Goal: Task Accomplishment & Management: Complete application form

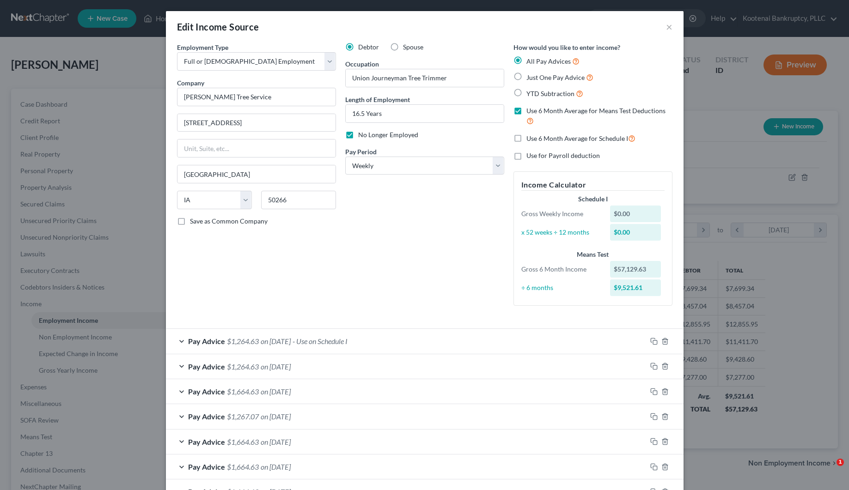
select select "0"
select select "16"
select select "3"
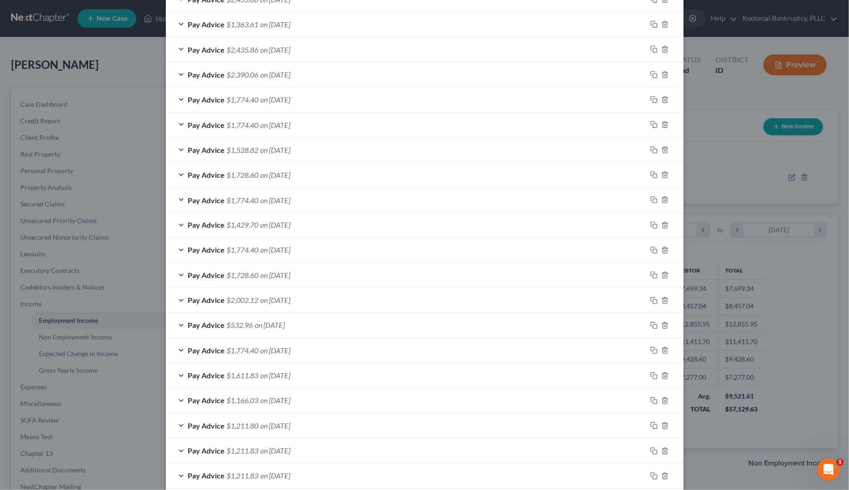
scroll to position [798, 0]
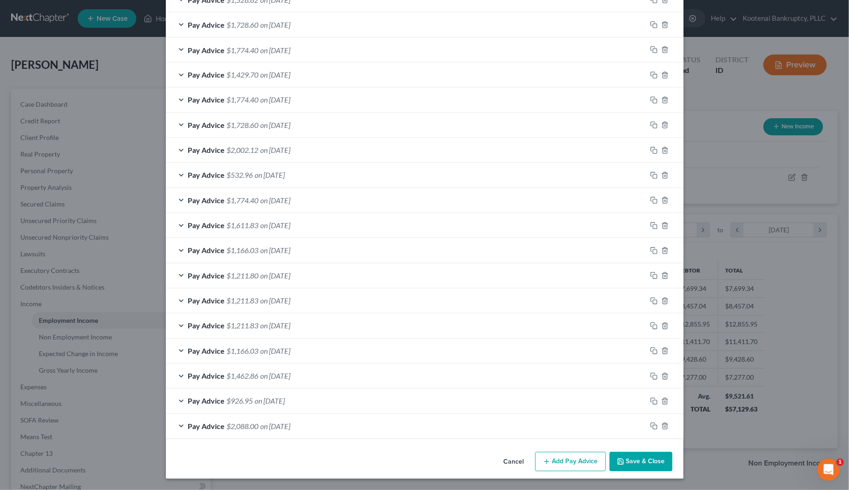
click at [624, 461] on button "Save & Close" at bounding box center [641, 461] width 63 height 19
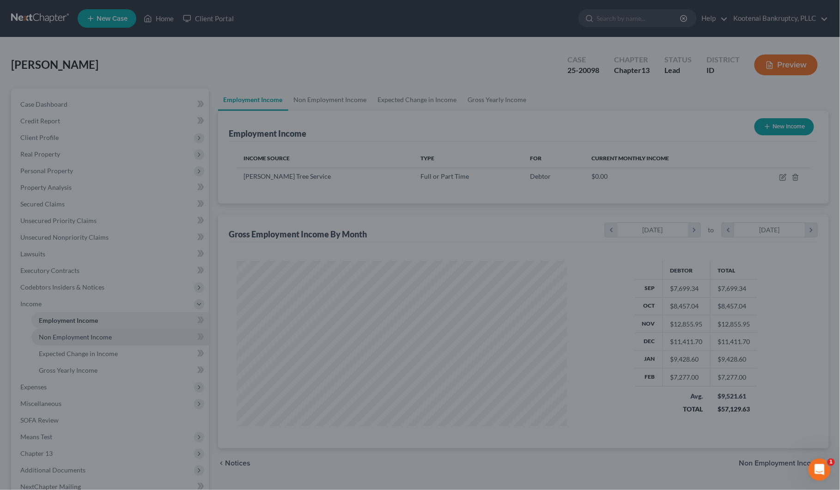
scroll to position [462023, 461843]
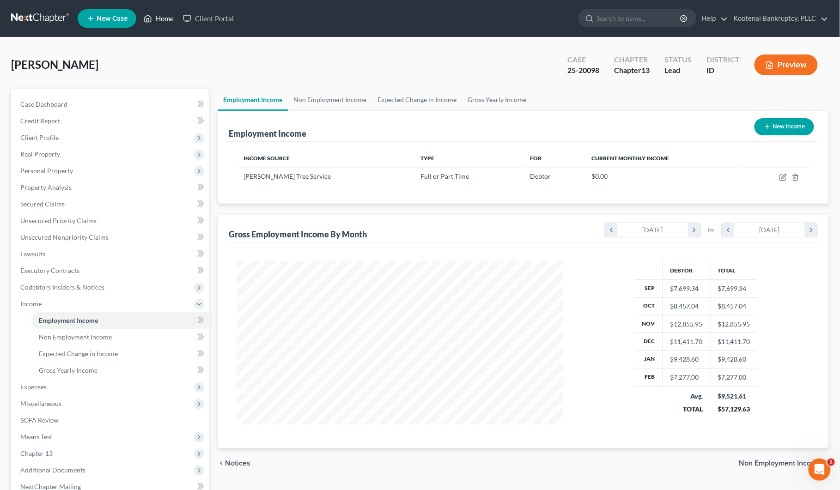
click at [168, 16] on link "Home" at bounding box center [158, 18] width 39 height 17
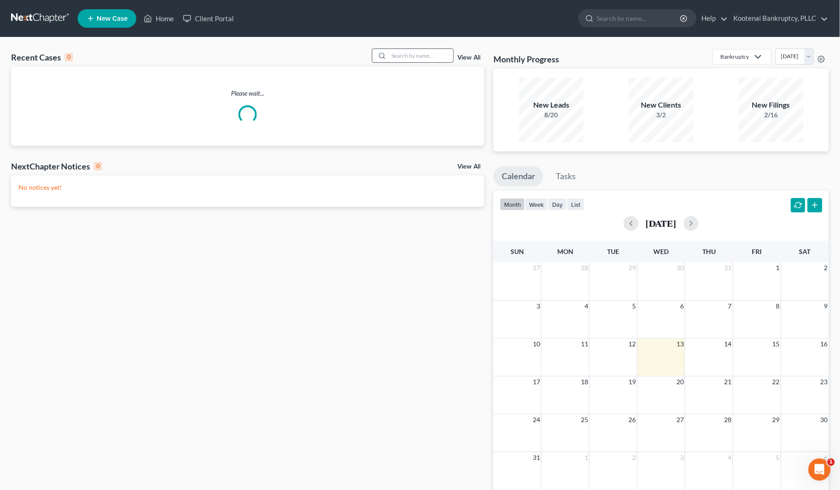
click at [397, 54] on input "search" at bounding box center [421, 55] width 65 height 13
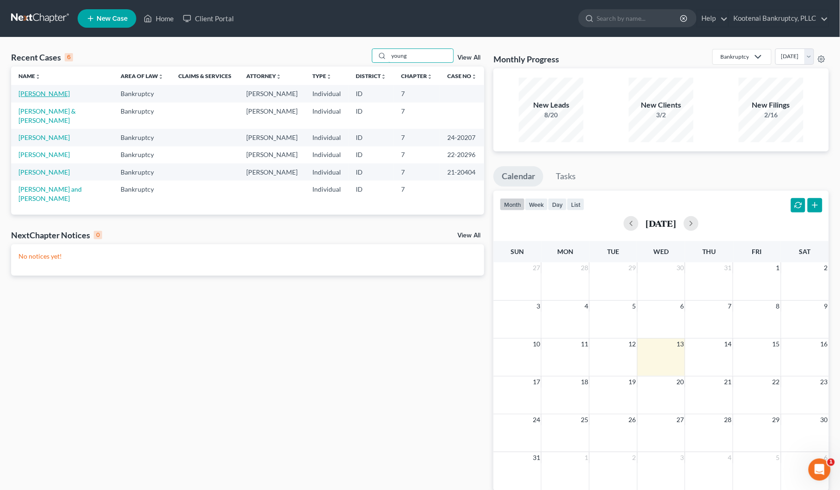
type input "young"
click at [51, 96] on link "[PERSON_NAME]" at bounding box center [43, 94] width 51 height 8
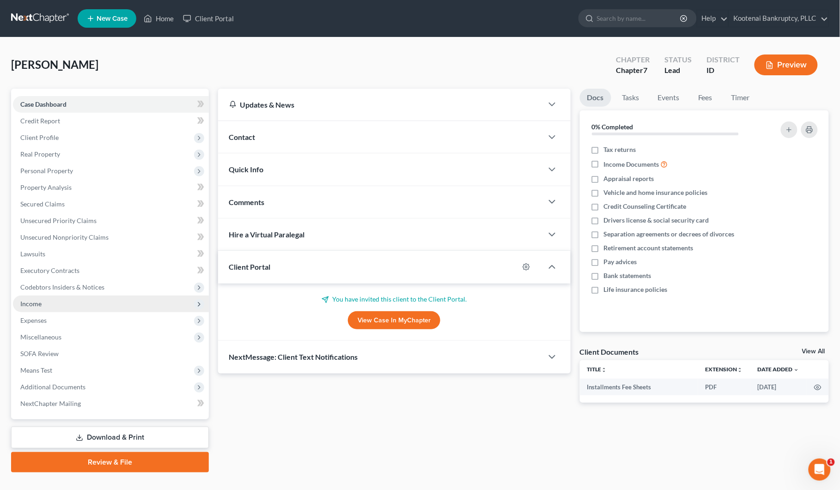
drag, startPoint x: 36, startPoint y: 167, endPoint x: 55, endPoint y: 297, distance: 131.3
click at [35, 167] on span "Personal Property" at bounding box center [46, 171] width 53 height 8
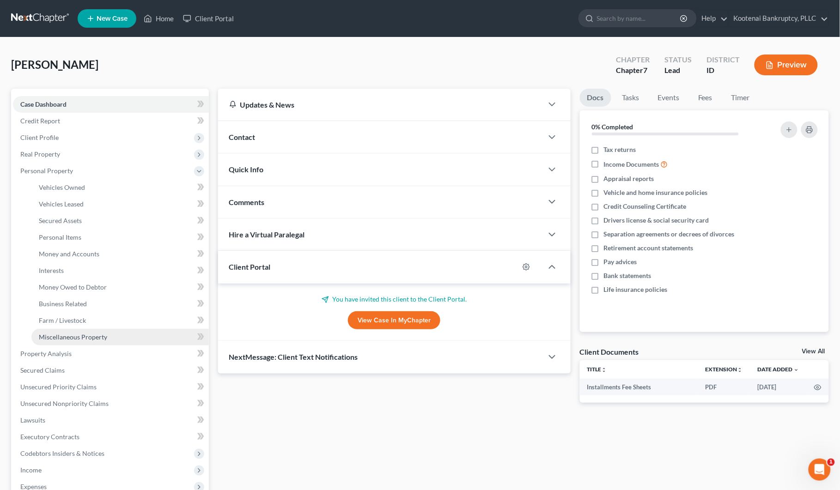
click at [61, 335] on span "Miscellaneous Property" at bounding box center [73, 337] width 68 height 8
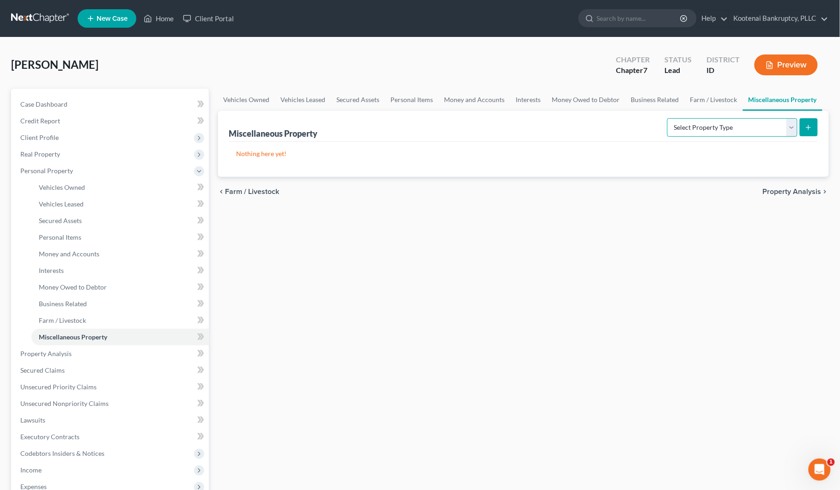
click at [794, 126] on select "Select Property Type Assigned for Creditor Benefit [DATE] Holding for Another N…" at bounding box center [732, 127] width 130 height 18
select select "transferred"
click at [667, 118] on select "Select Property Type Assigned for Creditor Benefit [DATE] Holding for Another N…" at bounding box center [732, 127] width 130 height 18
click at [813, 119] on button "submit" at bounding box center [809, 127] width 18 height 18
select select "Ordinary ([DATE])"
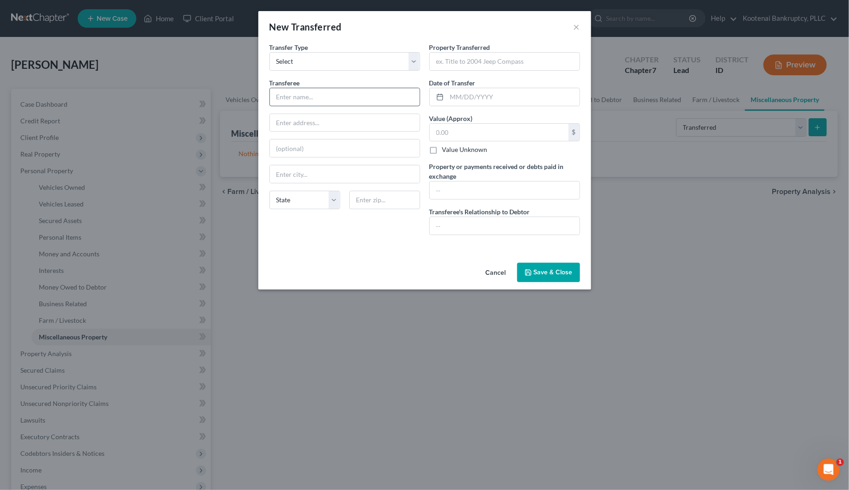
click at [287, 93] on input "text" at bounding box center [345, 97] width 150 height 18
type input "[PERSON_NAME]"
click at [463, 61] on input "text" at bounding box center [505, 62] width 150 height 18
type input "2006 Freightliner Truck"
click at [442, 193] on input "text" at bounding box center [505, 191] width 150 height 18
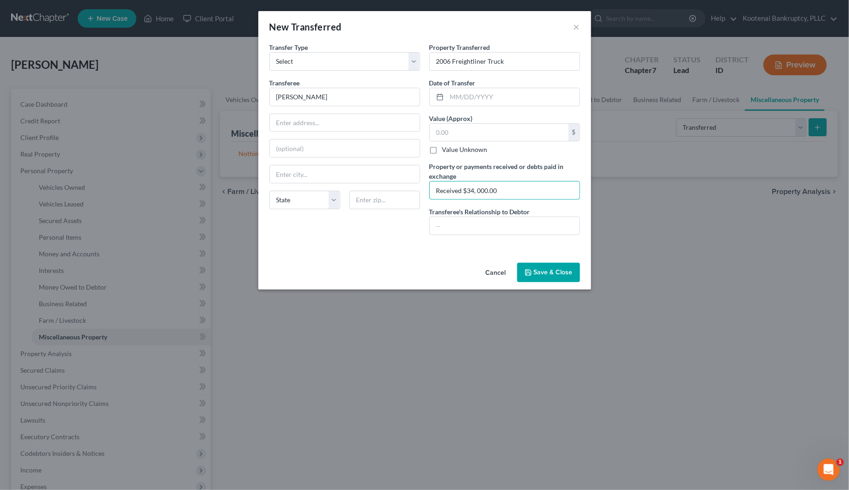
type input "Received $34, 000.00"
click at [543, 275] on button "Save & Close" at bounding box center [548, 272] width 63 height 19
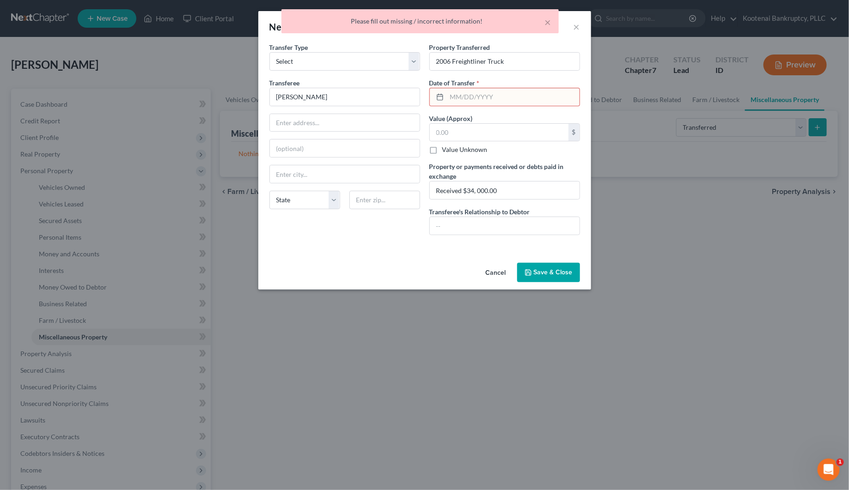
click at [455, 101] on input "text" at bounding box center [513, 97] width 133 height 18
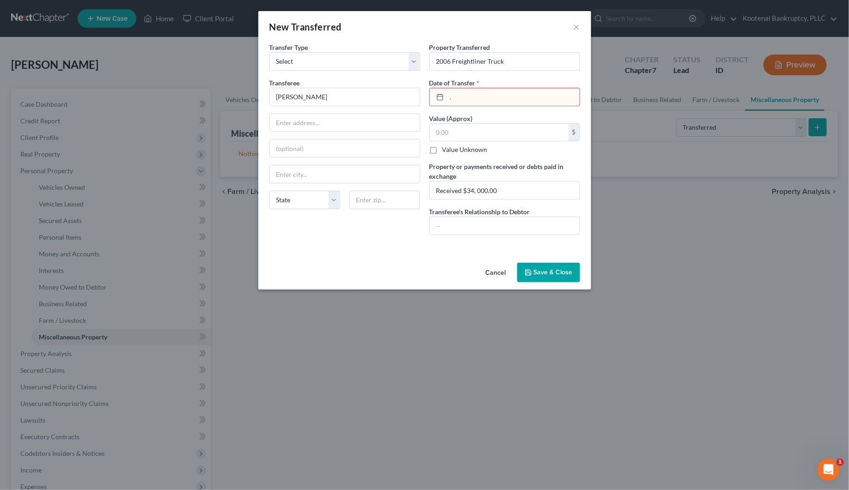
click at [557, 276] on button "Save & Close" at bounding box center [548, 272] width 63 height 19
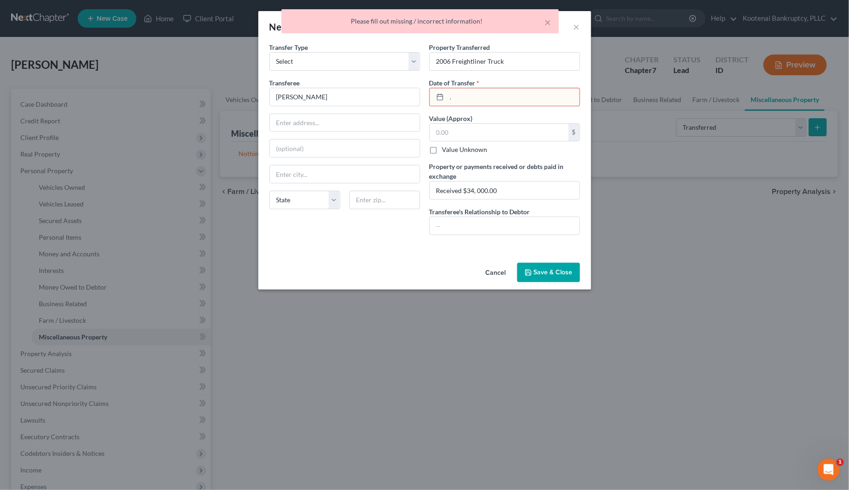
drag, startPoint x: 453, startPoint y: 95, endPoint x: 441, endPoint y: 103, distance: 14.0
click at [441, 103] on div "." at bounding box center [504, 97] width 151 height 18
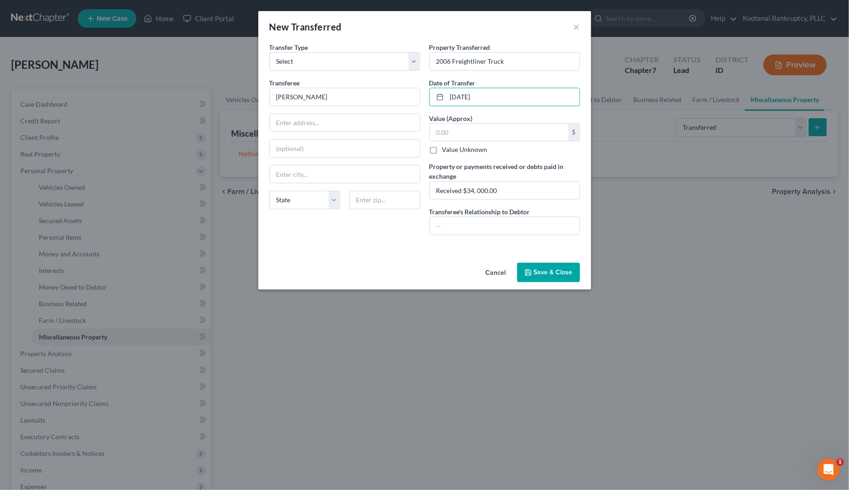
type input "[DATE]"
drag, startPoint x: 539, startPoint y: 268, endPoint x: 534, endPoint y: 271, distance: 6.0
click at [539, 269] on button "Save & Close" at bounding box center [548, 272] width 63 height 19
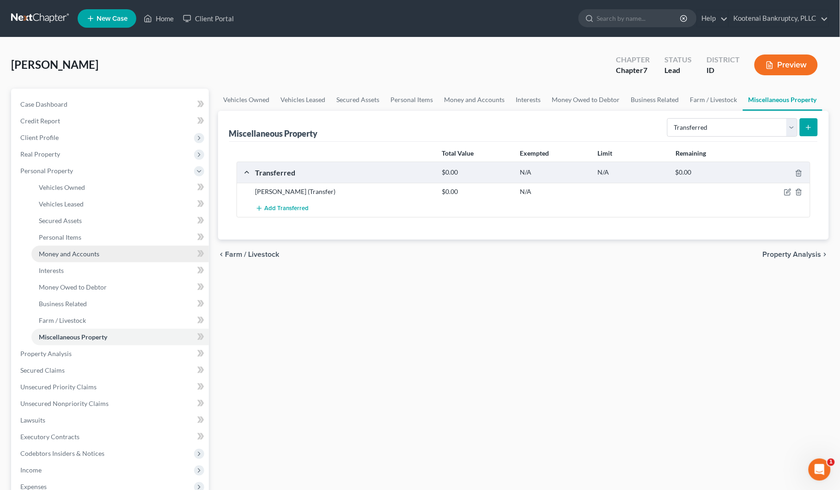
click at [55, 257] on link "Money and Accounts" at bounding box center [119, 254] width 177 height 17
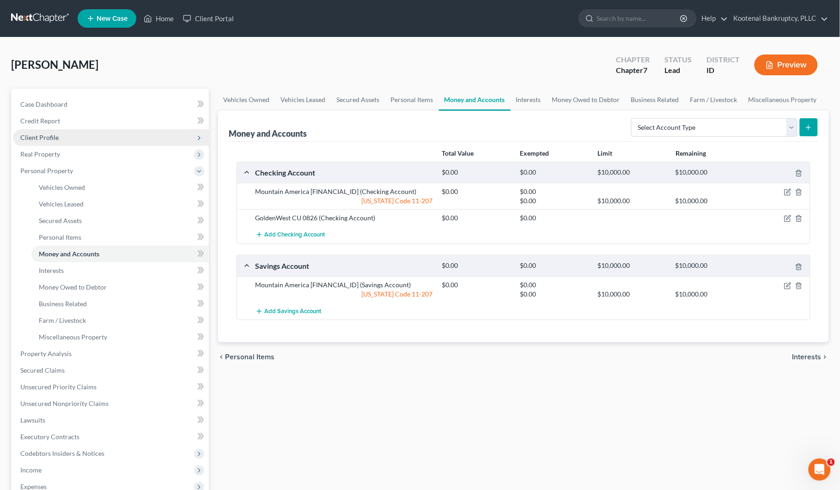
click at [35, 136] on span "Client Profile" at bounding box center [39, 138] width 38 height 8
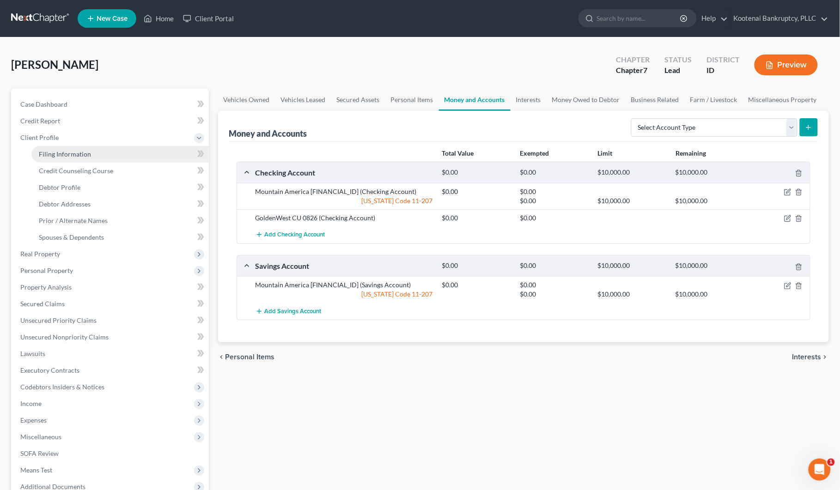
click at [61, 155] on span "Filing Information" at bounding box center [65, 154] width 52 height 8
select select "1"
select select "0"
select select "23"
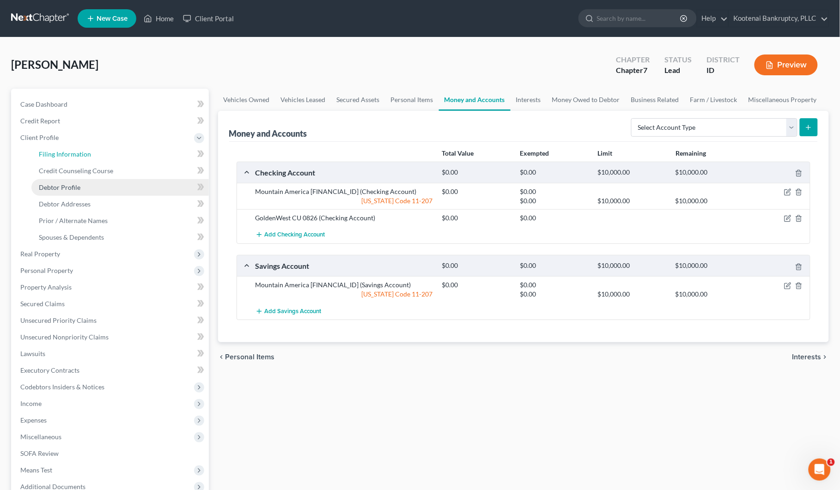
select select "0"
select select "13"
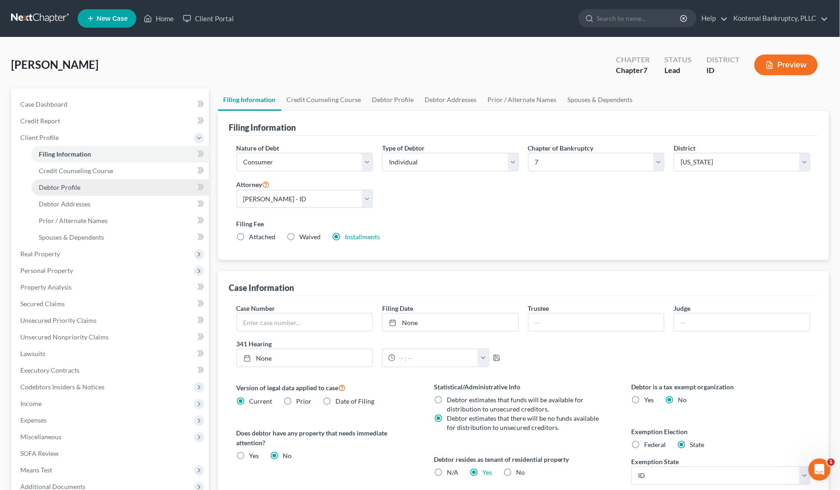
click at [63, 185] on span "Debtor Profile" at bounding box center [60, 187] width 42 height 8
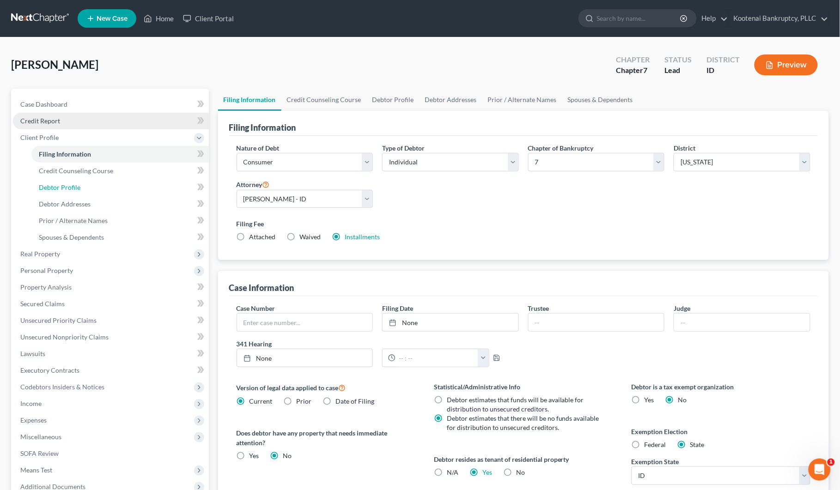
select select "3"
select select "0"
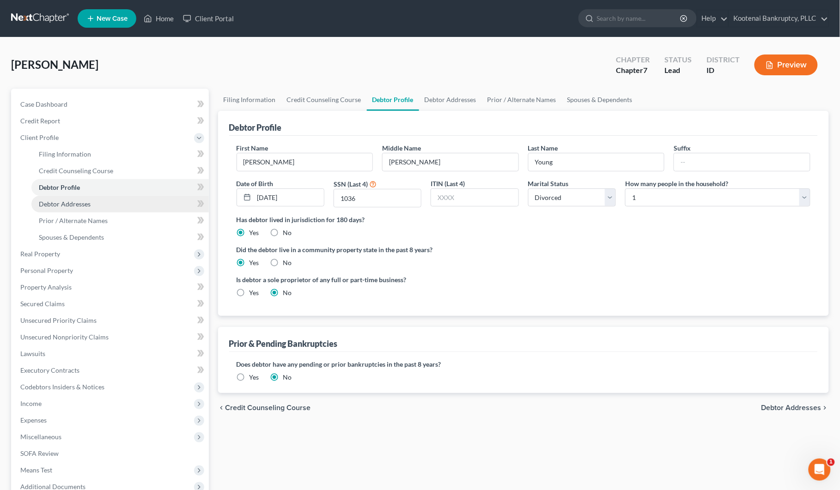
click at [44, 200] on span "Debtor Addresses" at bounding box center [65, 204] width 52 height 8
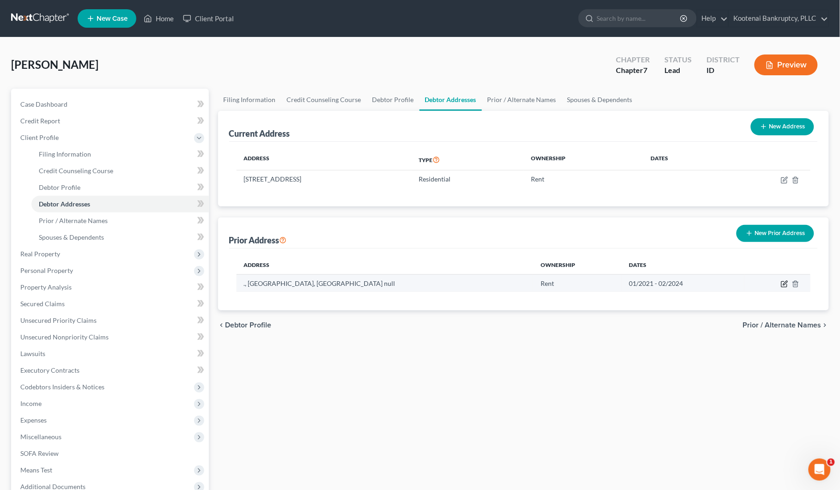
click at [782, 283] on icon "button" at bounding box center [784, 284] width 7 height 7
select select "50"
select select "31"
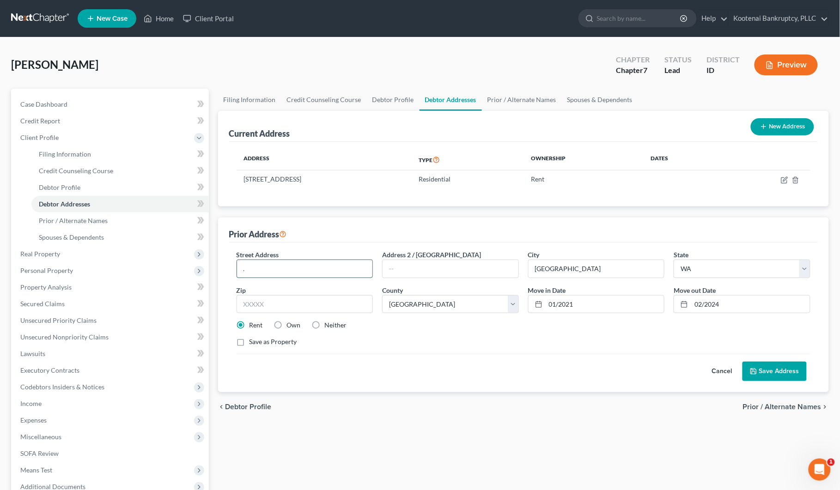
click at [258, 265] on input "." at bounding box center [305, 269] width 136 height 18
type input "[STREET_ADDRESS]"
click at [257, 307] on input "text" at bounding box center [305, 304] width 137 height 18
type input "99212"
click at [281, 372] on div "Cancel Save Address" at bounding box center [524, 367] width 575 height 27
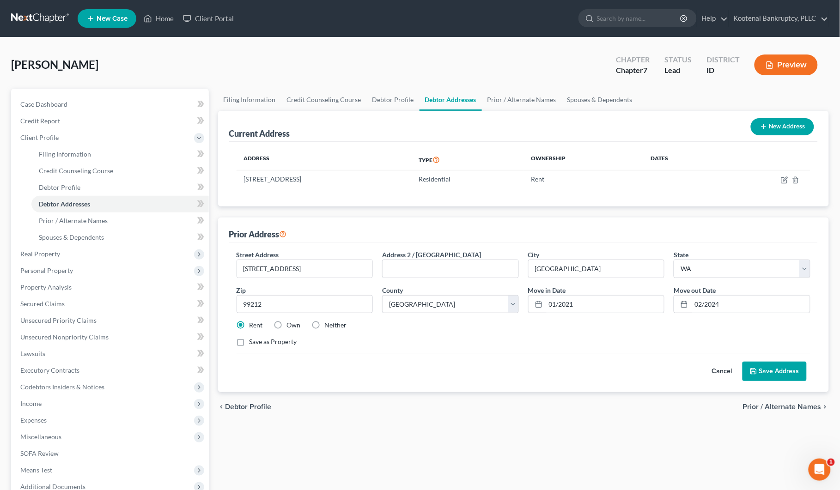
click at [798, 376] on button "Save Address" at bounding box center [775, 371] width 64 height 19
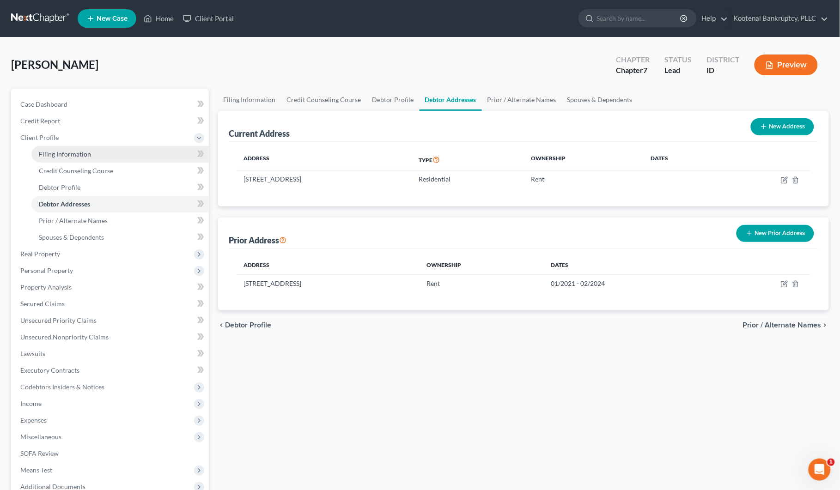
click at [79, 151] on span "Filing Information" at bounding box center [65, 154] width 52 height 8
select select "1"
select select "0"
select select "23"
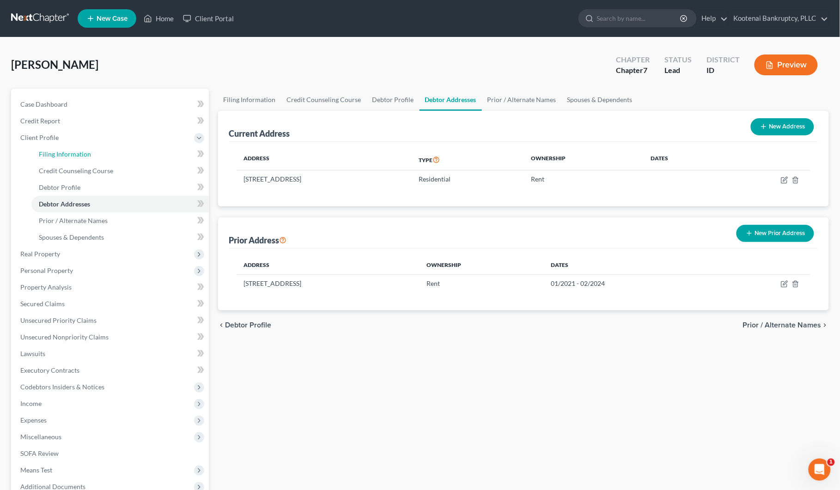
select select "0"
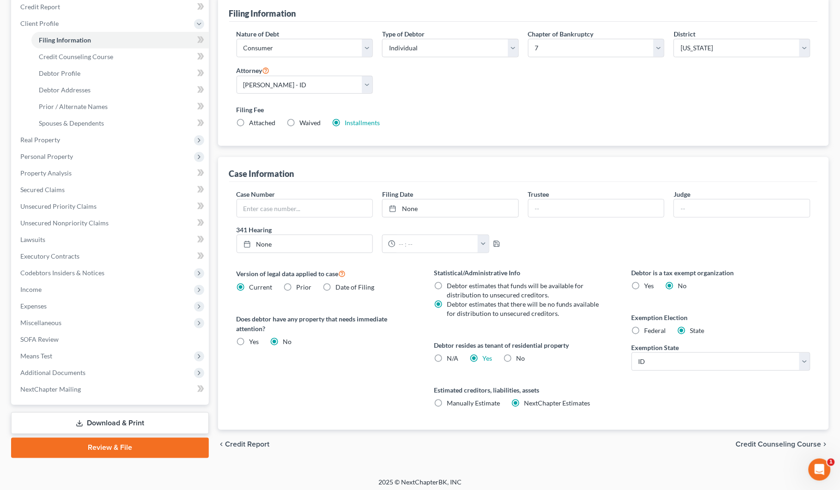
scroll to position [116, 0]
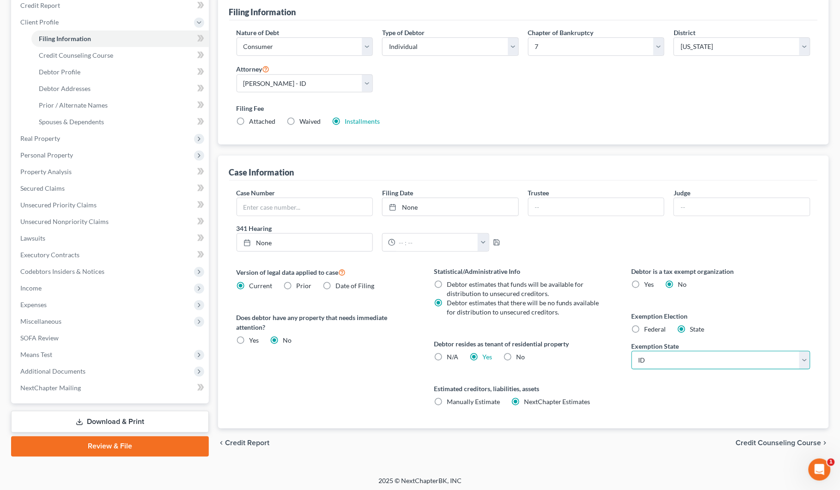
click at [653, 363] on select "State [US_STATE] AK AR AZ CA CO CT DE DC [GEOGRAPHIC_DATA] [GEOGRAPHIC_DATA] GU…" at bounding box center [721, 360] width 179 height 18
select select "50"
click at [632, 352] on select "State [US_STATE] AK AR AZ CA CO CT DE DC [GEOGRAPHIC_DATA] [GEOGRAPHIC_DATA] GU…" at bounding box center [721, 360] width 179 height 18
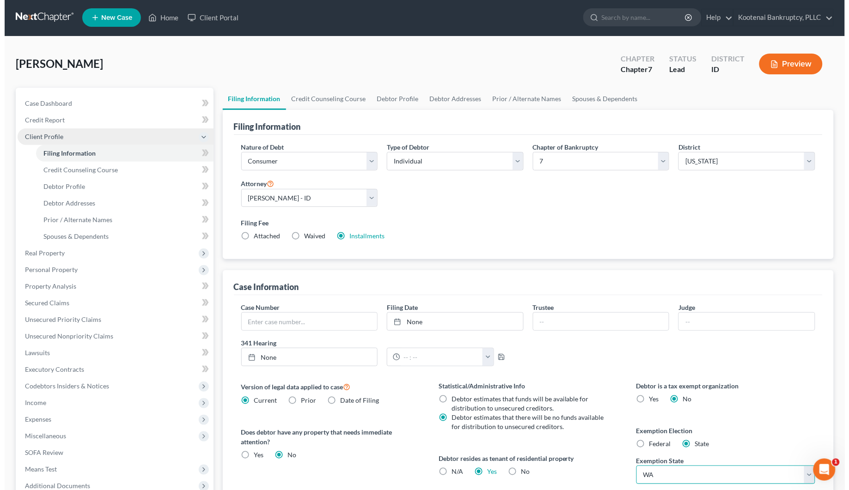
scroll to position [0, 0]
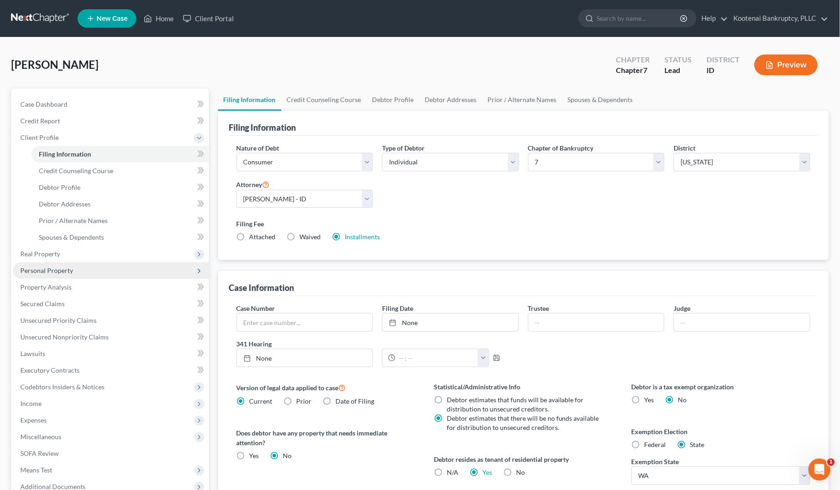
click at [37, 271] on span "Personal Property" at bounding box center [46, 271] width 53 height 8
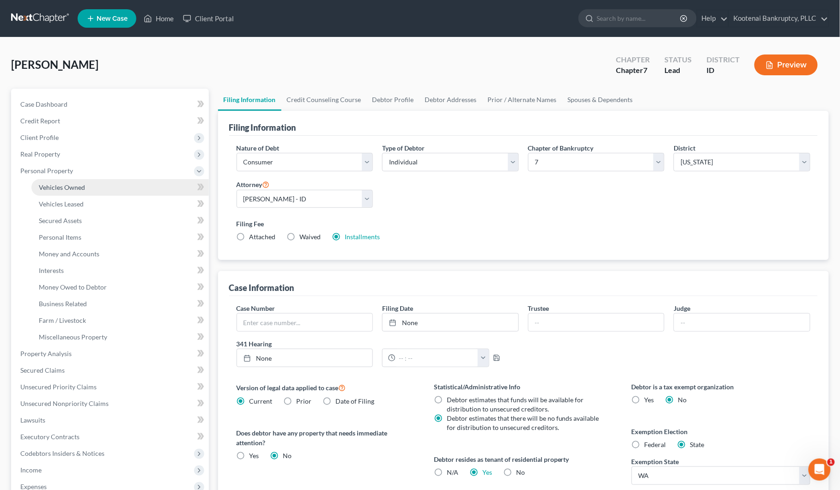
click at [63, 189] on span "Vehicles Owned" at bounding box center [62, 187] width 46 height 8
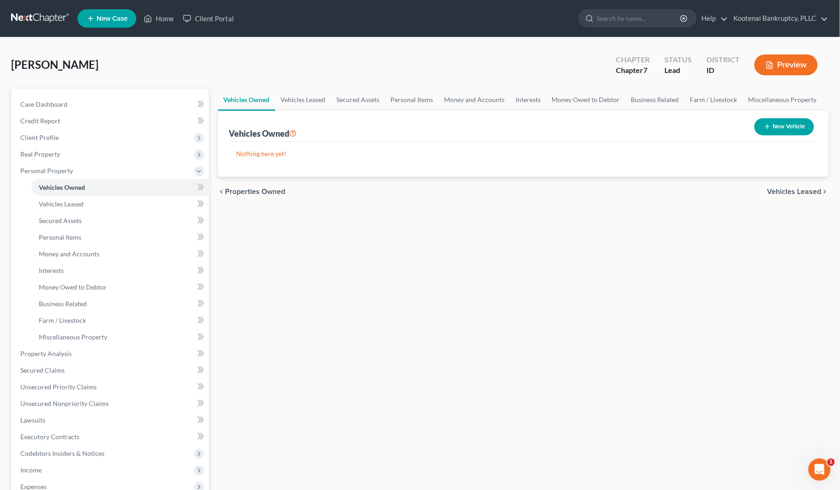
click at [789, 122] on button "New Vehicle" at bounding box center [785, 126] width 60 height 17
select select "0"
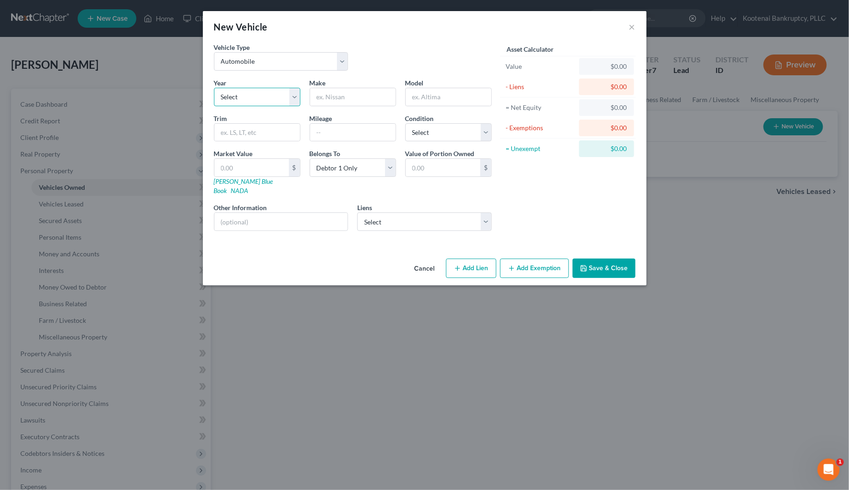
click at [278, 98] on select "Select 2026 2025 2024 2023 2022 2021 2020 2019 2018 2017 2016 2015 2014 2013 20…" at bounding box center [257, 97] width 86 height 18
select select "12"
click at [214, 88] on select "Select 2026 2025 2024 2023 2022 2021 2020 2019 2018 2017 2016 2015 2014 2013 20…" at bounding box center [257, 97] width 86 height 18
click at [329, 99] on input "text" at bounding box center [353, 97] width 86 height 18
type input "Dodge"
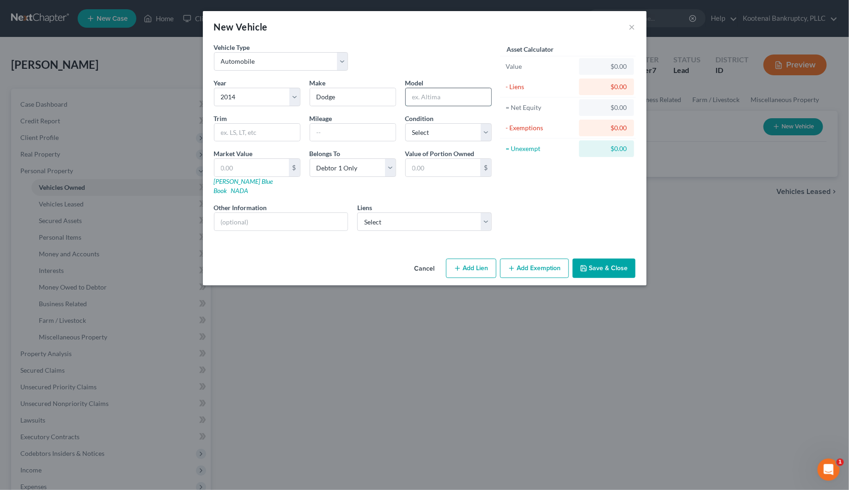
click at [423, 98] on input "text" at bounding box center [449, 97] width 86 height 18
type input "[GEOGRAPHIC_DATA]"
click at [323, 125] on input "text" at bounding box center [353, 133] width 86 height 18
type input "168021"
click at [417, 133] on select "Select Excellent Very Good Good Fair Poor" at bounding box center [448, 132] width 86 height 18
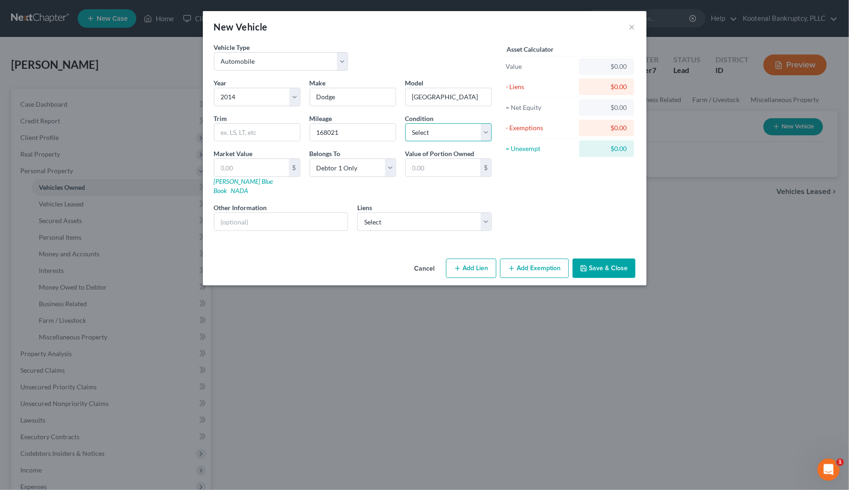
select select "3"
click at [405, 123] on select "Select Excellent Very Good Good Fair Poor" at bounding box center [448, 132] width 86 height 18
drag, startPoint x: 605, startPoint y: 263, endPoint x: 8, endPoint y: 223, distance: 597.6
click at [604, 263] on button "Save & Close" at bounding box center [604, 268] width 63 height 19
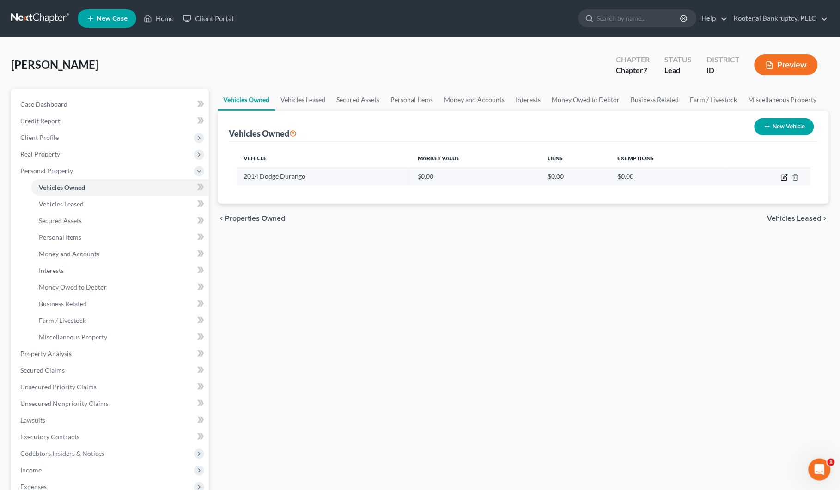
click at [786, 177] on icon "button" at bounding box center [785, 176] width 4 height 4
select select "0"
select select "12"
select select "3"
select select "0"
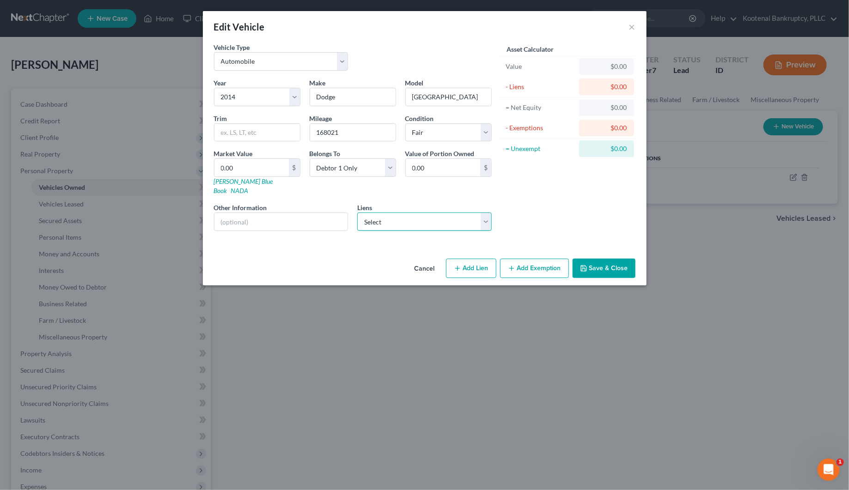
click at [409, 214] on select "Select Mountain America Fcu - $7,775.00 21st Mortgage Corp - $0.00 Citizens Ban…" at bounding box center [424, 222] width 134 height 18
select select "0"
click at [357, 213] on select "Select Mountain America Fcu - $7,775.00 21st Mortgage Corp - $0.00 Citizens Ban…" at bounding box center [424, 222] width 134 height 18
select select
select select "46"
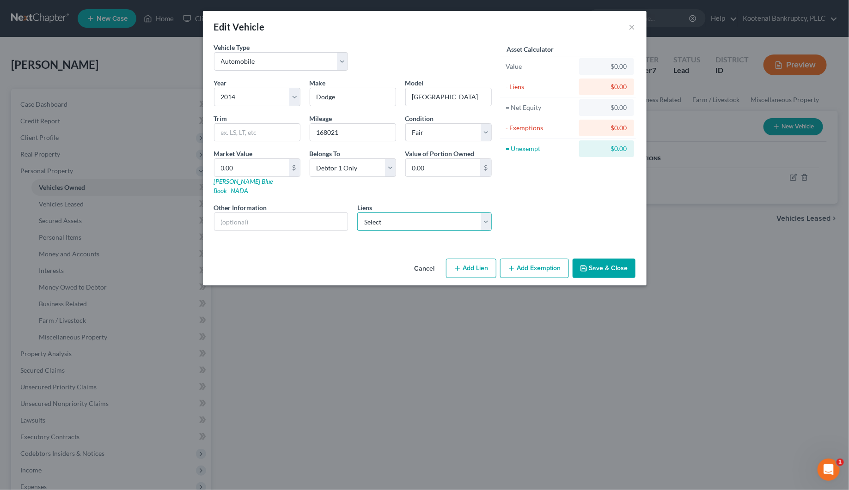
select select "0"
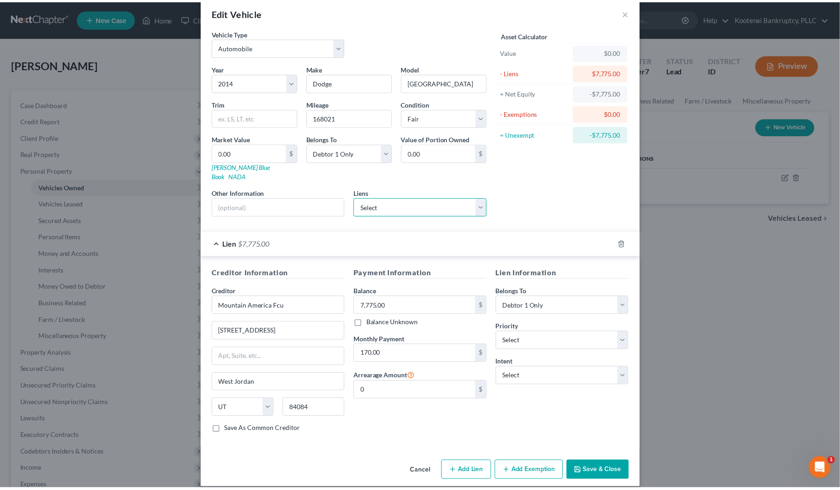
scroll to position [18, 0]
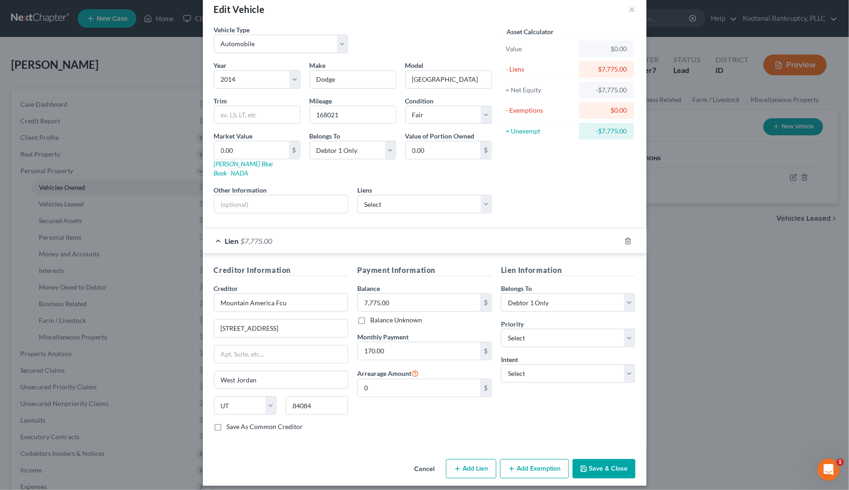
click at [606, 467] on button "Save & Close" at bounding box center [604, 468] width 63 height 19
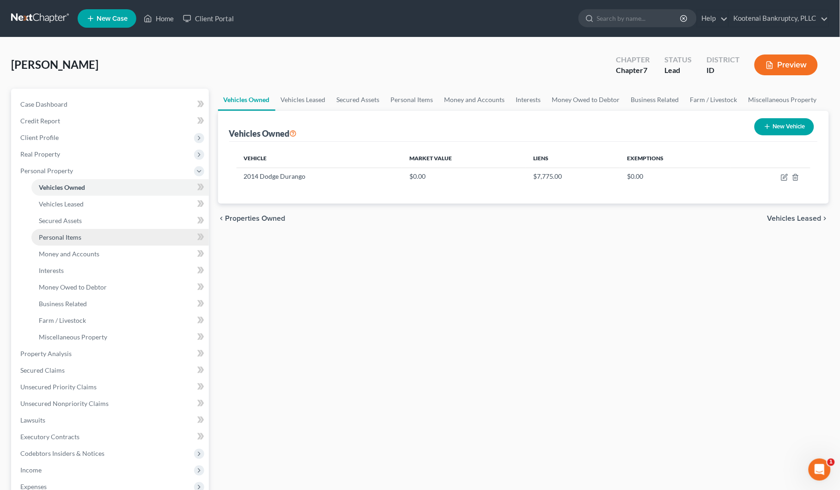
click at [49, 241] on link "Personal Items" at bounding box center [119, 237] width 177 height 17
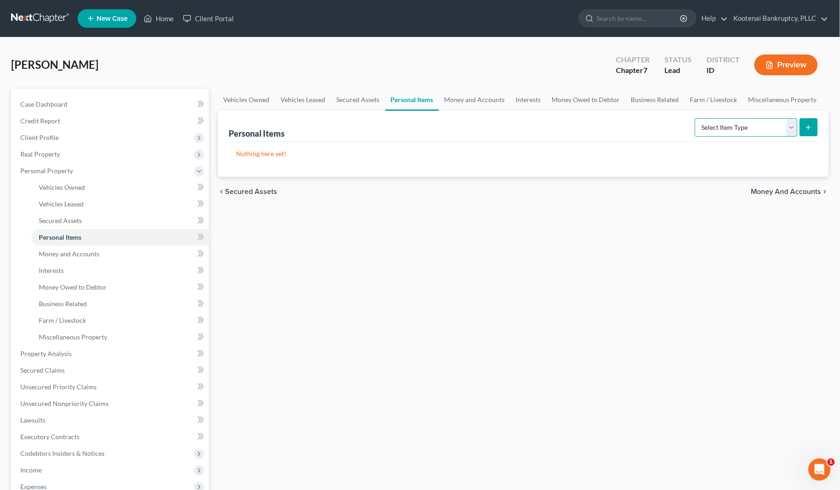
drag, startPoint x: 793, startPoint y: 127, endPoint x: 783, endPoint y: 135, distance: 12.8
click at [793, 127] on select "Select Item Type Clothing Collectibles Of Value Electronics Firearms Household …" at bounding box center [746, 127] width 103 height 18
select select "electronics"
click at [696, 118] on select "Select Item Type Clothing Collectibles Of Value Electronics Firearms Household …" at bounding box center [746, 127] width 103 height 18
click at [809, 125] on line "submit" at bounding box center [809, 127] width 0 height 4
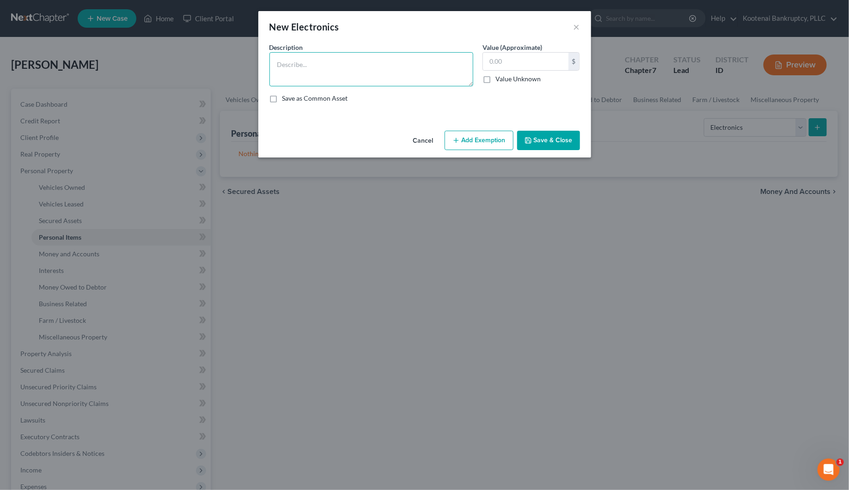
click at [306, 66] on textarea at bounding box center [371, 69] width 204 height 34
type textarea "Cell"
click at [527, 142] on icon "button" at bounding box center [528, 140] width 7 height 7
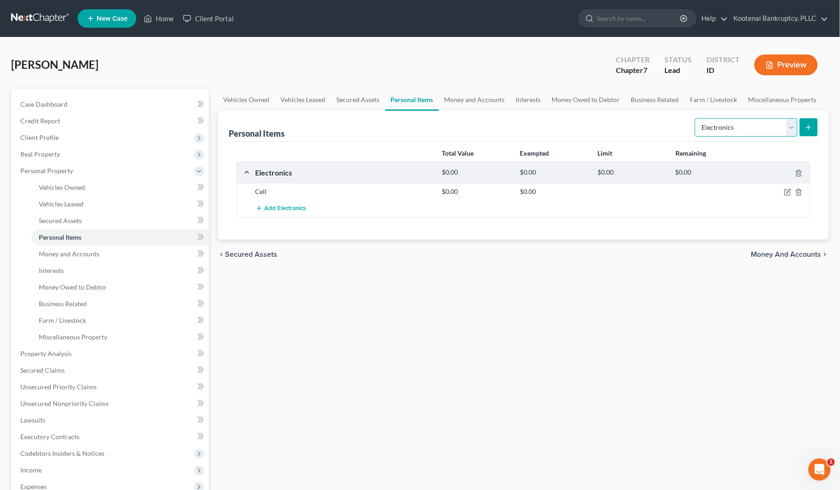
drag, startPoint x: 795, startPoint y: 127, endPoint x: 772, endPoint y: 135, distance: 24.4
click at [795, 127] on select "Select Item Type Clothing Collectibles Of Value Electronics Firearms Household …" at bounding box center [746, 127] width 103 height 18
select select "clothing"
click at [696, 118] on select "Select Item Type Clothing Collectibles Of Value Electronics Firearms Household …" at bounding box center [746, 127] width 103 height 18
click at [814, 128] on button "submit" at bounding box center [809, 127] width 18 height 18
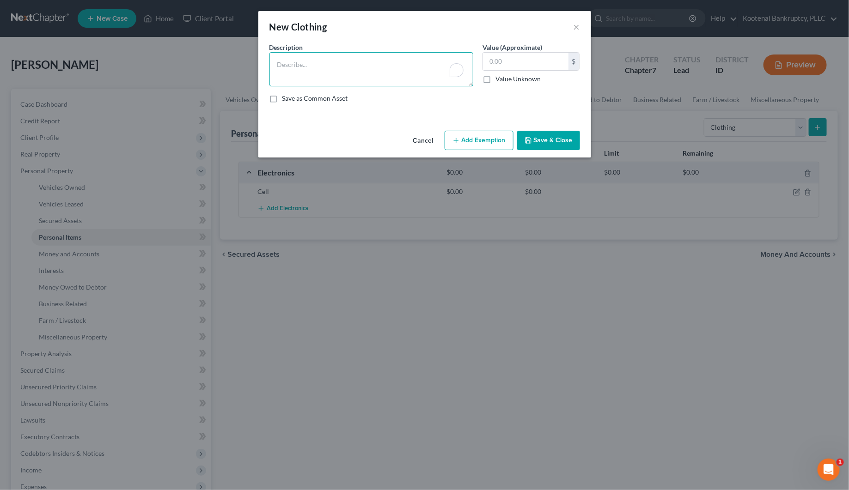
click at [280, 63] on textarea "To enrich screen reader interactions, please activate Accessibility in Grammarl…" at bounding box center [371, 69] width 204 height 34
type textarea "Clothing"
click at [525, 142] on icon "button" at bounding box center [528, 140] width 7 height 7
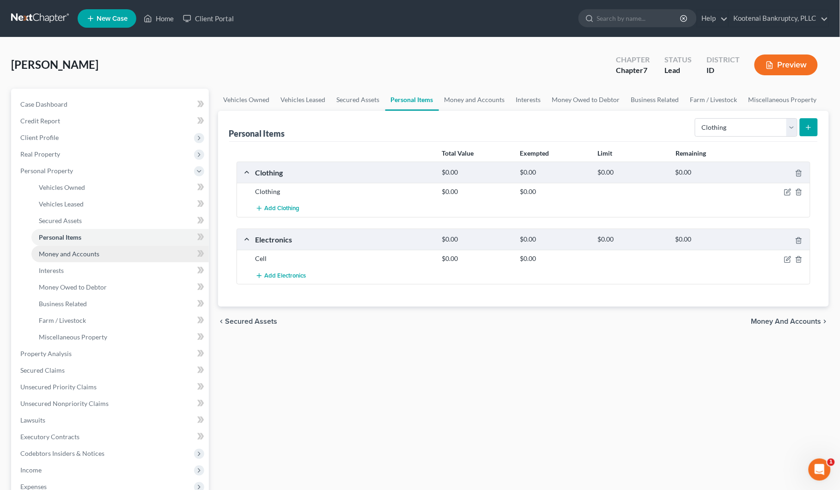
click at [57, 255] on span "Money and Accounts" at bounding box center [69, 254] width 61 height 8
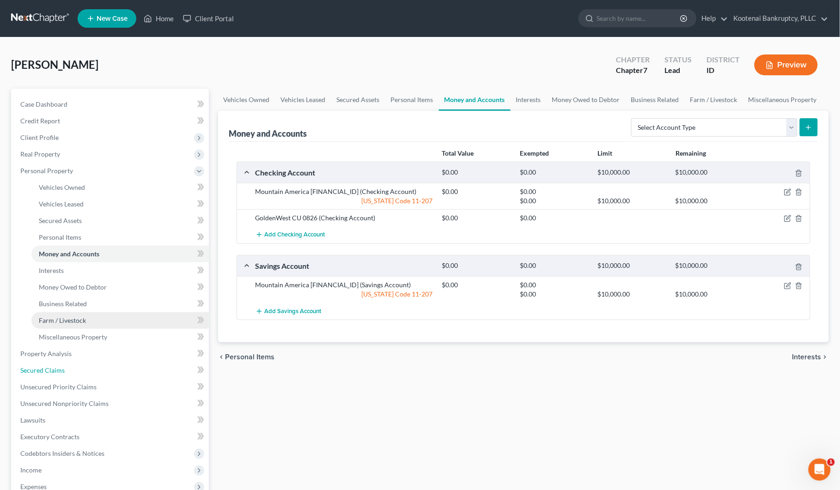
drag, startPoint x: 58, startPoint y: 367, endPoint x: 37, endPoint y: 324, distance: 47.3
click at [58, 367] on span "Secured Claims" at bounding box center [42, 371] width 44 height 8
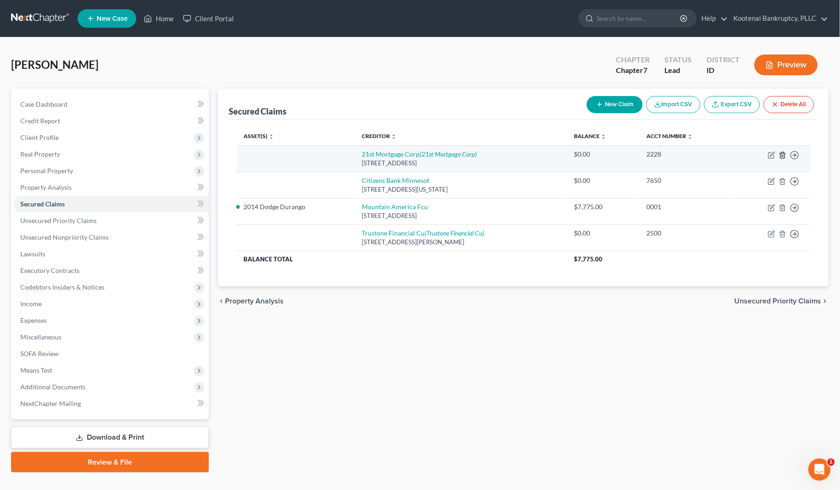
click at [785, 155] on icon "button" at bounding box center [783, 155] width 4 height 6
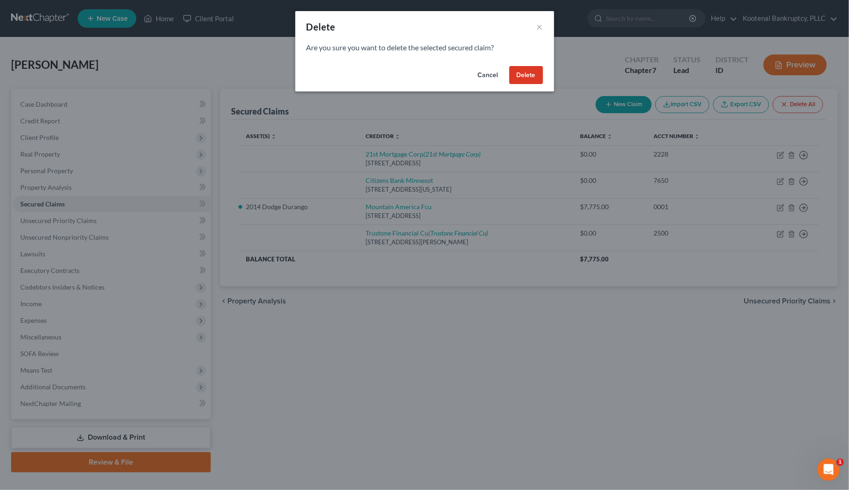
drag, startPoint x: 520, startPoint y: 72, endPoint x: 782, endPoint y: 175, distance: 280.7
click at [521, 72] on button "Delete" at bounding box center [526, 75] width 34 height 18
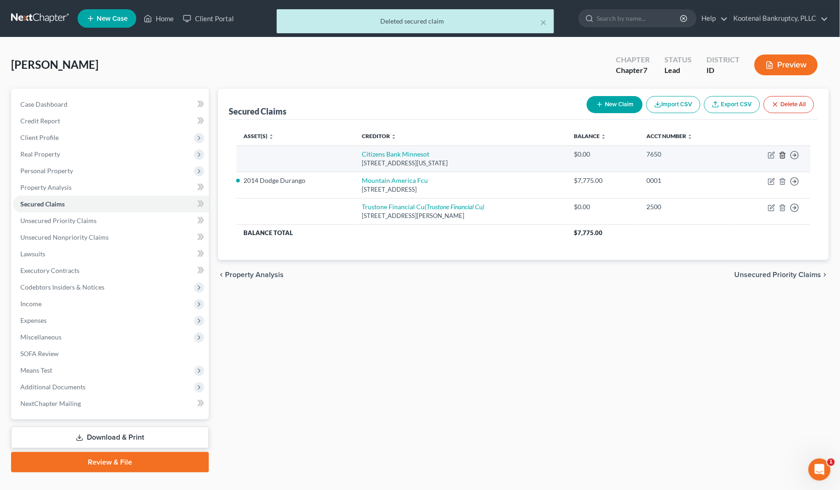
click at [782, 155] on line "button" at bounding box center [782, 156] width 0 height 2
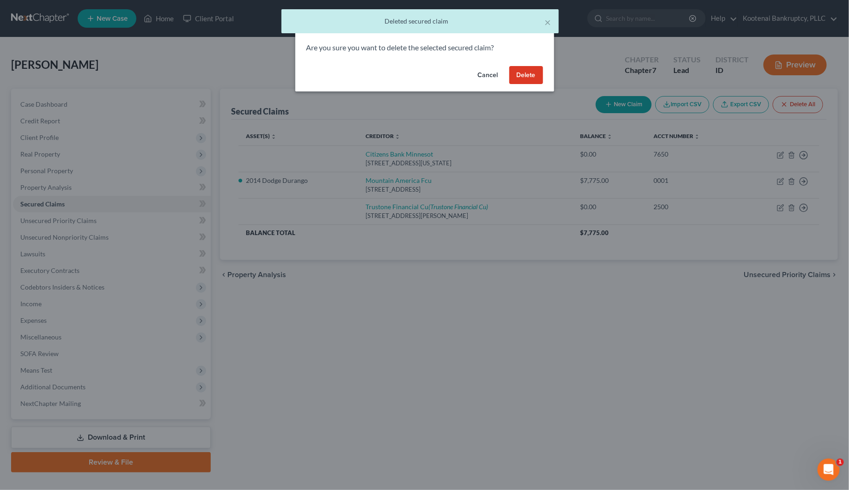
click at [521, 71] on button "Delete" at bounding box center [526, 75] width 34 height 18
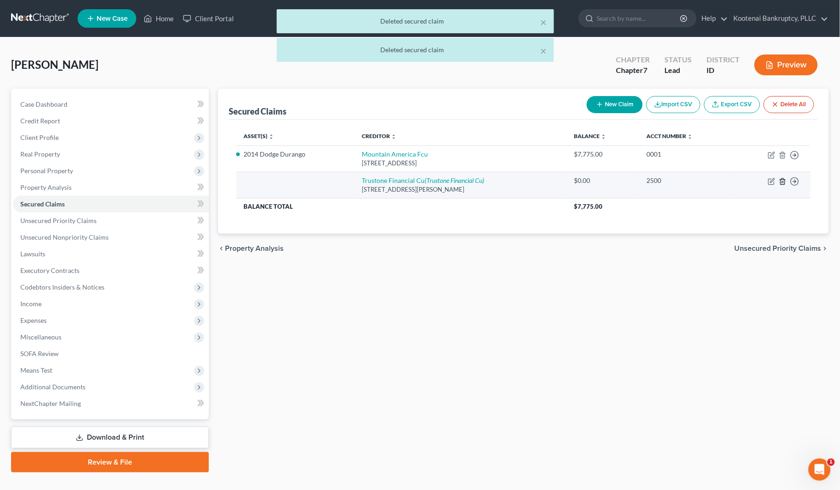
click at [783, 180] on icon "button" at bounding box center [782, 181] width 7 height 7
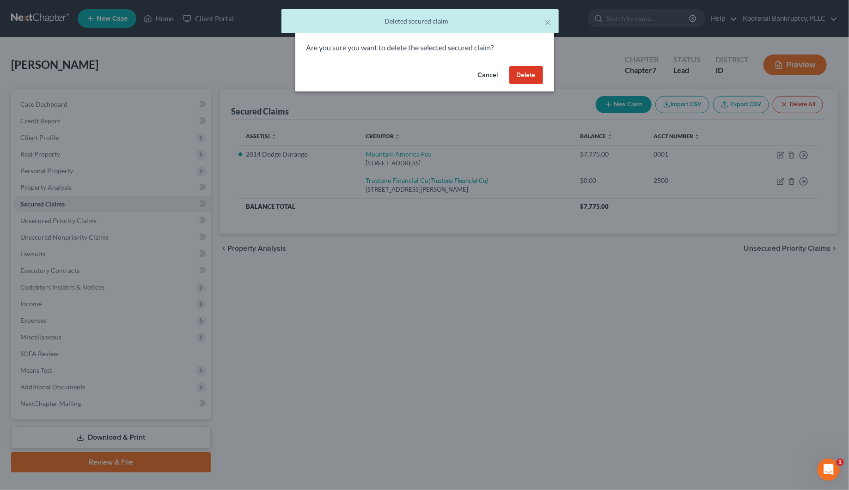
click at [519, 72] on button "Delete" at bounding box center [526, 75] width 34 height 18
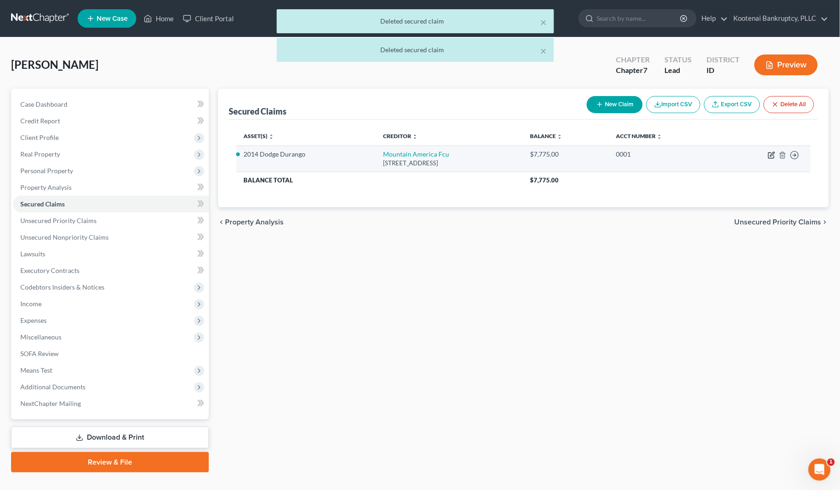
click at [774, 155] on icon "button" at bounding box center [771, 155] width 7 height 7
select select "46"
select select "5"
select select "0"
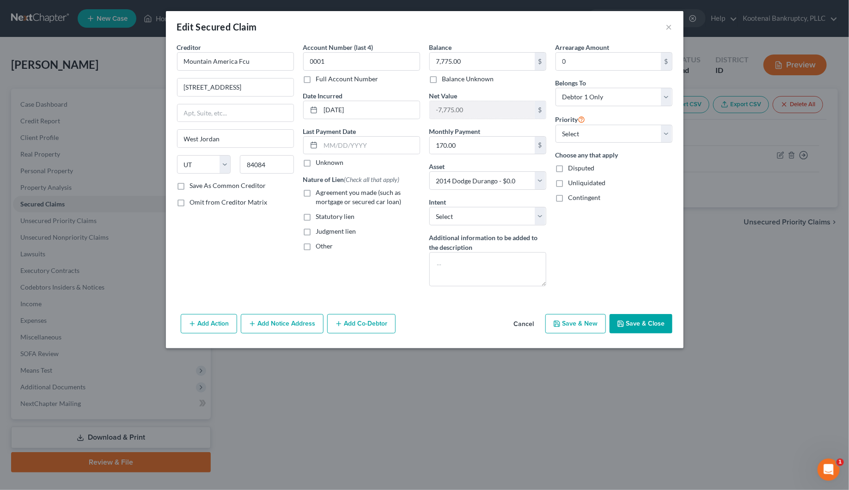
click at [316, 193] on label "Agreement you made (such as mortgage or secured car loan)" at bounding box center [368, 197] width 104 height 18
click at [320, 193] on input "Agreement you made (such as mortgage or secured car loan)" at bounding box center [323, 191] width 6 height 6
checkbox input "true"
type input "341.10"
click at [446, 268] on textarea "To enrich screen reader interactions, please activate Accessibility in Grammarl…" at bounding box center [487, 269] width 117 height 34
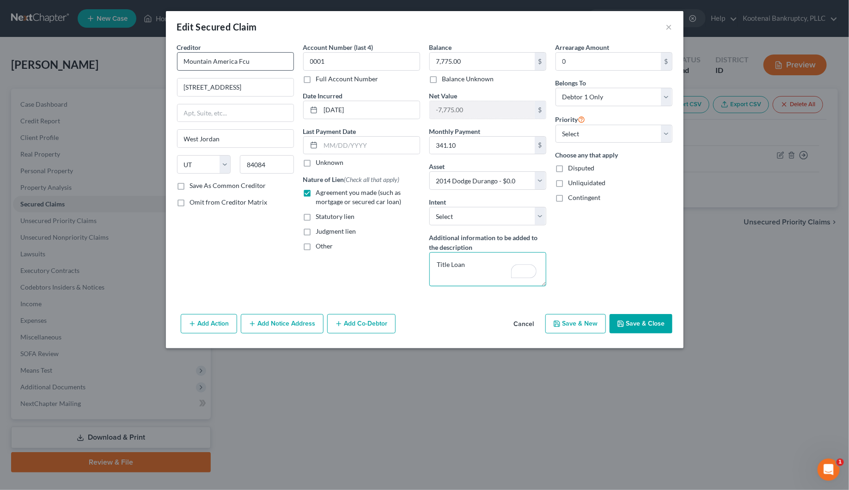
type textarea "Title Loan"
drag, startPoint x: 260, startPoint y: 63, endPoint x: 175, endPoint y: 67, distance: 85.6
click at [175, 67] on div "Creditor * [GEOGRAPHIC_DATA] Fcu 7181 S Campus View [PERSON_NAME][GEOGRAPHIC_DA…" at bounding box center [235, 168] width 126 height 251
click at [205, 79] on div "Mountain America Fcu" at bounding box center [232, 77] width 96 height 9
type input "Mountain America Fcu"
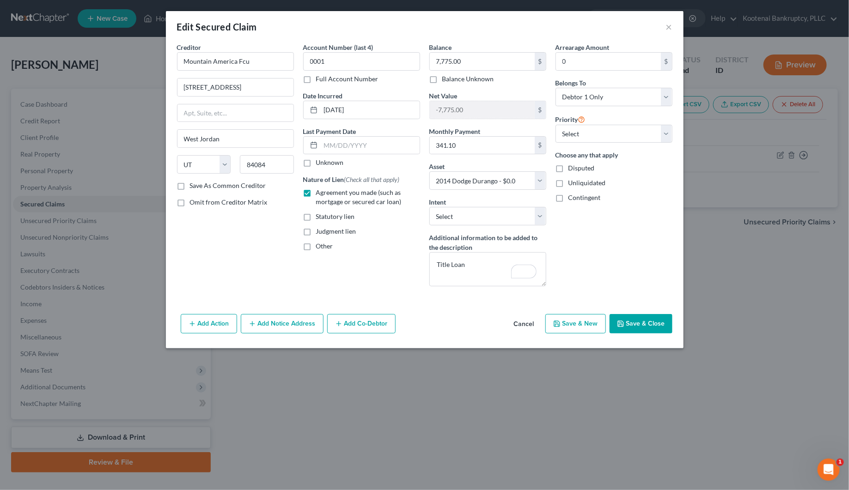
click at [648, 324] on button "Save & Close" at bounding box center [641, 323] width 63 height 19
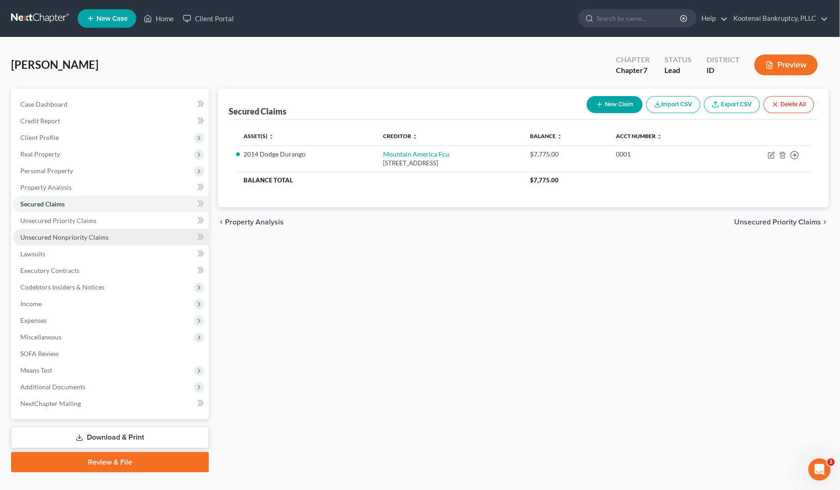
click at [42, 230] on link "Unsecured Nonpriority Claims" at bounding box center [111, 237] width 196 height 17
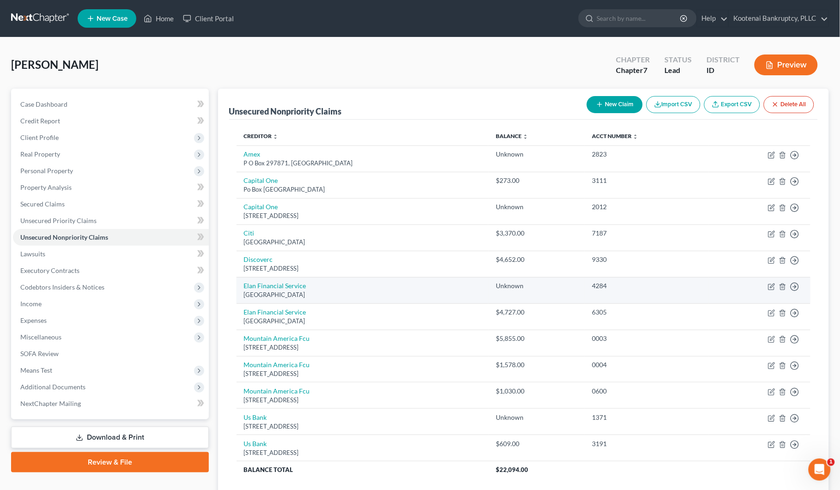
scroll to position [58, 0]
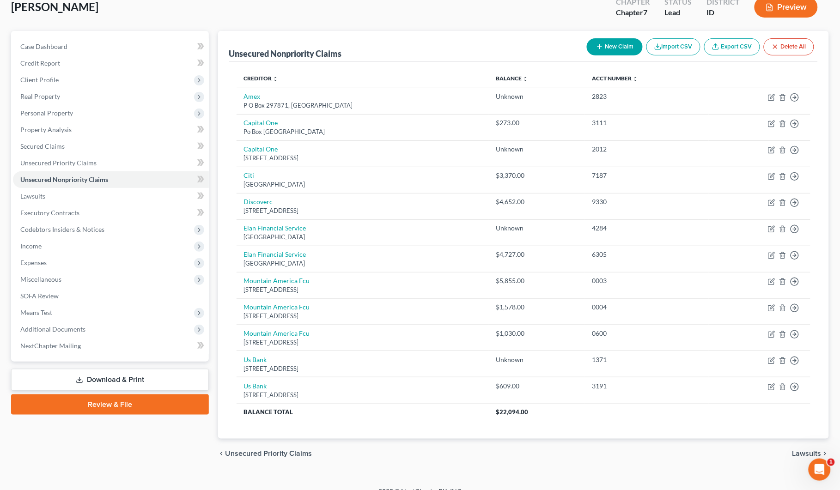
click at [602, 43] on button "New Claim" at bounding box center [615, 46] width 56 height 17
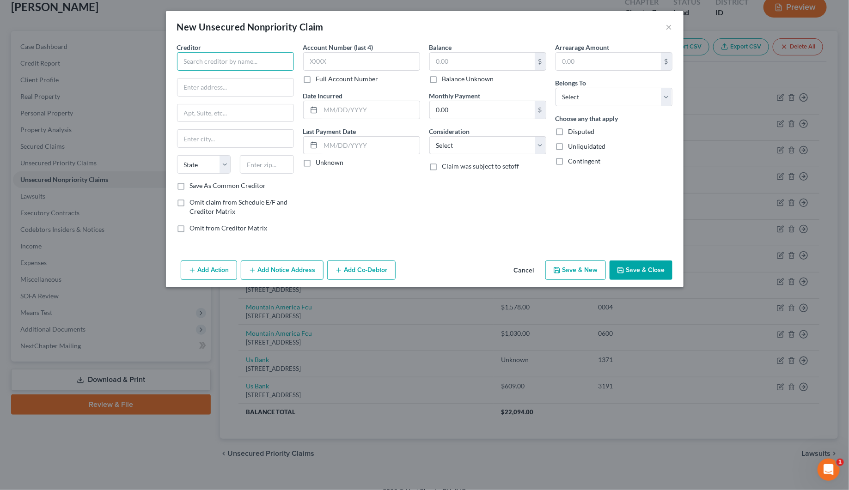
click at [187, 61] on input "text" at bounding box center [235, 61] width 117 height 18
type input "Credit Ninja"
click at [197, 91] on input "text" at bounding box center [235, 88] width 116 height 18
type input "[STREET_ADDRESS][PERSON_NAME]"
click at [196, 113] on input "text" at bounding box center [235, 113] width 116 height 18
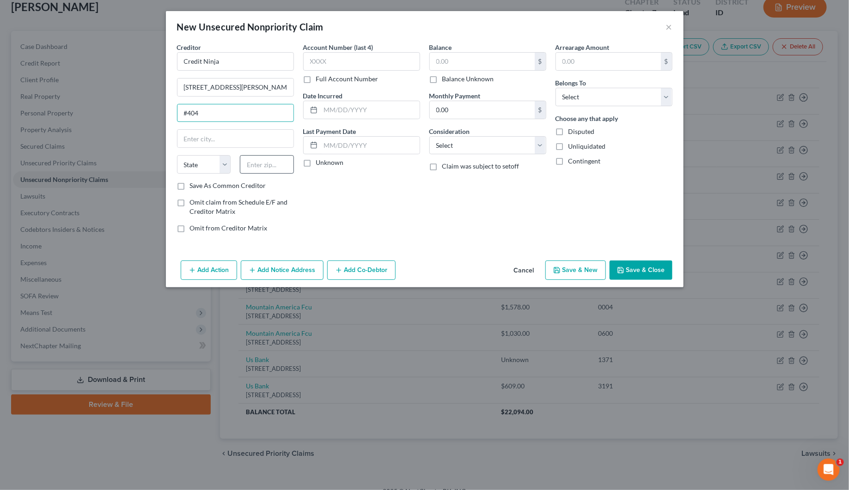
type input "#404"
click at [251, 163] on input "text" at bounding box center [267, 164] width 54 height 18
type input "60606"
type input "[GEOGRAPHIC_DATA]"
select select "14"
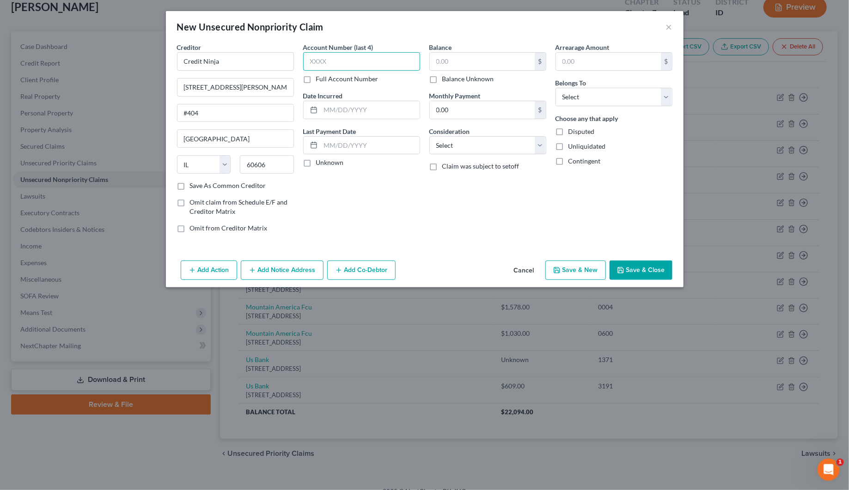
click at [322, 62] on input "text" at bounding box center [361, 61] width 117 height 18
type input "0580"
click at [438, 58] on input "text" at bounding box center [482, 62] width 105 height 18
type input "1,200.00"
click at [573, 96] on select "Select Debtor 1 Only Debtor 2 Only Debtor 1 And Debtor 2 Only At Least One Of T…" at bounding box center [614, 97] width 117 height 18
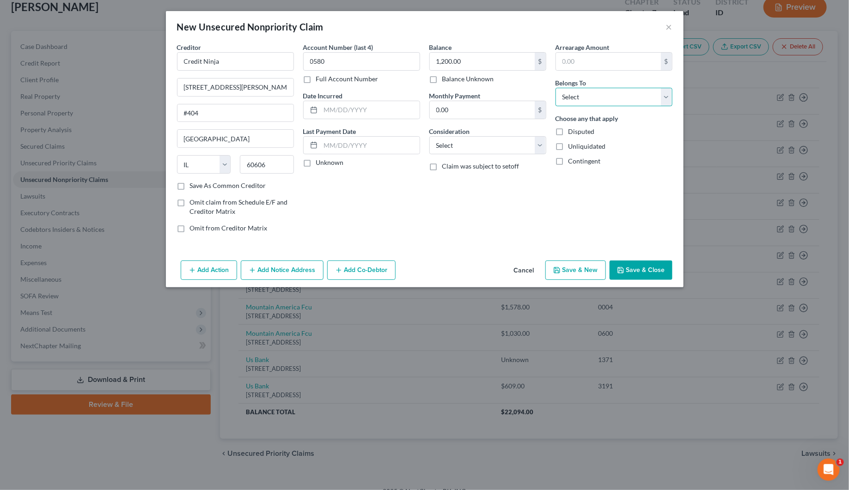
select select "0"
click at [556, 88] on select "Select Debtor 1 Only Debtor 2 Only Debtor 1 And Debtor 2 Only At Least One Of T…" at bounding box center [614, 97] width 117 height 18
drag, startPoint x: 437, startPoint y: 148, endPoint x: 436, endPoint y: 155, distance: 6.6
click at [437, 150] on select "Select Cable / Satellite Services Collection Agency Credit Card Debt Debt Couns…" at bounding box center [487, 145] width 117 height 18
select select "10"
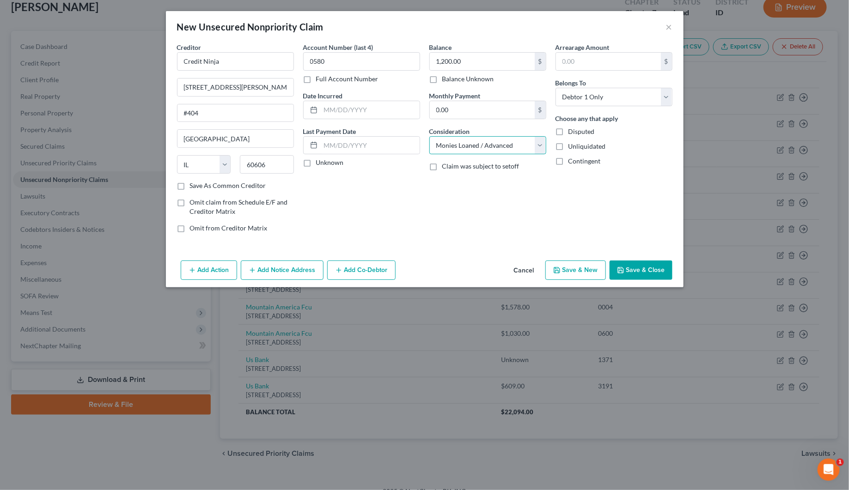
click at [429, 136] on select "Select Cable / Satellite Services Collection Agency Credit Card Debt Debt Couns…" at bounding box center [487, 145] width 117 height 18
click at [661, 274] on button "Save & Close" at bounding box center [641, 270] width 63 height 19
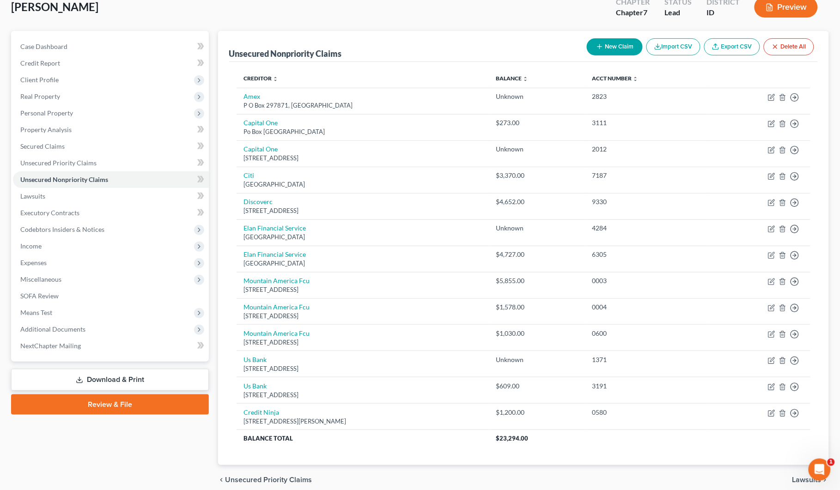
click at [617, 49] on button "New Claim" at bounding box center [615, 46] width 56 height 17
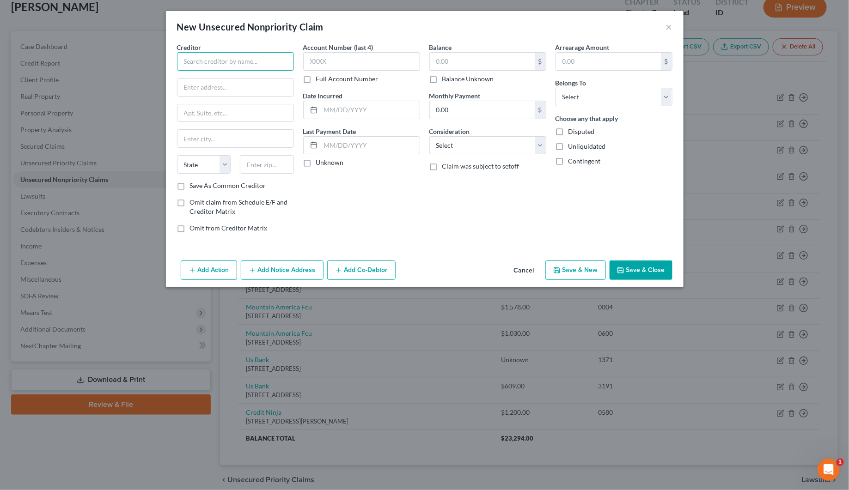
click at [183, 61] on input "text" at bounding box center [235, 61] width 117 height 18
drag, startPoint x: 212, startPoint y: 86, endPoint x: 317, endPoint y: 127, distance: 112.7
click at [213, 86] on div "[STREET_ADDRESS][PERSON_NAME] [GEOGRAPHIC_DATA]" at bounding box center [237, 90] width 107 height 16
type input "CashNetUSA Legal Department"
type input "[STREET_ADDRESS][PERSON_NAME]"
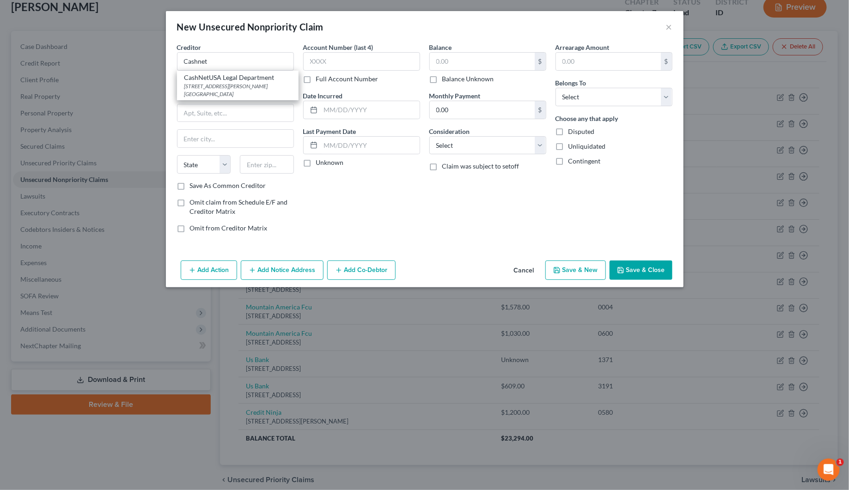
type input "Suite 1000"
type input "[GEOGRAPHIC_DATA]"
select select "14"
type input "60604"
click at [316, 167] on label "Unknown" at bounding box center [330, 162] width 28 height 9
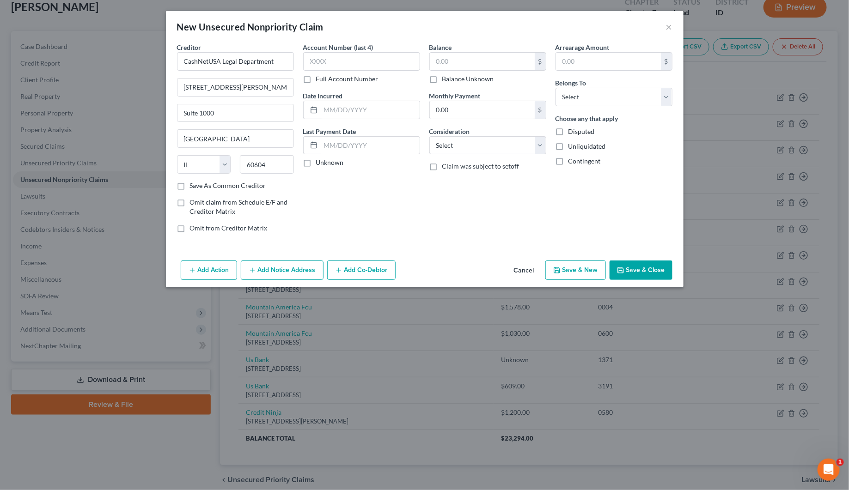
click at [320, 164] on input "Unknown" at bounding box center [323, 161] width 6 height 6
checkbox input "true"
drag, startPoint x: 451, startPoint y: 144, endPoint x: 450, endPoint y: 154, distance: 9.8
click at [451, 144] on select "Select Cable / Satellite Services Collection Agency Credit Card Debt Debt Couns…" at bounding box center [487, 145] width 117 height 18
select select "10"
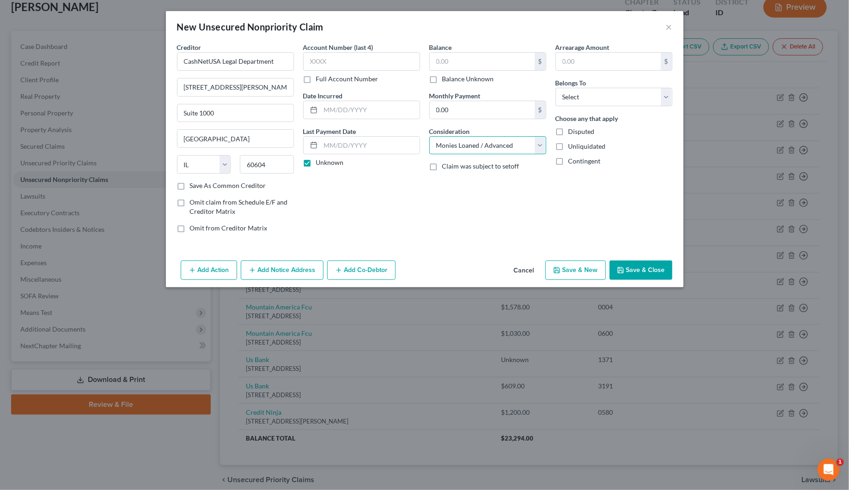
click at [429, 136] on select "Select Cable / Satellite Services Collection Agency Credit Card Debt Debt Couns…" at bounding box center [487, 145] width 117 height 18
click at [566, 103] on select "Select Debtor 1 Only Debtor 2 Only Debtor 1 And Debtor 2 Only At Least One Of T…" at bounding box center [614, 97] width 117 height 18
select select "0"
click at [556, 88] on select "Select Debtor 1 Only Debtor 2 Only Debtor 1 And Debtor 2 Only At Least One Of T…" at bounding box center [614, 97] width 117 height 18
click at [460, 58] on input "text" at bounding box center [482, 62] width 105 height 18
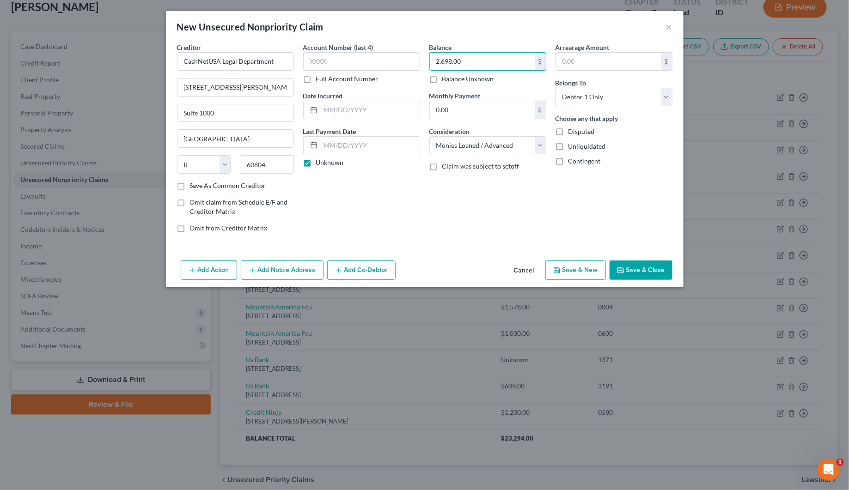
type input "2,698.00"
click at [642, 268] on button "Save & Close" at bounding box center [641, 270] width 63 height 19
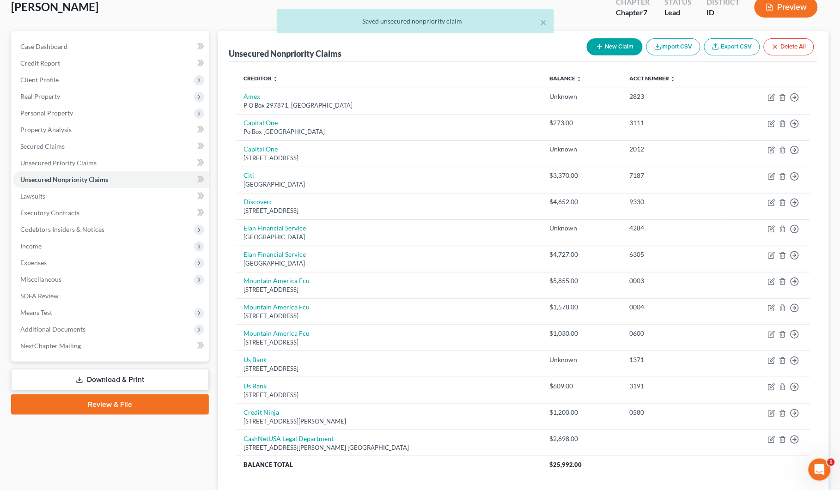
click at [622, 47] on button "New Claim" at bounding box center [615, 46] width 56 height 17
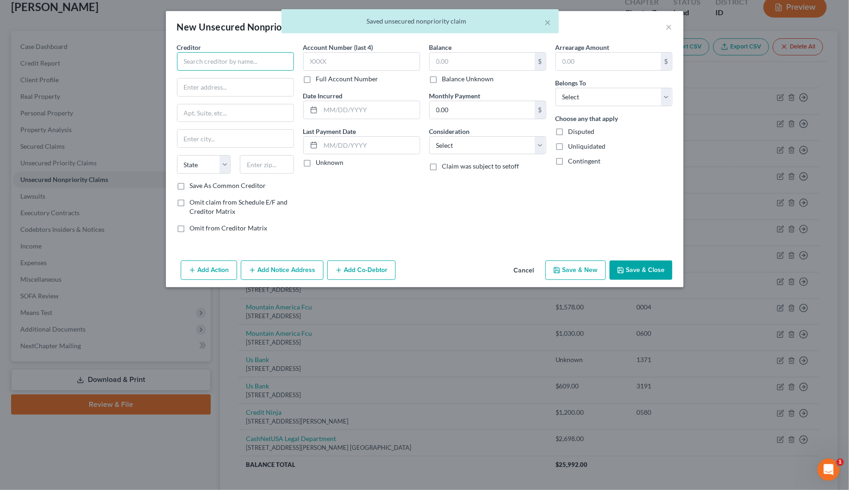
click at [189, 64] on input "text" at bounding box center [235, 61] width 117 height 18
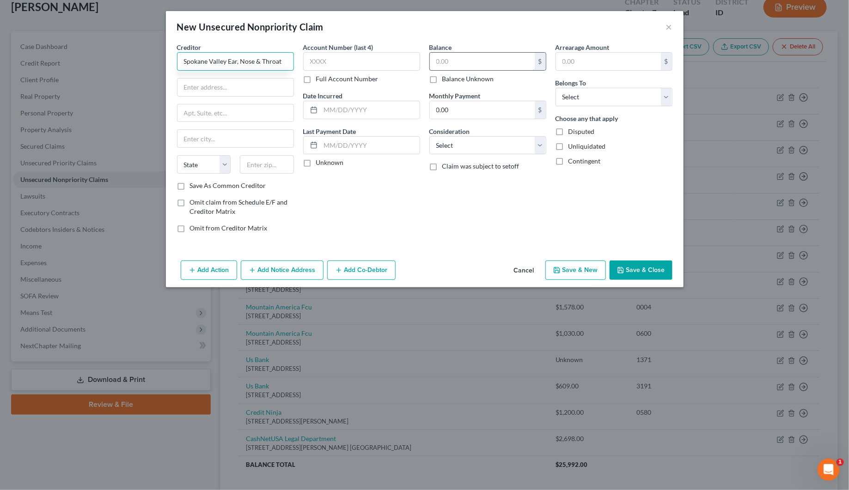
type input "Spokane Valley Ear, Nose & Throat"
click at [445, 70] on input "text" at bounding box center [482, 62] width 105 height 18
type input "82.09"
click at [331, 63] on input "text" at bounding box center [361, 61] width 117 height 18
type input "2570"
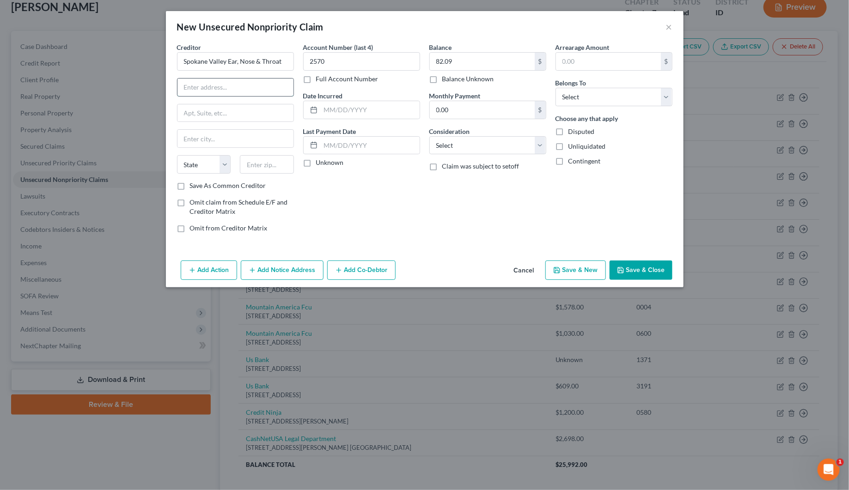
click at [218, 92] on input "text" at bounding box center [235, 88] width 116 height 18
type input "1424 N [PERSON_NAME]"
click at [251, 165] on input "text" at bounding box center [267, 164] width 54 height 18
type input "99216"
type input "[GEOGRAPHIC_DATA]"
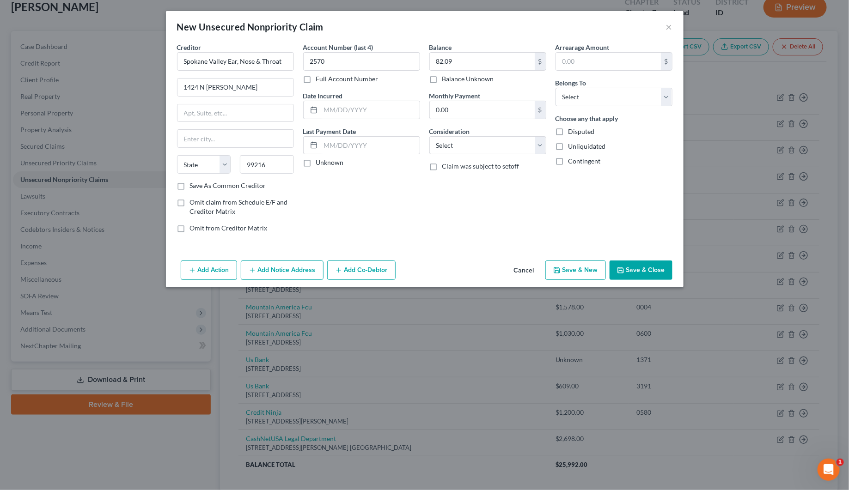
select select "50"
click at [378, 202] on div "Account Number (last 4) 2570 Full Account Number Date Incurred Last Payment Dat…" at bounding box center [362, 142] width 126 height 198
click at [316, 165] on label "Unknown" at bounding box center [330, 162] width 28 height 9
click at [320, 164] on input "Unknown" at bounding box center [323, 161] width 6 height 6
checkbox input "true"
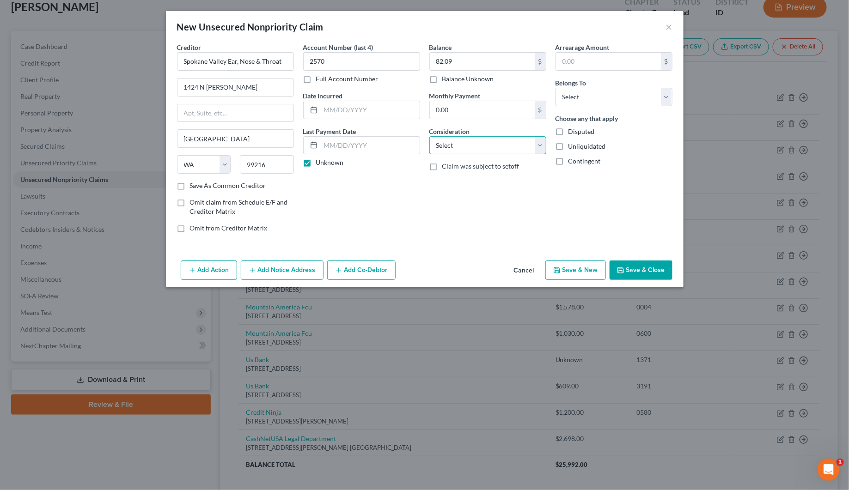
click at [435, 147] on select "Select Cable / Satellite Services Collection Agency Credit Card Debt Debt Couns…" at bounding box center [487, 145] width 117 height 18
select select "9"
click at [429, 136] on select "Select Cable / Satellite Services Collection Agency Credit Card Debt Debt Couns…" at bounding box center [487, 145] width 117 height 18
drag, startPoint x: 564, startPoint y: 102, endPoint x: 589, endPoint y: 206, distance: 107.4
click at [564, 102] on select "Select Debtor 1 Only Debtor 2 Only Debtor 1 And Debtor 2 Only At Least One Of T…" at bounding box center [614, 97] width 117 height 18
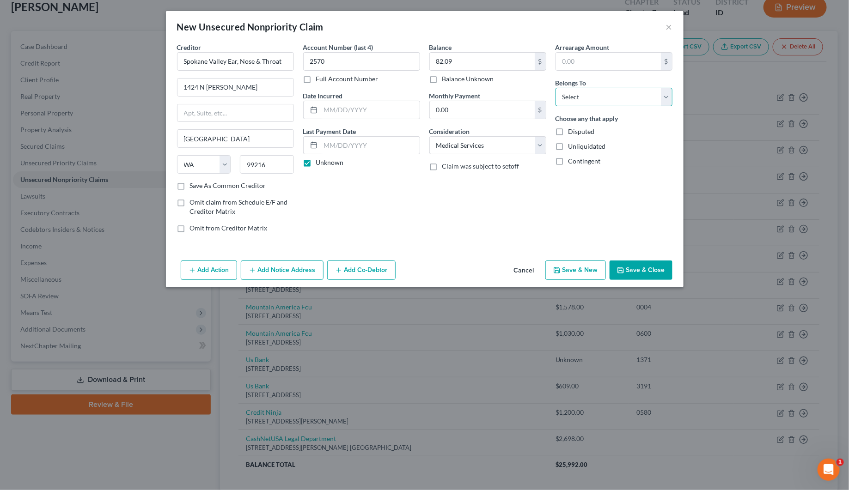
select select "0"
click at [556, 88] on select "Select Debtor 1 Only Debtor 2 Only Debtor 1 And Debtor 2 Only At Least One Of T…" at bounding box center [614, 97] width 117 height 18
click at [651, 271] on button "Save & Close" at bounding box center [641, 270] width 63 height 19
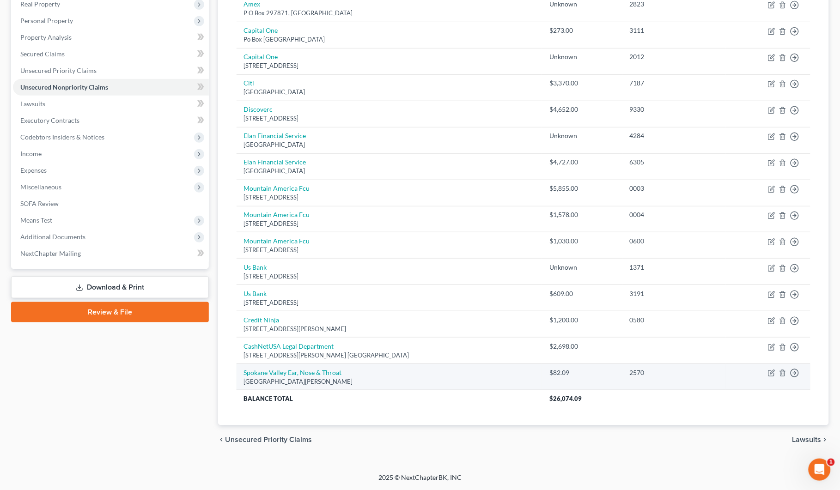
scroll to position [152, 0]
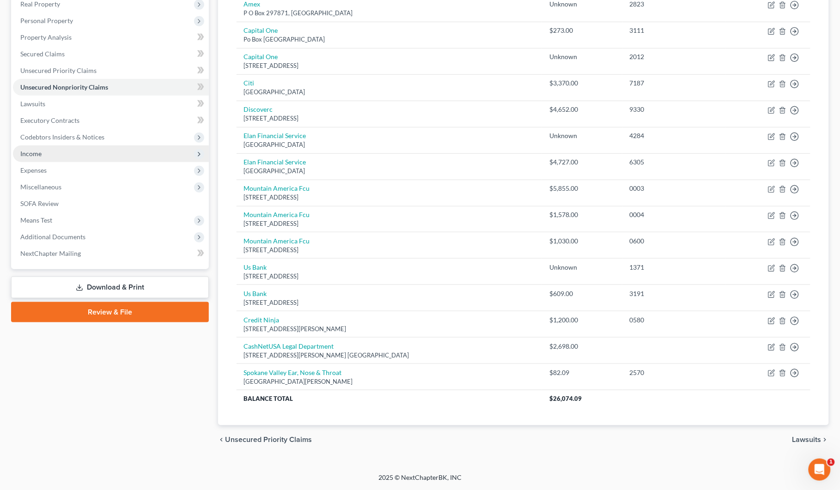
click at [33, 150] on span "Income" at bounding box center [30, 154] width 21 height 8
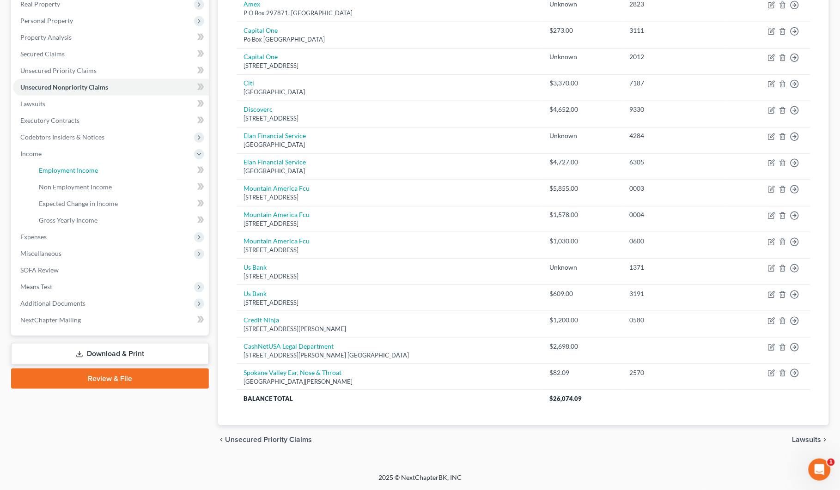
drag, startPoint x: 57, startPoint y: 165, endPoint x: 10, endPoint y: 181, distance: 49.3
click at [57, 166] on span "Employment Income" at bounding box center [68, 170] width 59 height 8
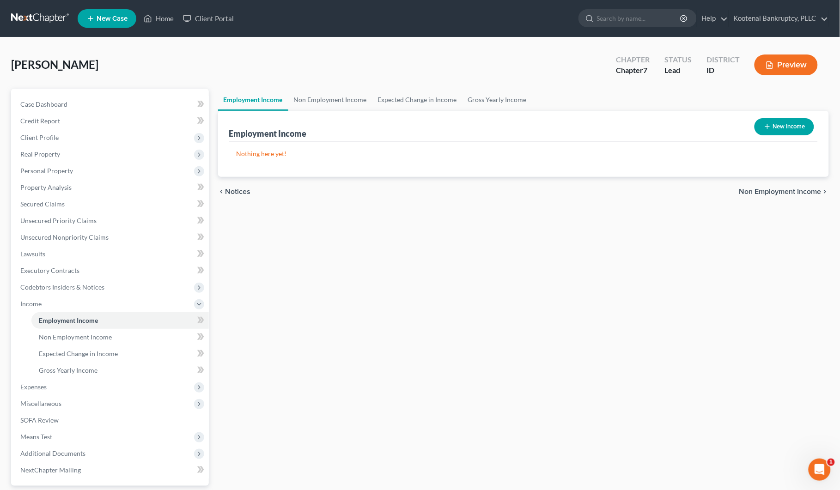
click at [796, 127] on button "New Income" at bounding box center [785, 126] width 60 height 17
select select "0"
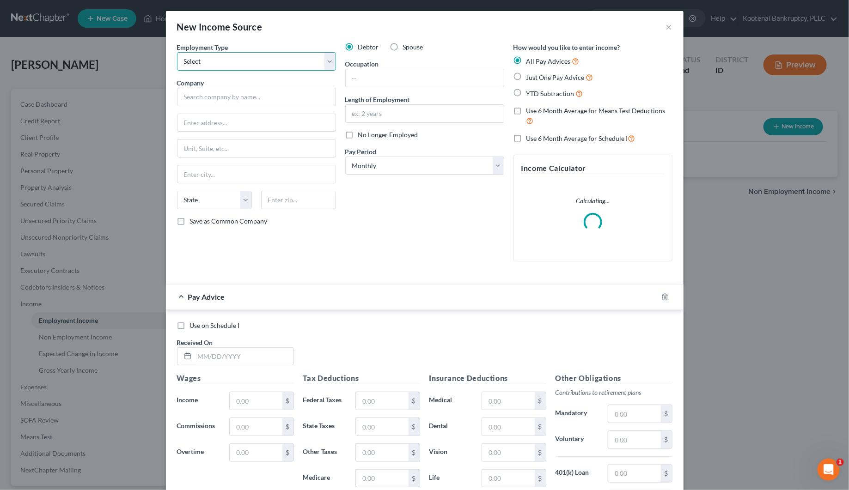
click at [198, 67] on select "Select Full or [DEMOGRAPHIC_DATA] Employment Self Employment" at bounding box center [256, 61] width 159 height 18
select select "0"
click at [177, 52] on select "Select Full or [DEMOGRAPHIC_DATA] Employment Self Employment" at bounding box center [256, 61] width 159 height 18
click at [192, 98] on input "text" at bounding box center [256, 97] width 159 height 18
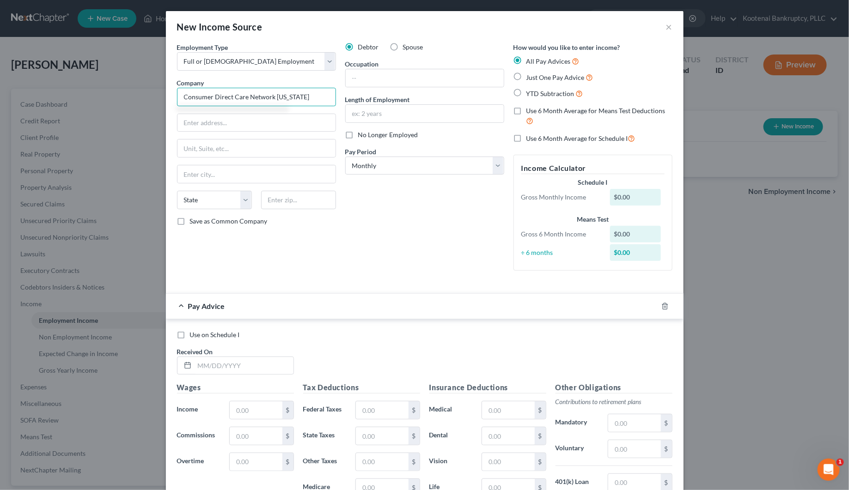
type input "Consumer Direct Care Network [US_STATE]"
click at [341, 109] on div "Debtor Spouse Occupation Length of Employment No Longer Employed Pay Period * S…" at bounding box center [425, 161] width 168 height 236
click at [354, 111] on input "text" at bounding box center [425, 114] width 158 height 18
type input "6 months"
click at [361, 72] on input "text" at bounding box center [425, 78] width 158 height 18
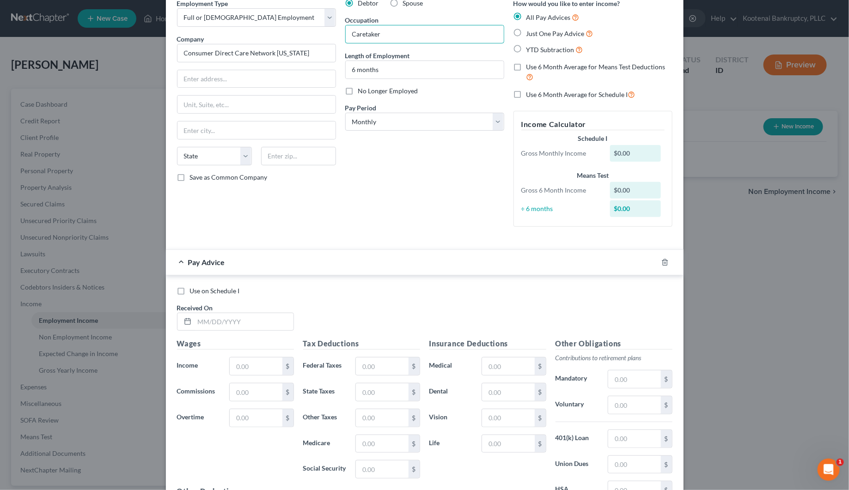
scroll to position [160, 0]
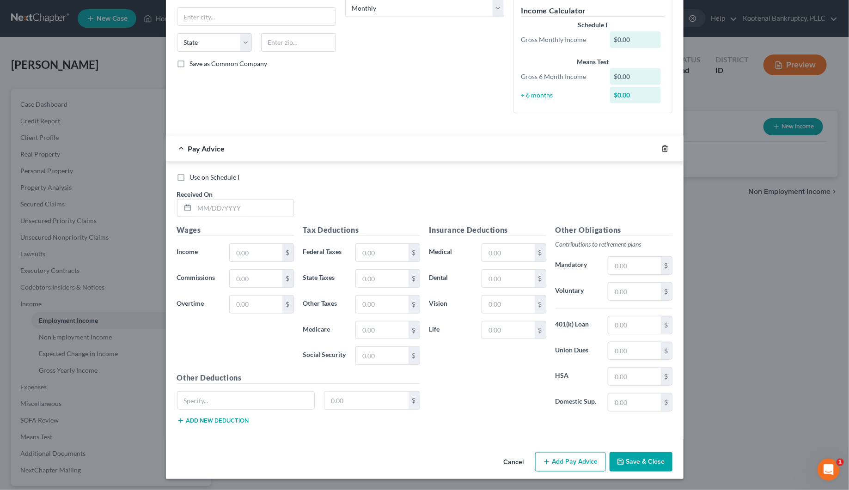
type input "Caretaker"
click at [663, 147] on icon "button" at bounding box center [664, 148] width 7 height 7
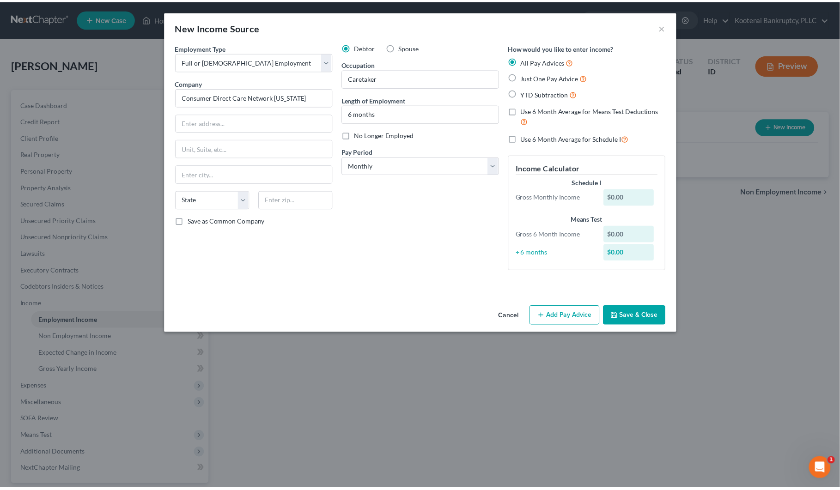
scroll to position [0, 0]
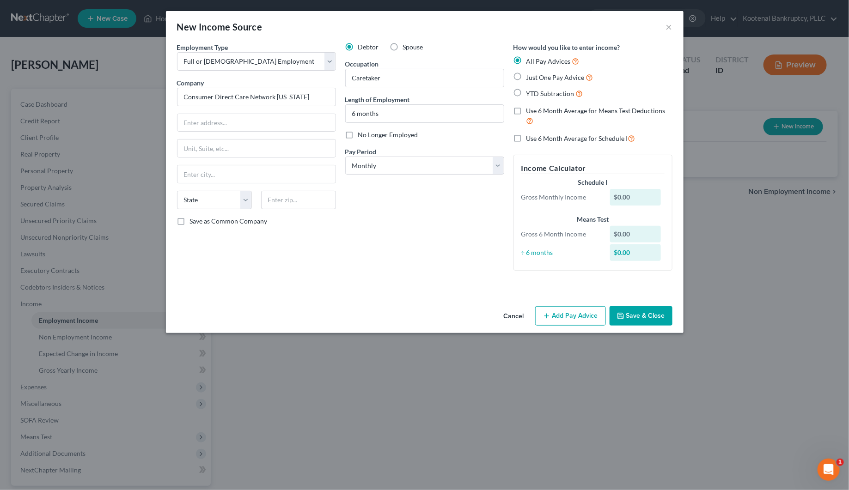
drag, startPoint x: 648, startPoint y: 308, endPoint x: 578, endPoint y: 332, distance: 74.3
click at [648, 308] on button "Save & Close" at bounding box center [641, 315] width 63 height 19
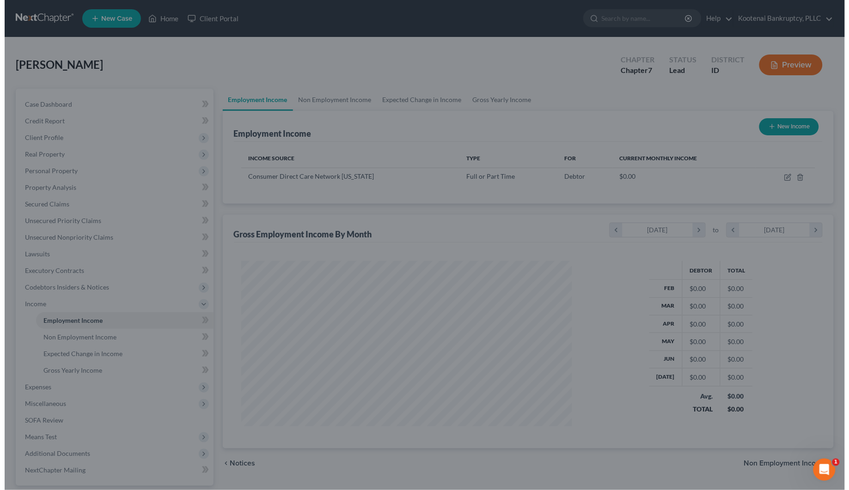
scroll to position [166, 346]
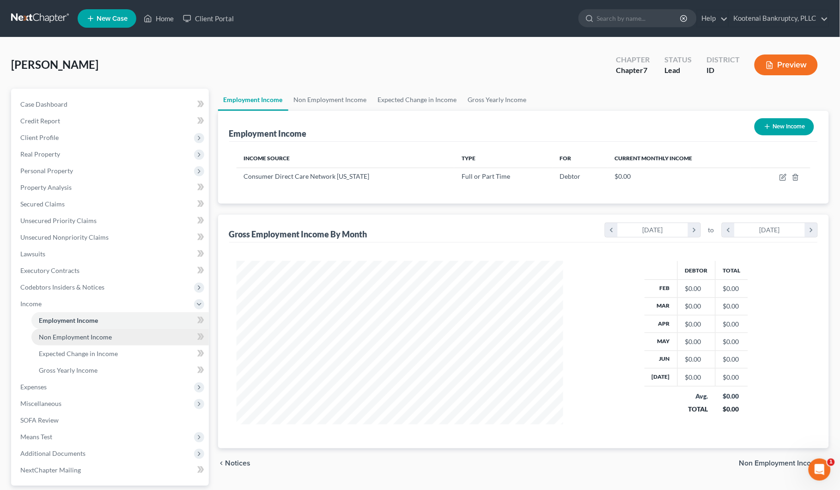
click at [79, 337] on span "Non Employment Income" at bounding box center [75, 337] width 73 height 8
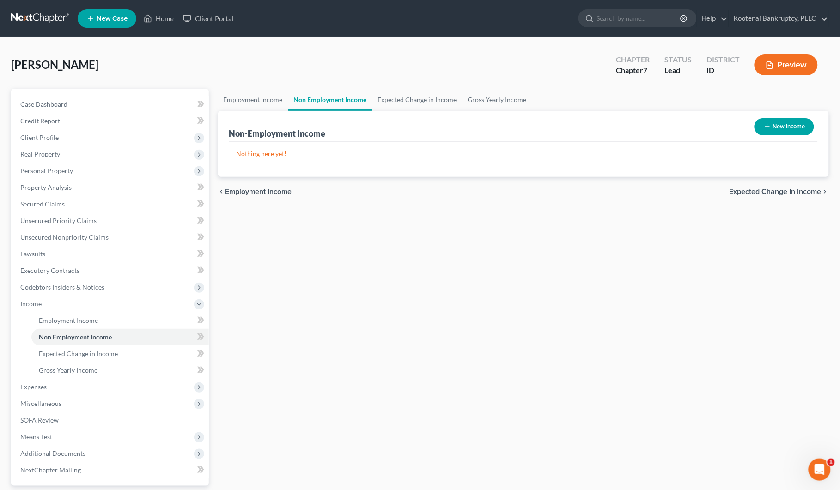
click at [774, 127] on button "New Income" at bounding box center [785, 126] width 60 height 17
select select "0"
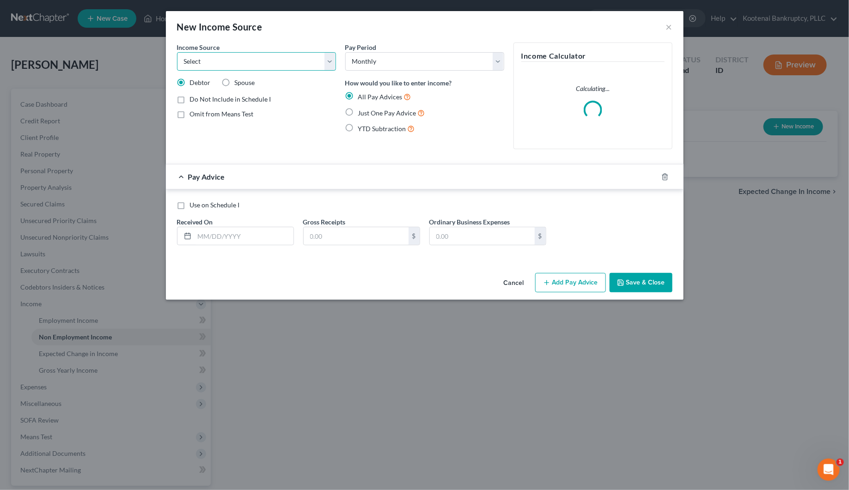
drag, startPoint x: 328, startPoint y: 65, endPoint x: 318, endPoint y: 70, distance: 12.0
click at [328, 65] on select "Select Unemployment Disability (from employer) Pension Retirement Social Securi…" at bounding box center [256, 61] width 159 height 18
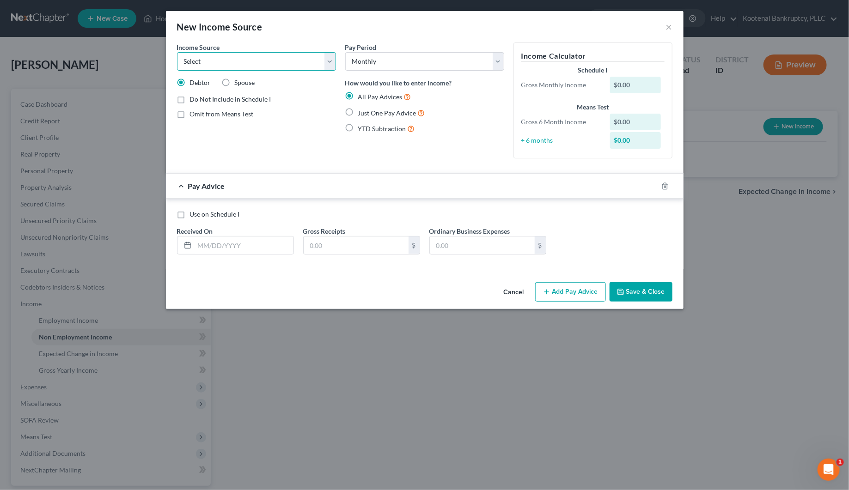
select select "4"
click at [177, 52] on select "Select Unemployment Disability (from employer) Pension Retirement Social Securi…" at bounding box center [256, 61] width 159 height 18
click at [666, 185] on icon "button" at bounding box center [664, 186] width 7 height 7
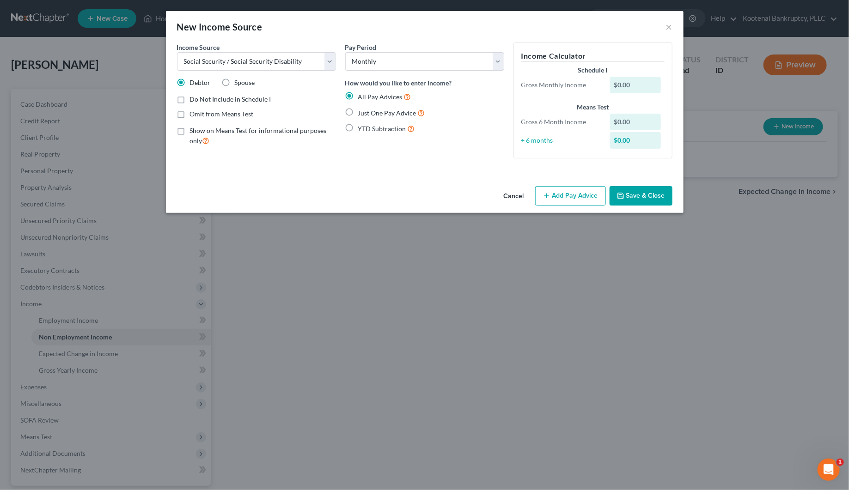
click at [623, 195] on icon "button" at bounding box center [621, 196] width 6 height 6
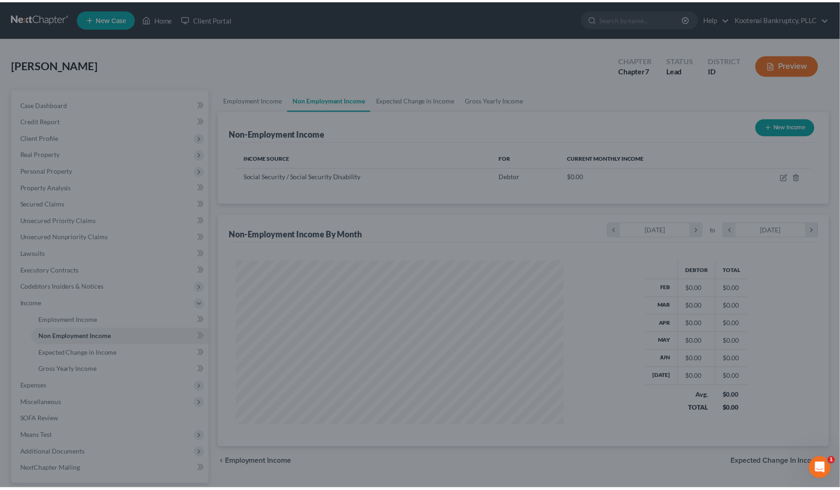
scroll to position [166, 346]
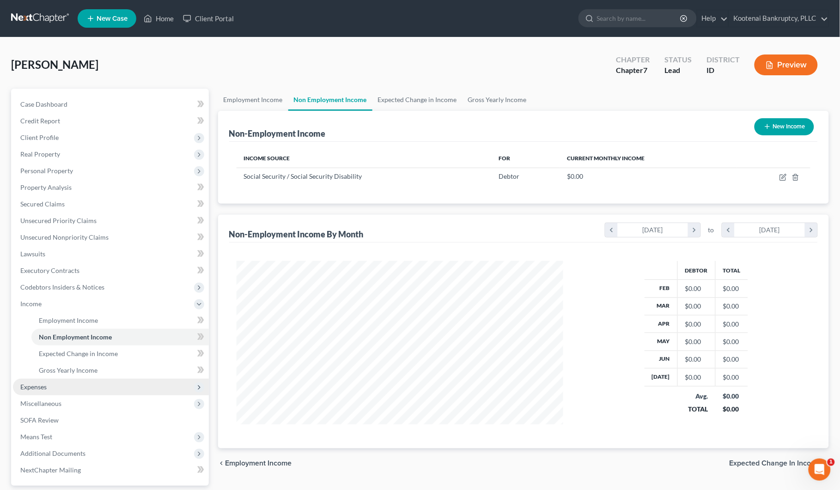
click at [30, 386] on span "Expenses" at bounding box center [33, 387] width 26 height 8
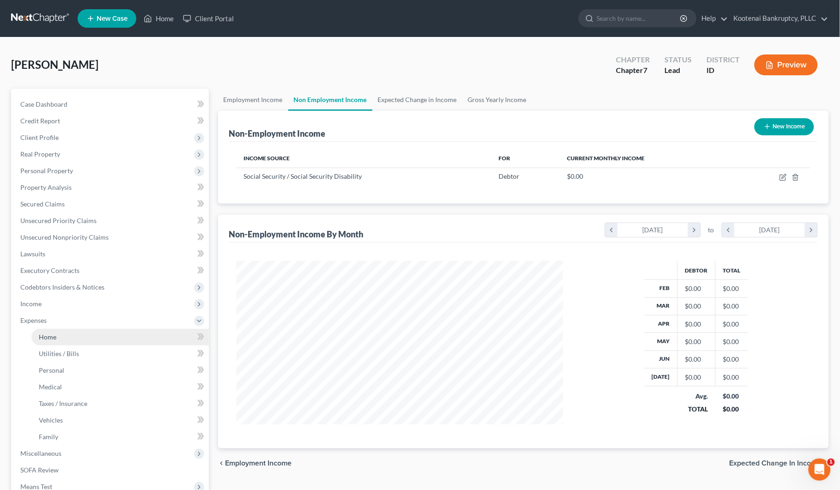
click at [49, 335] on span "Home" at bounding box center [48, 337] width 18 height 8
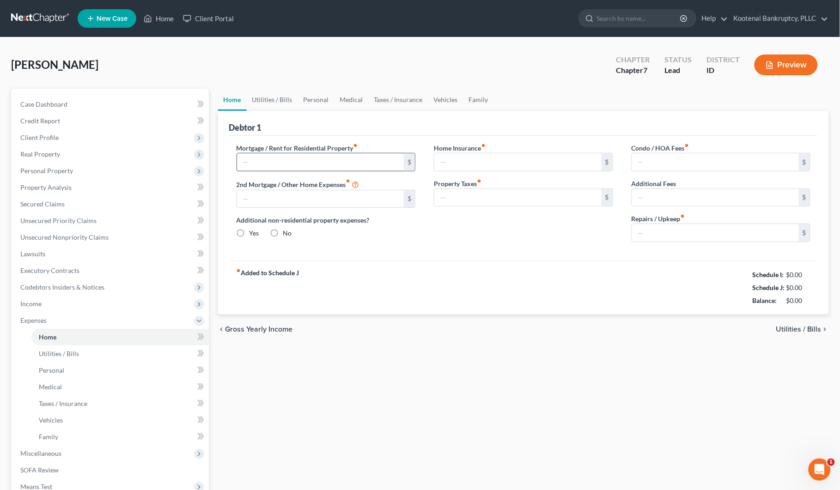
type input "0.00"
radio input "true"
type input "0.00"
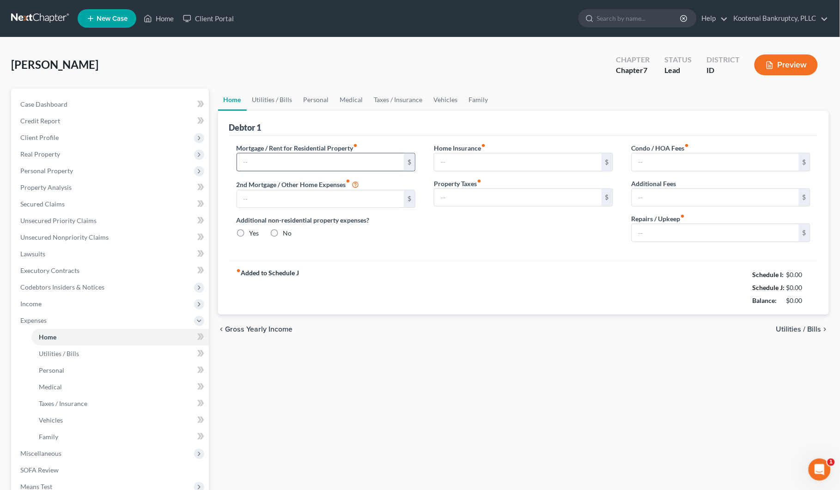
type input "0.00"
click at [263, 159] on input "text" at bounding box center [320, 162] width 167 height 18
type input "900.00"
drag, startPoint x: 258, startPoint y: 102, endPoint x: 259, endPoint y: 111, distance: 9.3
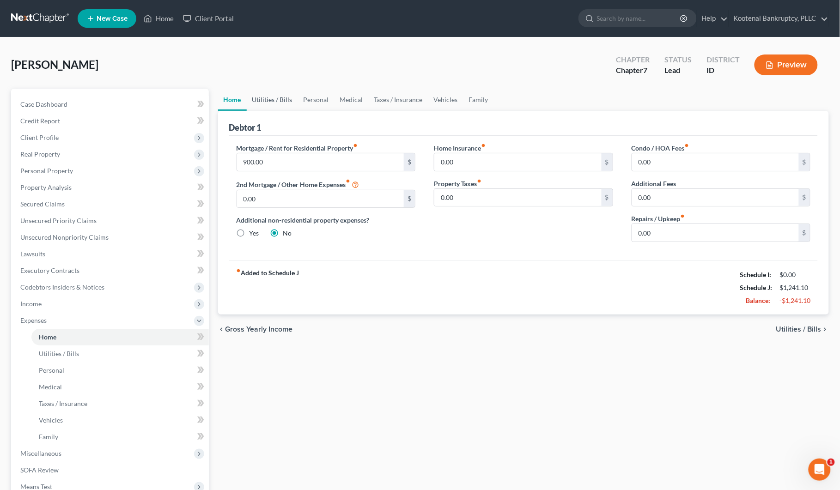
click at [258, 101] on link "Utilities / Bills" at bounding box center [272, 100] width 51 height 22
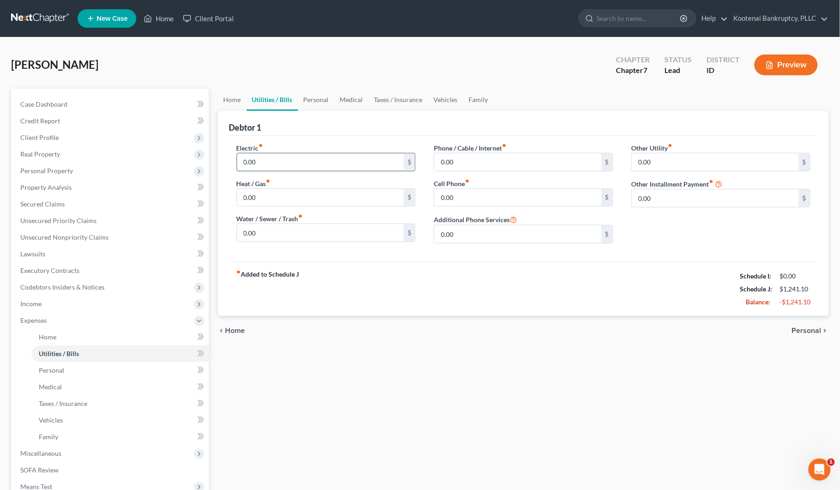
click at [262, 165] on input "0.00" at bounding box center [320, 162] width 167 height 18
type input "100.00"
click at [461, 200] on input "0.00" at bounding box center [517, 198] width 167 height 18
type input "91.00"
click at [311, 101] on link "Personal" at bounding box center [316, 100] width 37 height 22
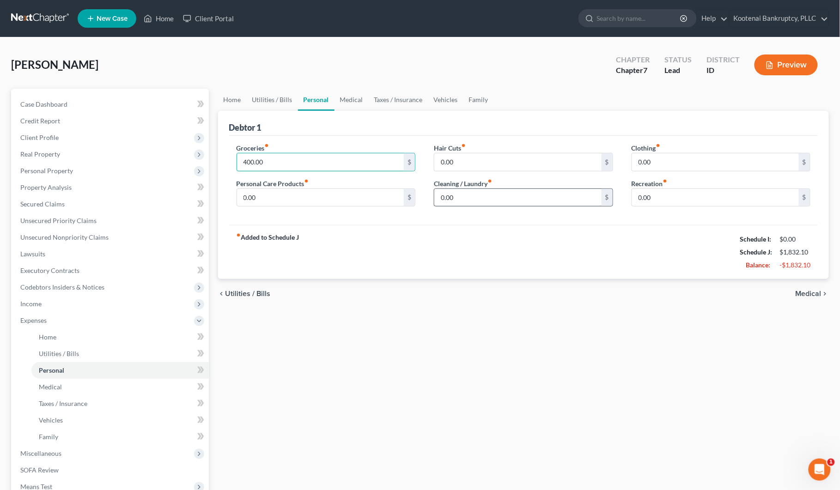
type input "400.00"
click at [454, 198] on input "0.00" at bounding box center [517, 198] width 167 height 18
type input "60.00"
click at [282, 200] on input "0.00" at bounding box center [320, 198] width 167 height 18
type input "25.00"
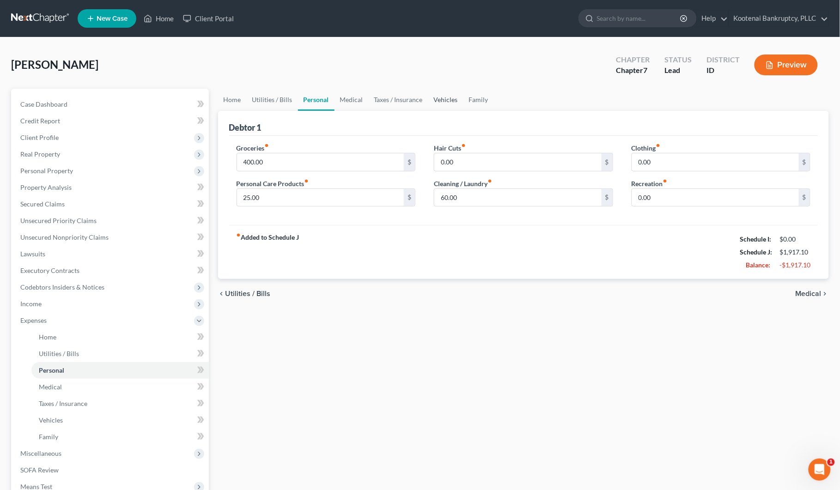
click at [437, 101] on link "Vehicles" at bounding box center [445, 100] width 35 height 22
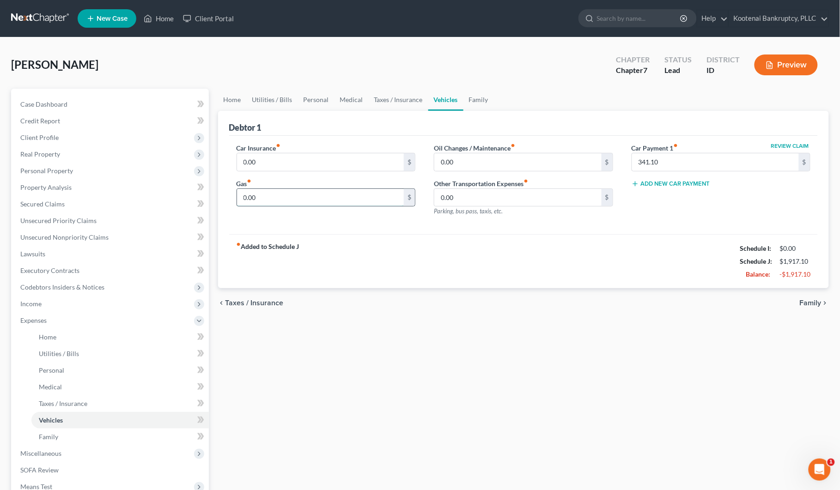
click at [263, 197] on input "0.00" at bounding box center [320, 198] width 167 height 18
type input "400.00"
click at [318, 98] on link "Personal" at bounding box center [316, 100] width 37 height 22
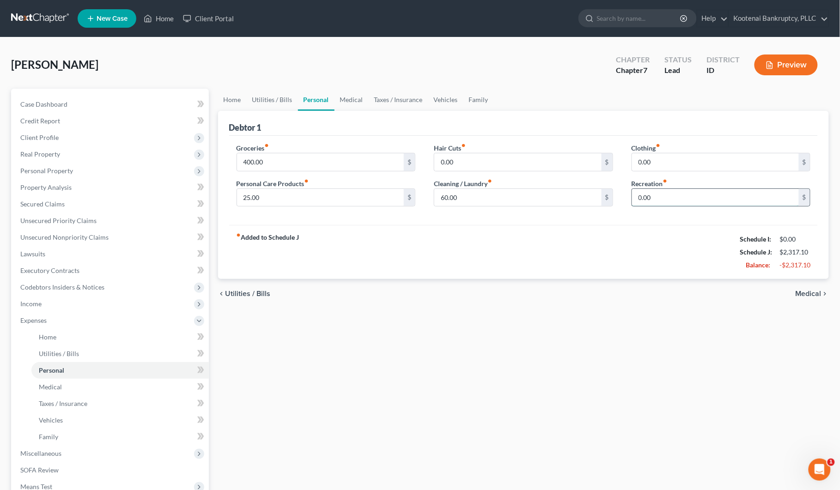
click at [661, 199] on input "0.00" at bounding box center [715, 198] width 167 height 18
type input "40.00"
drag, startPoint x: 444, startPoint y: 99, endPoint x: 289, endPoint y: 116, distance: 155.2
click at [442, 99] on link "Vehicles" at bounding box center [445, 100] width 35 height 22
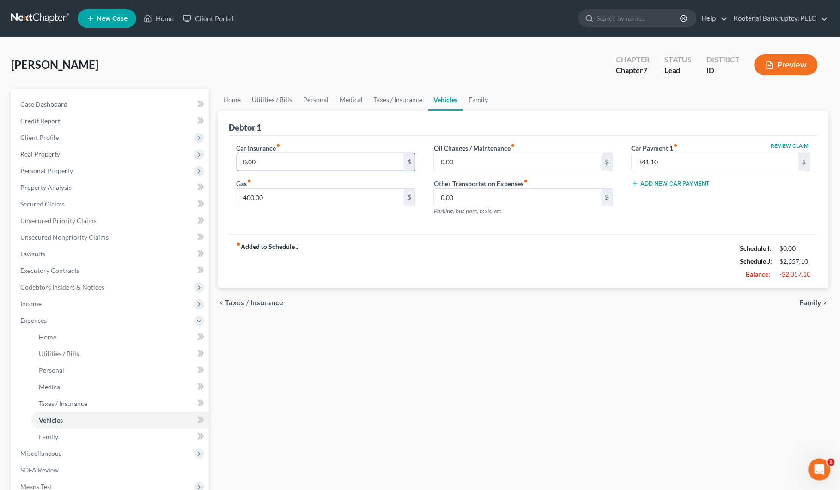
click at [253, 161] on input "0.00" at bounding box center [320, 162] width 167 height 18
type input "85.00"
drag, startPoint x: 44, startPoint y: 138, endPoint x: 50, endPoint y: 183, distance: 46.1
click at [44, 139] on span "Client Profile" at bounding box center [39, 138] width 38 height 8
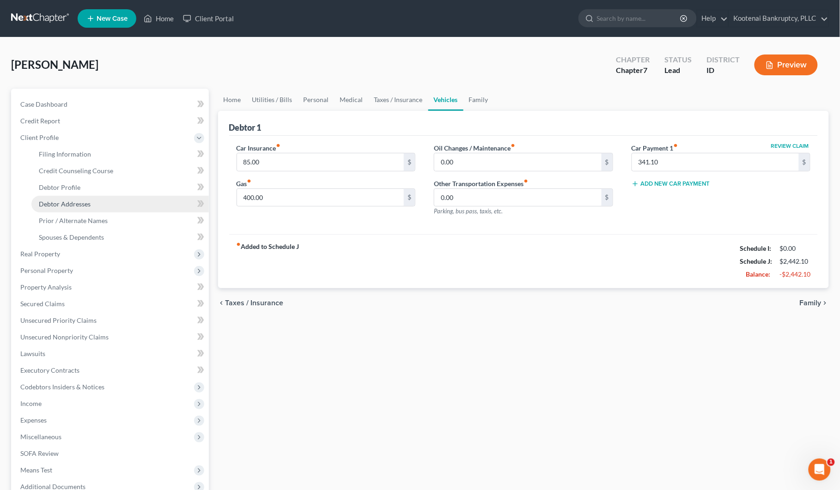
click at [63, 206] on span "Debtor Addresses" at bounding box center [65, 204] width 52 height 8
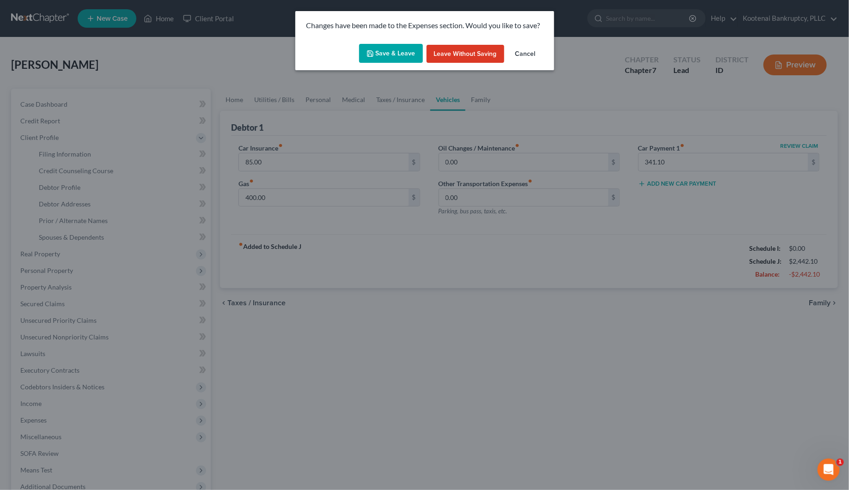
click at [394, 59] on button "Save & Leave" at bounding box center [391, 53] width 64 height 19
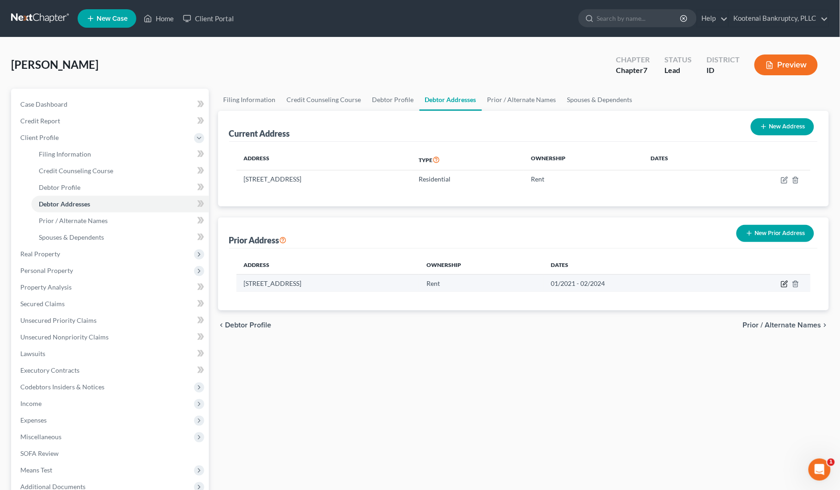
click at [785, 285] on icon "button" at bounding box center [784, 284] width 7 height 7
select select "50"
select select "31"
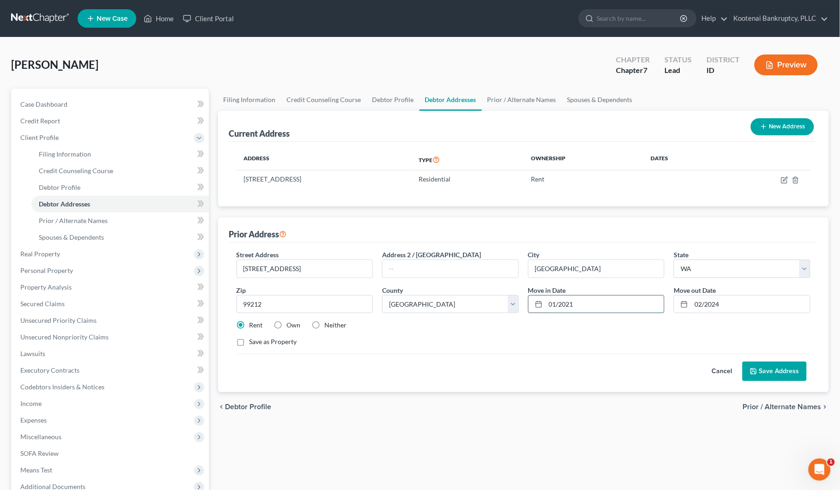
drag, startPoint x: 578, startPoint y: 307, endPoint x: 534, endPoint y: 310, distance: 44.4
click at [537, 306] on div "01/2021" at bounding box center [596, 304] width 137 height 18
type input "06/2011"
click at [773, 371] on button "Save Address" at bounding box center [775, 371] width 64 height 19
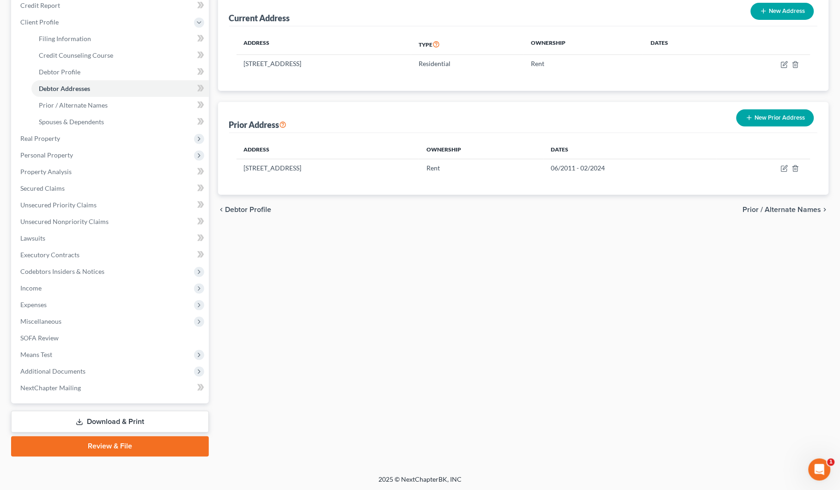
scroll to position [116, 0]
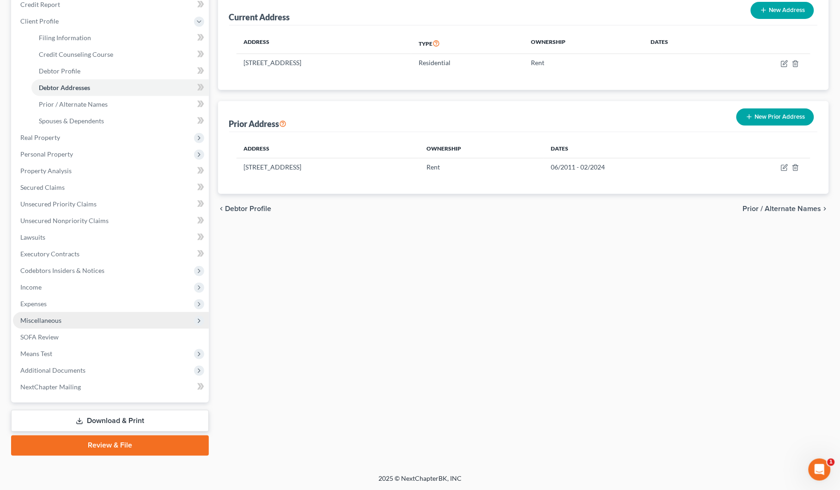
drag, startPoint x: 36, startPoint y: 311, endPoint x: 52, endPoint y: 324, distance: 20.7
click at [36, 312] on span "Miscellaneous" at bounding box center [111, 320] width 196 height 17
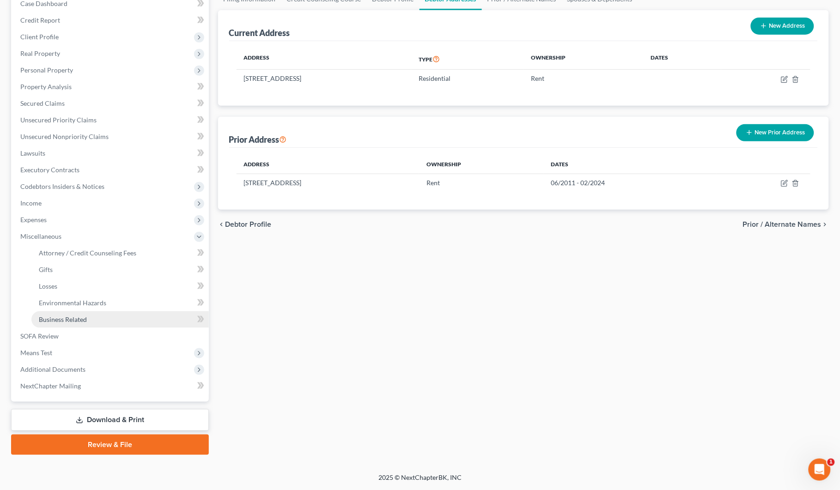
scroll to position [100, 0]
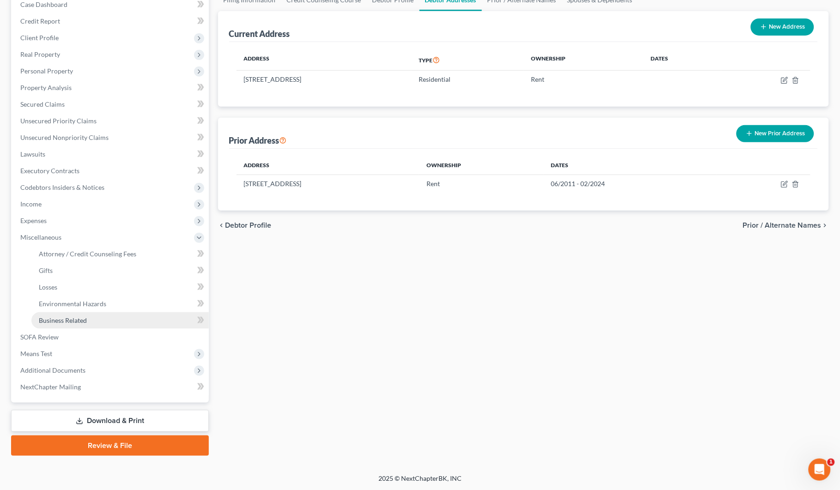
click at [73, 317] on span "Business Related" at bounding box center [63, 321] width 48 height 8
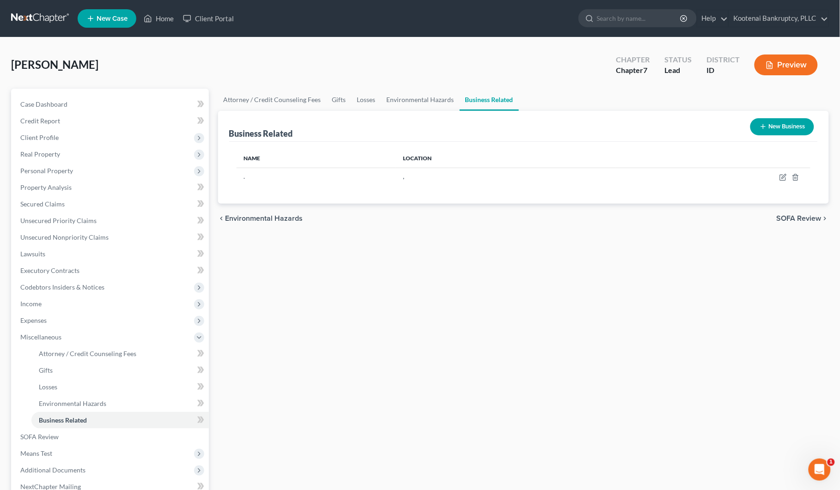
click at [793, 125] on button "New Business" at bounding box center [783, 126] width 64 height 17
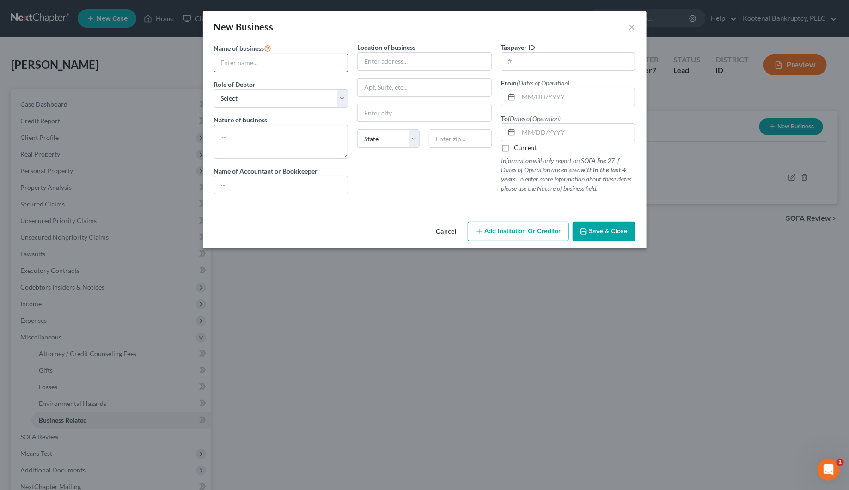
click at [249, 63] on input "text" at bounding box center [281, 63] width 134 height 18
type input "Young Trucking"
click at [279, 183] on input "text" at bounding box center [281, 186] width 134 height 18
type input "[PERSON_NAME] & Associates"
click at [525, 66] on input "text" at bounding box center [568, 62] width 134 height 18
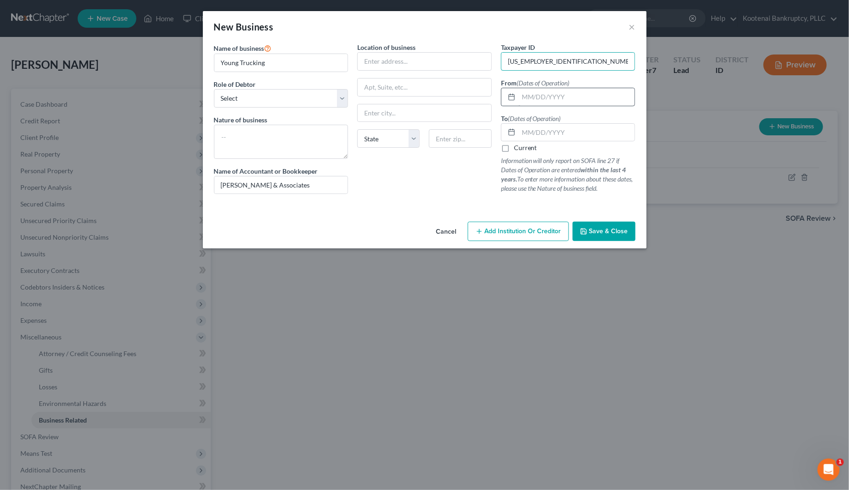
type input "[US_EMPLOYER_IDENTIFICATION_NUMBER]"
click at [527, 93] on input "text" at bounding box center [577, 97] width 116 height 18
type input "06/2012"
click at [528, 132] on input "text" at bounding box center [577, 133] width 116 height 18
type input "08/2022"
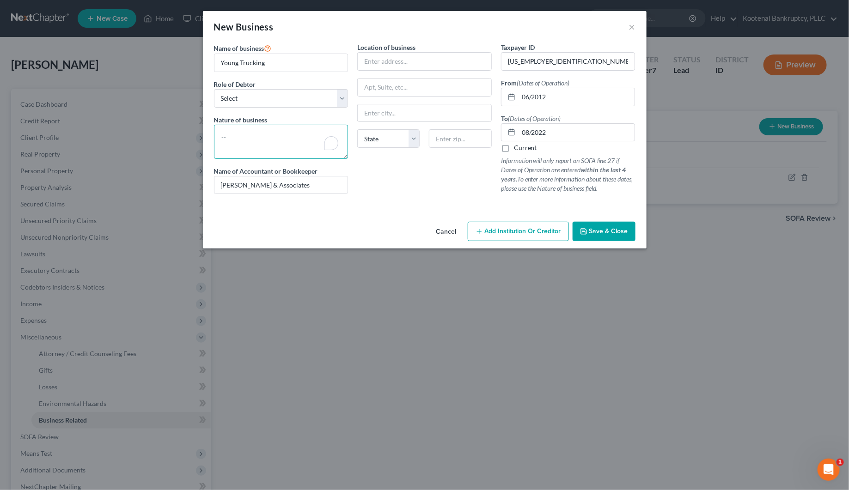
click at [243, 137] on textarea "To enrich screen reader interactions, please activate Accessibility in Grammarl…" at bounding box center [281, 142] width 134 height 34
type textarea "Crude Oil Transport"
click at [620, 235] on span "Save & Close" at bounding box center [608, 231] width 39 height 8
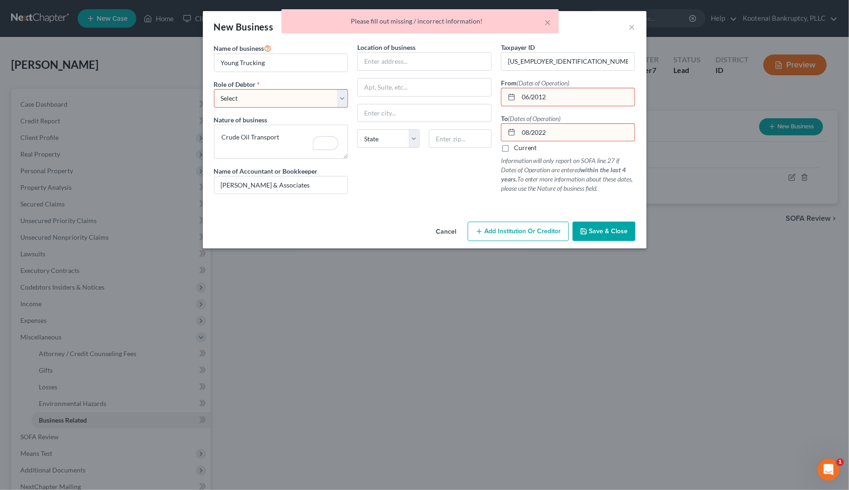
click at [532, 96] on input "06/2012" at bounding box center [577, 97] width 116 height 18
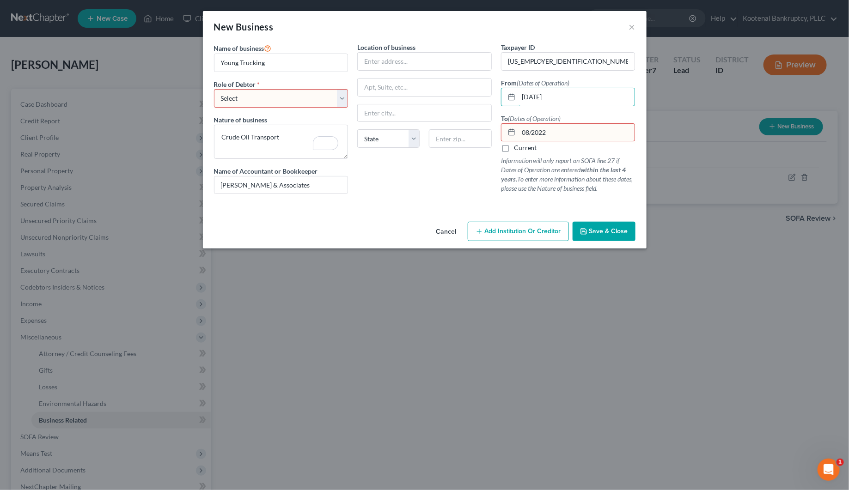
type input "[DATE]"
click at [531, 134] on input "08/2022" at bounding box center [577, 133] width 116 height 18
type input "[DATE]"
click at [220, 105] on select "Select A member of a limited liability company (LLC) or limited liability partn…" at bounding box center [281, 98] width 134 height 18
click at [225, 215] on div "Name of business * Young Trucking Role of Debtor * Select A member of a limited…" at bounding box center [425, 131] width 444 height 176
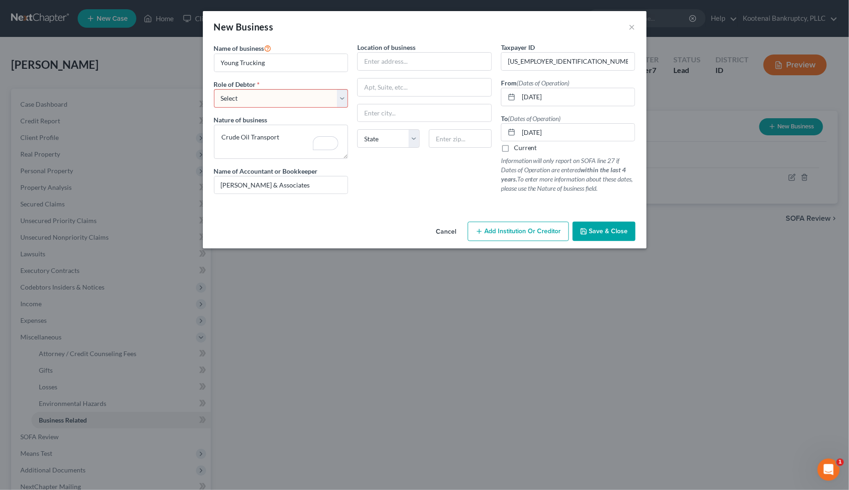
click at [224, 98] on select "Select A member of a limited liability company (LLC) or limited liability partn…" at bounding box center [281, 98] width 134 height 18
select select "sole_proprietor"
click at [214, 89] on select "Select A member of a limited liability company (LLC) or limited liability partn…" at bounding box center [281, 98] width 134 height 18
click at [594, 235] on span "Save & Close" at bounding box center [608, 231] width 39 height 8
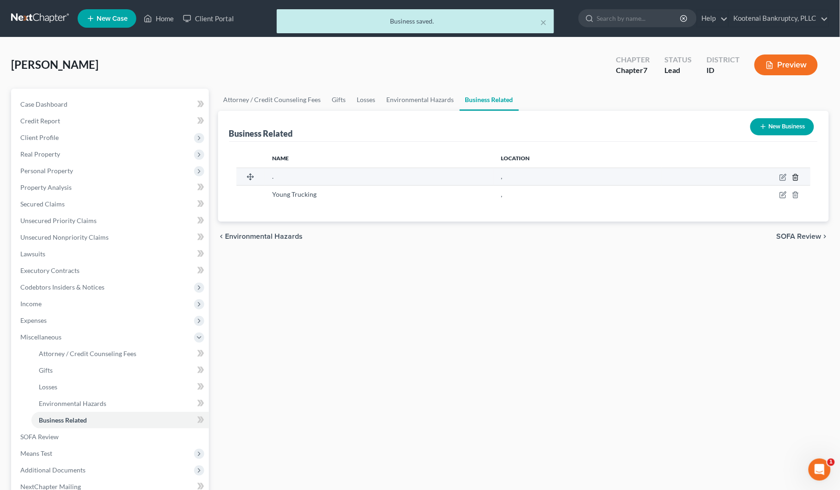
click at [800, 176] on icon "button" at bounding box center [795, 177] width 7 height 7
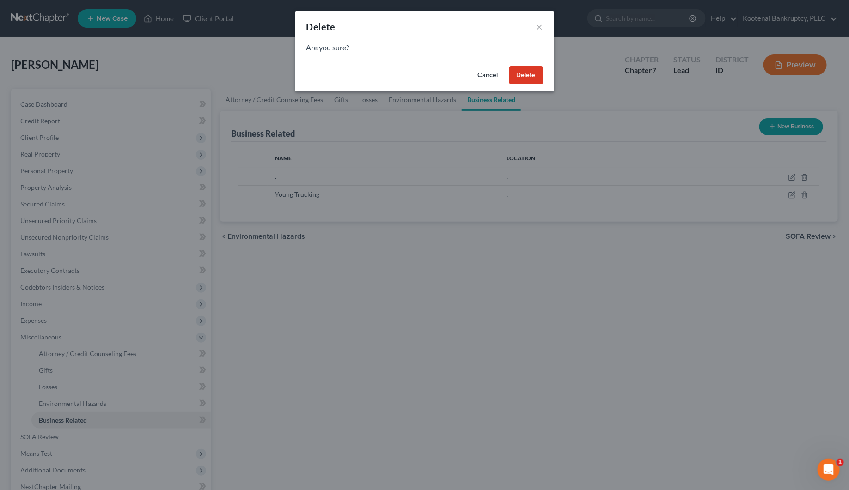
drag, startPoint x: 541, startPoint y: 74, endPoint x: 528, endPoint y: 79, distance: 13.7
click at [540, 74] on button "Delete" at bounding box center [526, 75] width 34 height 18
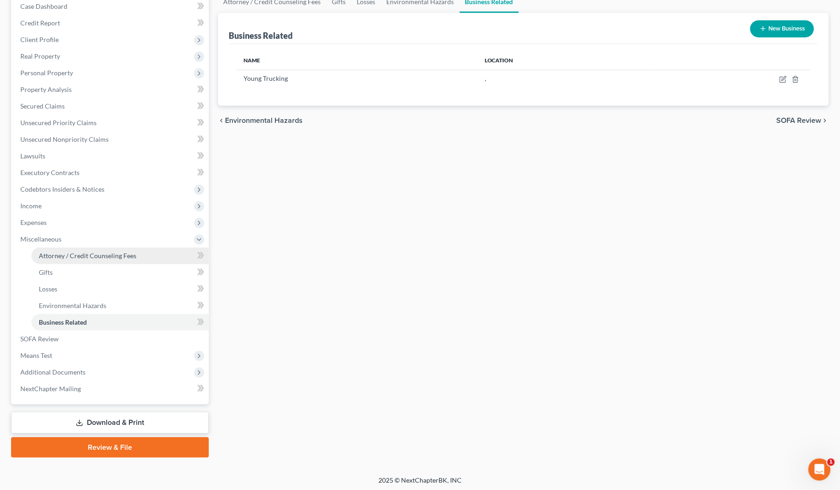
scroll to position [100, 0]
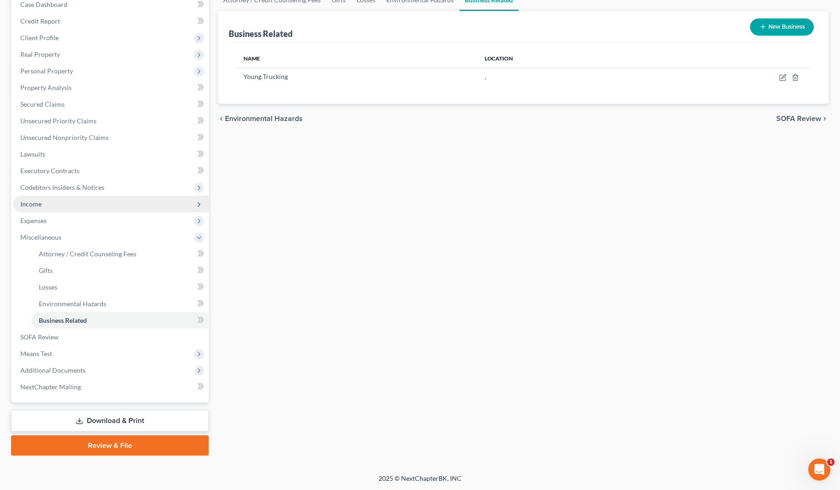
click at [33, 208] on span "Income" at bounding box center [111, 204] width 196 height 17
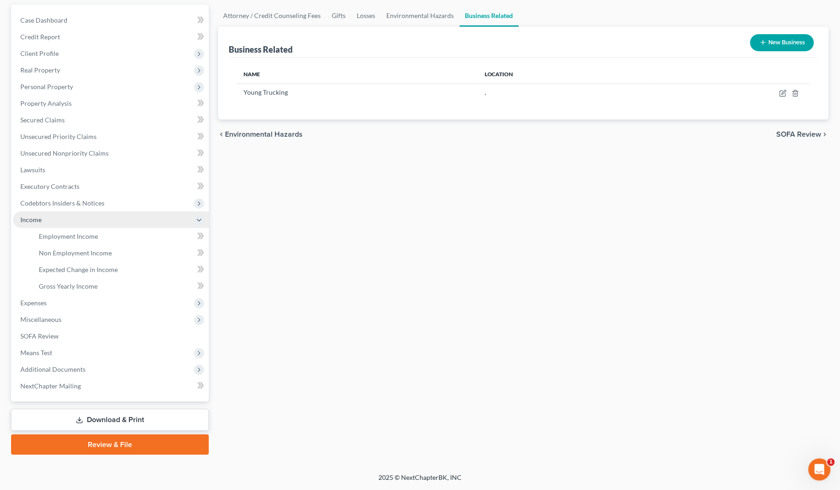
scroll to position [83, 0]
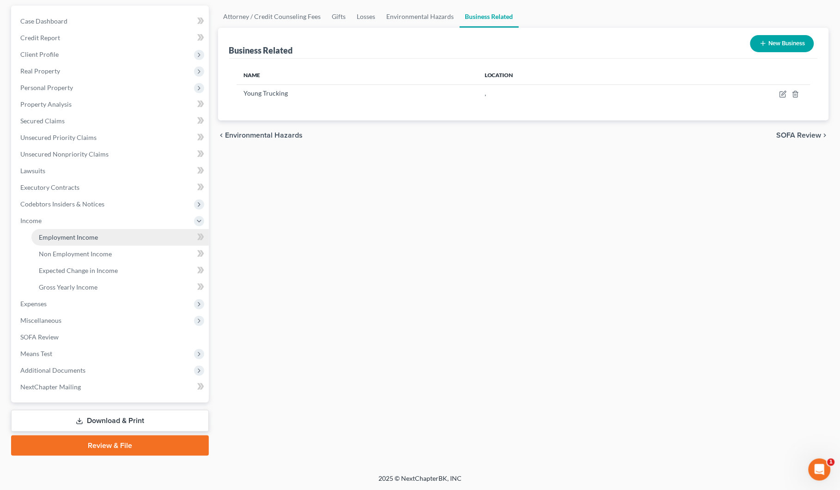
click at [69, 238] on span "Employment Income" at bounding box center [68, 237] width 59 height 8
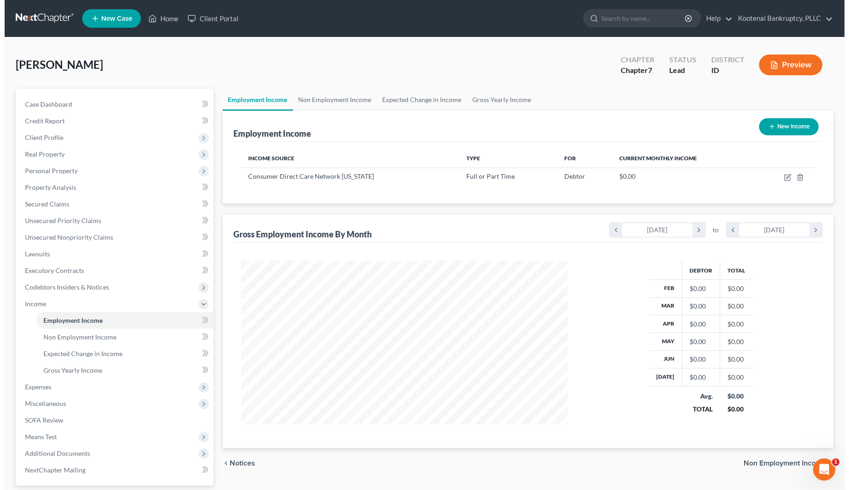
scroll to position [166, 346]
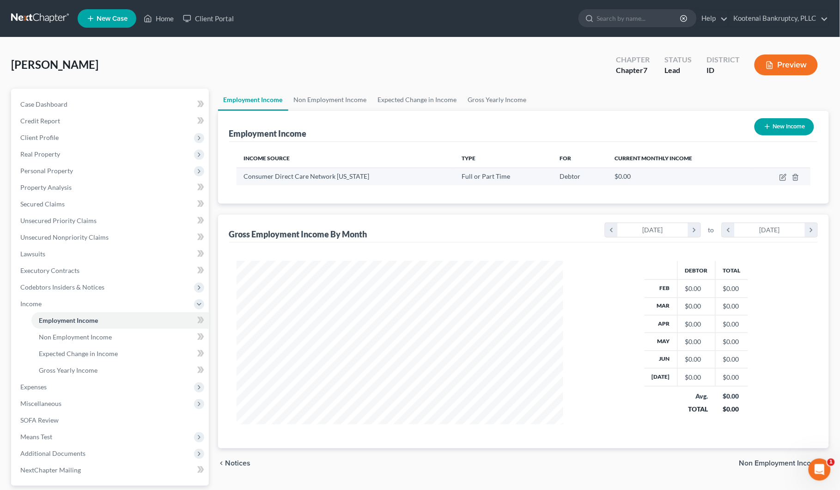
click at [779, 178] on td at bounding box center [781, 177] width 60 height 18
click at [782, 175] on icon "button" at bounding box center [783, 177] width 7 height 7
select select "0"
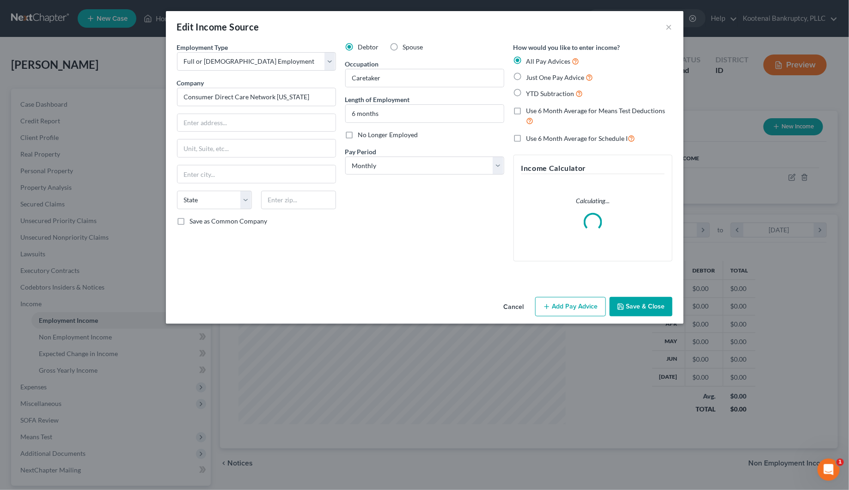
scroll to position [166, 350]
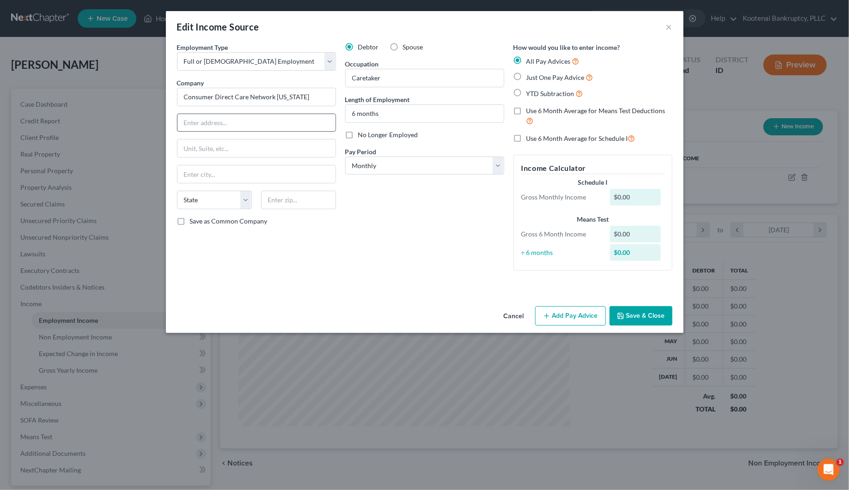
click at [192, 128] on input "text" at bounding box center [256, 123] width 158 height 18
type input "[STREET_ADDRESS]"
click at [184, 153] on input "text" at bounding box center [256, 149] width 158 height 18
type input "Suite 200"
click at [268, 199] on input "text" at bounding box center [298, 200] width 75 height 18
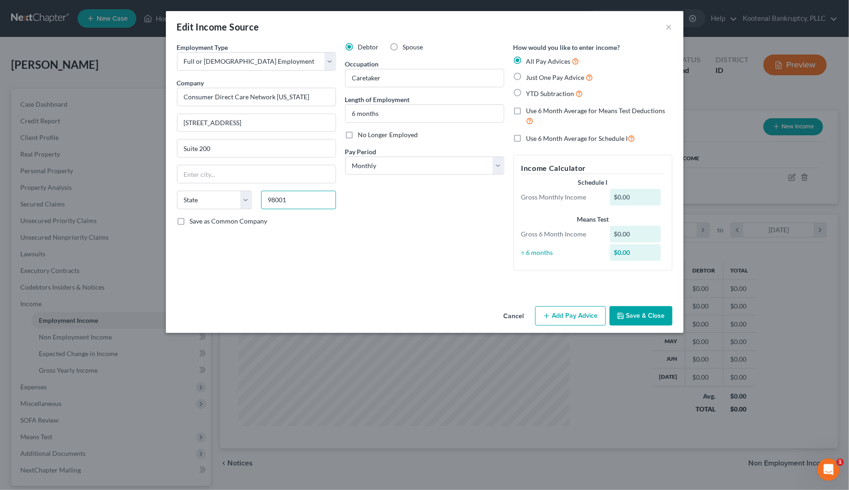
type input "98001"
type input "Auburn"
select select "50"
click at [280, 223] on div "Save as Common Company" at bounding box center [256, 221] width 159 height 9
drag, startPoint x: 220, startPoint y: 173, endPoint x: 165, endPoint y: 176, distance: 56.0
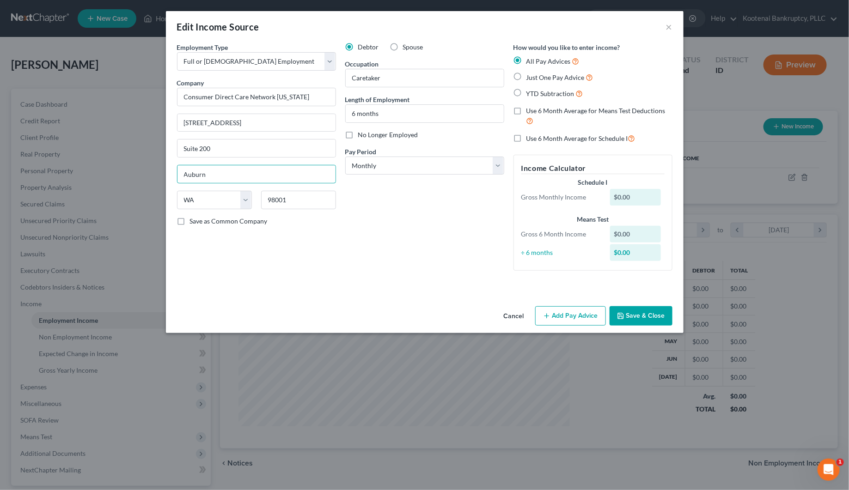
click at [165, 176] on div "Edit Income Source × Employment Type * Select Full or [DEMOGRAPHIC_DATA] Employ…" at bounding box center [424, 245] width 849 height 490
type input "Federal Way"
click at [385, 169] on select "Select Monthly Twice Monthly Every Other Week Weekly" at bounding box center [424, 166] width 159 height 18
select select "2"
click at [345, 157] on select "Select Monthly Twice Monthly Every Other Week Weekly" at bounding box center [424, 166] width 159 height 18
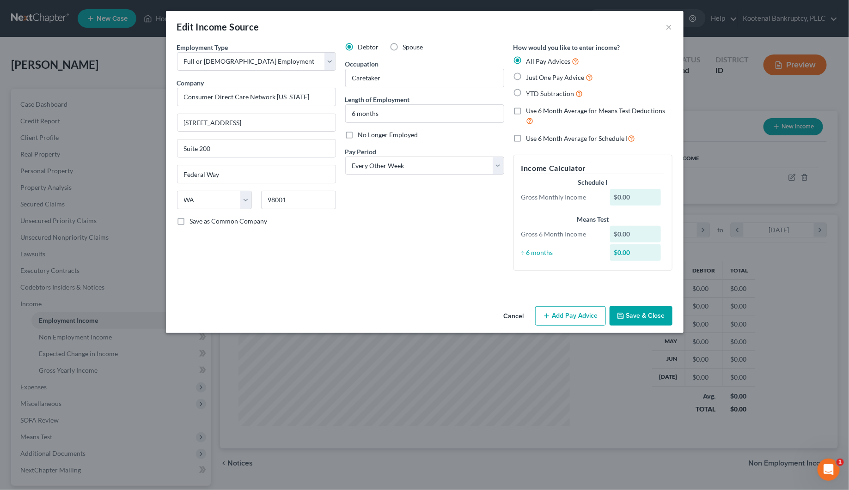
click at [572, 322] on button "Add Pay Advice" at bounding box center [570, 315] width 71 height 19
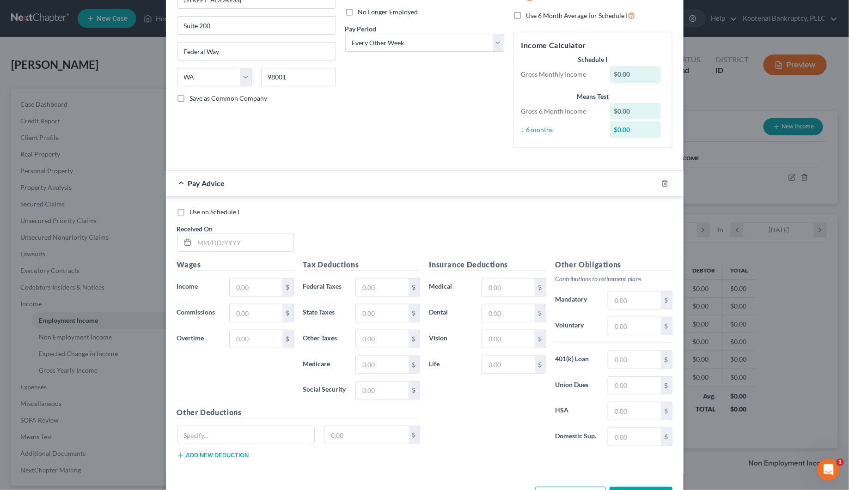
scroll to position [160, 0]
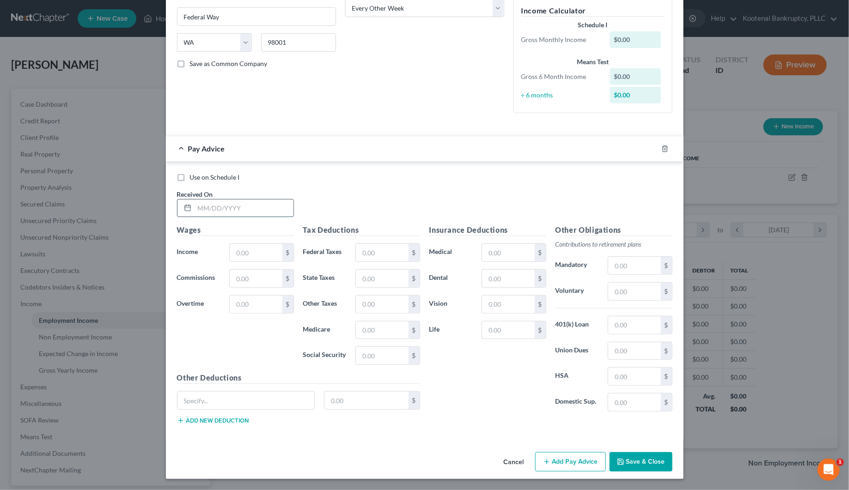
click at [195, 209] on input "text" at bounding box center [244, 209] width 99 height 18
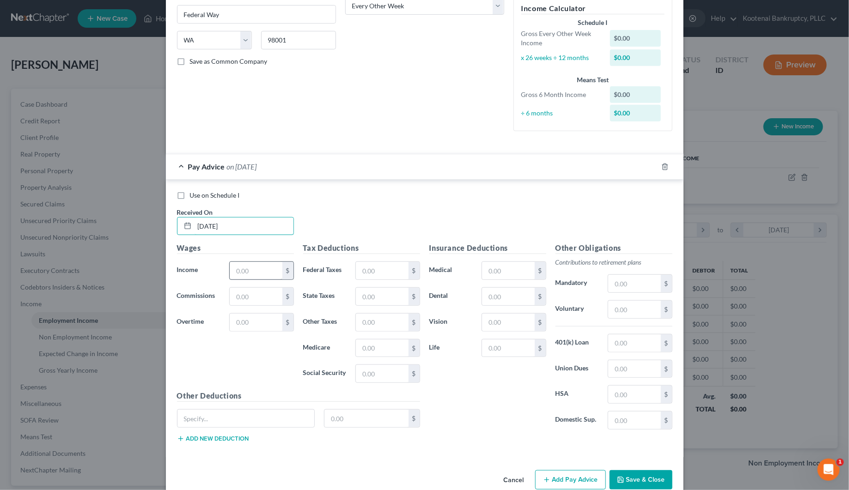
type input "[DATE]"
click at [232, 270] on input "text" at bounding box center [256, 271] width 52 height 18
type input "600.32"
click at [359, 296] on input "text" at bounding box center [382, 297] width 52 height 18
type input "1.00"
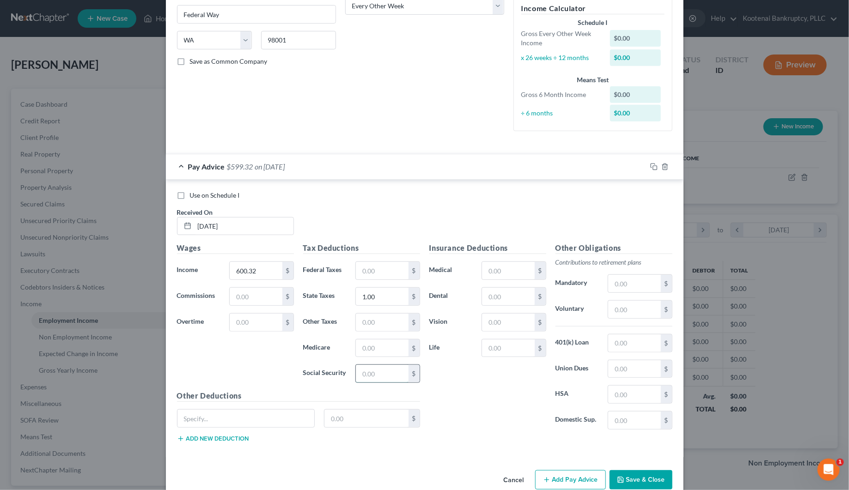
click at [363, 372] on input "text" at bounding box center [382, 374] width 52 height 18
type input "37.22"
click at [367, 348] on input "text" at bounding box center [382, 349] width 52 height 18
type input "8.70"
click at [361, 271] on input "text" at bounding box center [382, 271] width 52 height 18
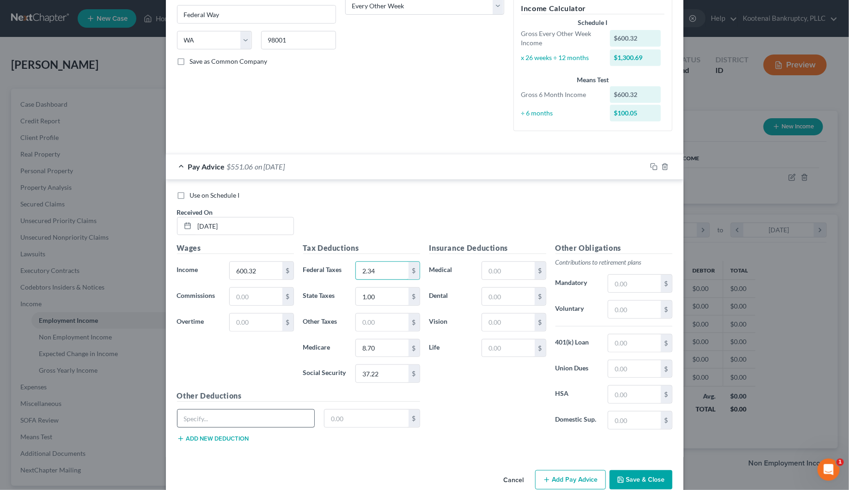
type input "2.34"
click at [214, 419] on input "text" at bounding box center [245, 419] width 137 height 18
type input "WA PFL"
click at [340, 427] on input "text" at bounding box center [366, 419] width 84 height 18
type input "3.95"
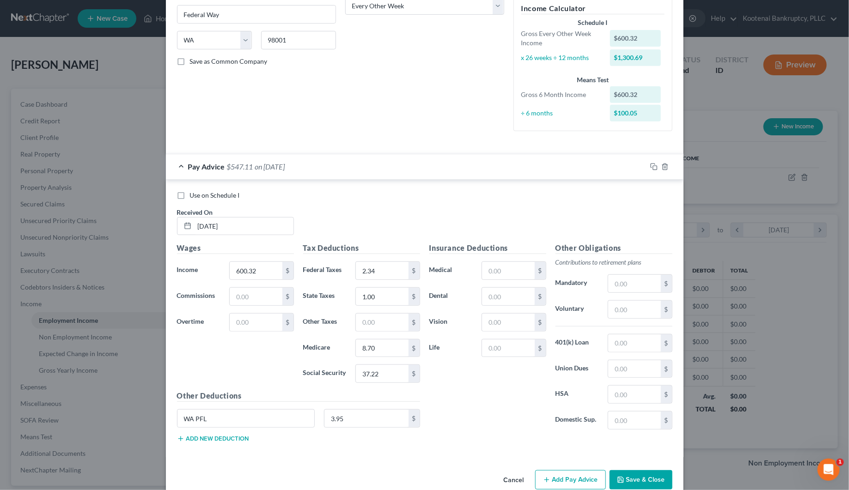
click at [204, 437] on button "Add new deduction" at bounding box center [213, 438] width 72 height 7
click at [193, 446] on input "text" at bounding box center [245, 445] width 137 height 18
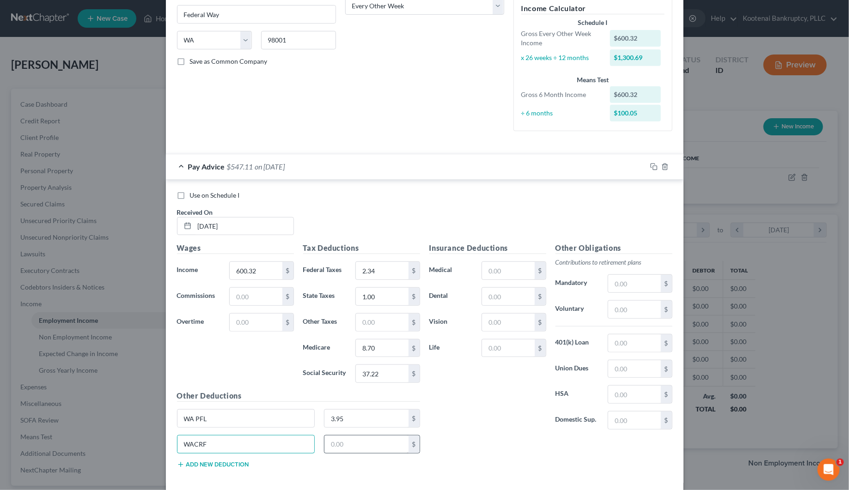
type input "WACRF"
click at [324, 449] on input "text" at bounding box center [366, 445] width 84 height 18
type input "3.48"
click at [615, 370] on input "text" at bounding box center [634, 370] width 52 height 18
type input "19.21"
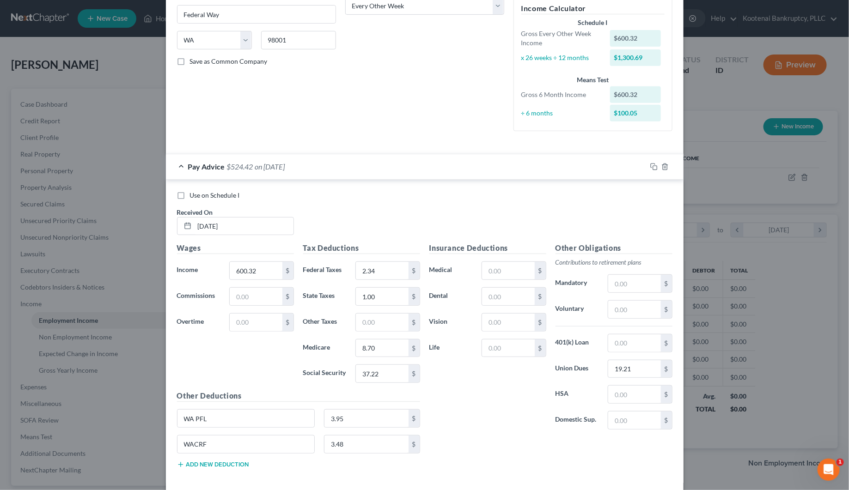
click at [214, 469] on button "Add new deduction" at bounding box center [213, 464] width 72 height 7
click at [211, 467] on input "text" at bounding box center [245, 471] width 137 height 18
type input "COPE"
click at [319, 477] on div "$" at bounding box center [371, 470] width 105 height 18
click at [329, 474] on input "text" at bounding box center [366, 471] width 84 height 18
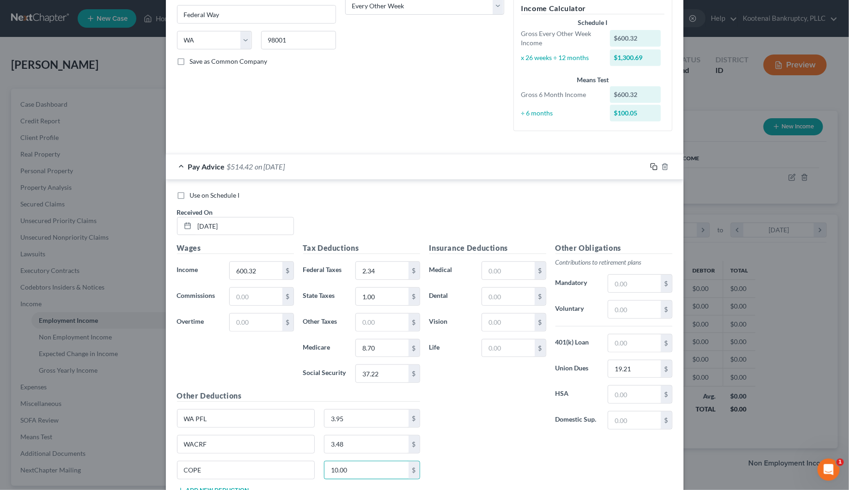
type input "10.00"
click at [653, 166] on rect "button" at bounding box center [655, 168] width 4 height 4
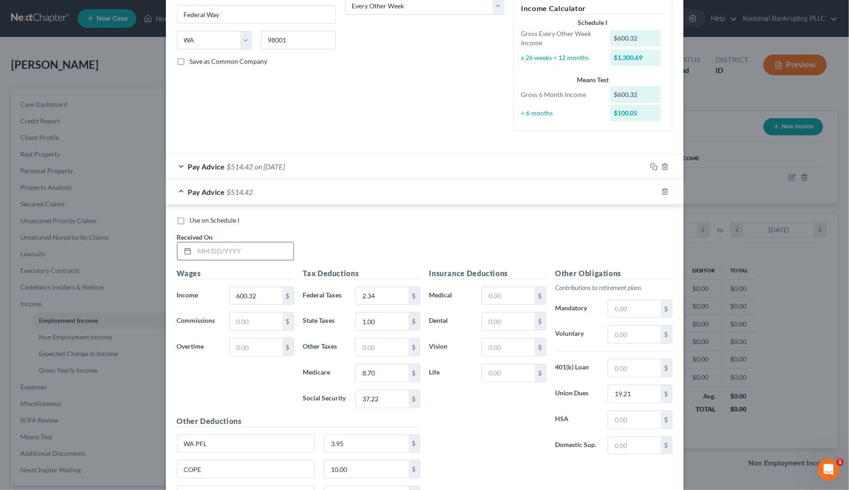
click at [229, 250] on input "text" at bounding box center [244, 252] width 99 height 18
type input "[DATE]"
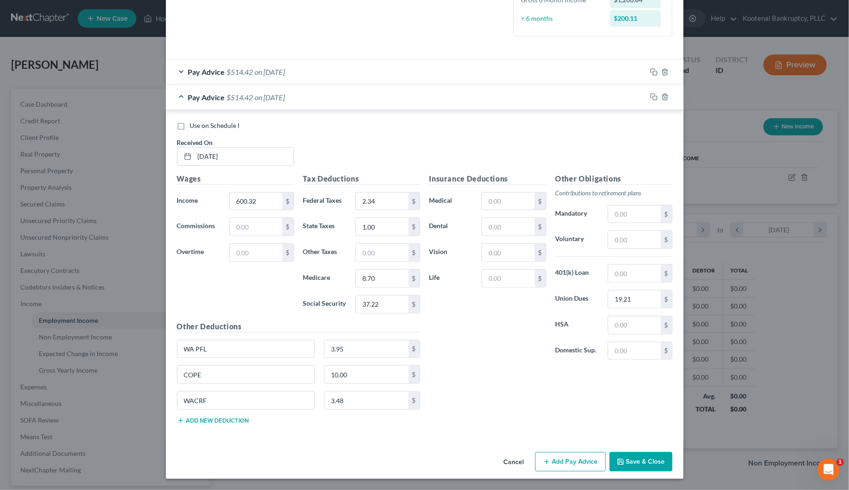
scroll to position [257, 0]
click at [247, 202] on input "600.32" at bounding box center [256, 202] width 52 height 18
type input "568.16"
click at [372, 311] on input "37.22" at bounding box center [382, 305] width 52 height 18
type input "35.23"
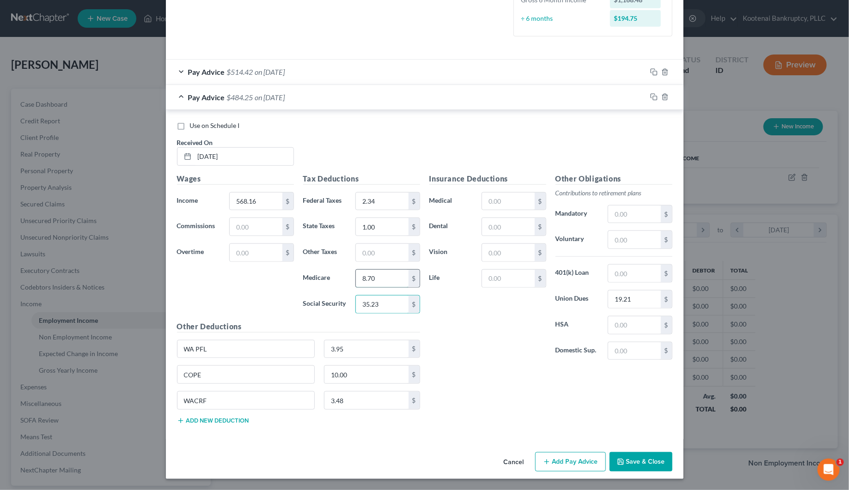
click at [378, 277] on input "8.70" at bounding box center [382, 279] width 52 height 18
type input "8.24"
click at [374, 206] on input "2.34" at bounding box center [382, 202] width 52 height 18
type input "0"
click at [353, 405] on input "3.48" at bounding box center [366, 401] width 84 height 18
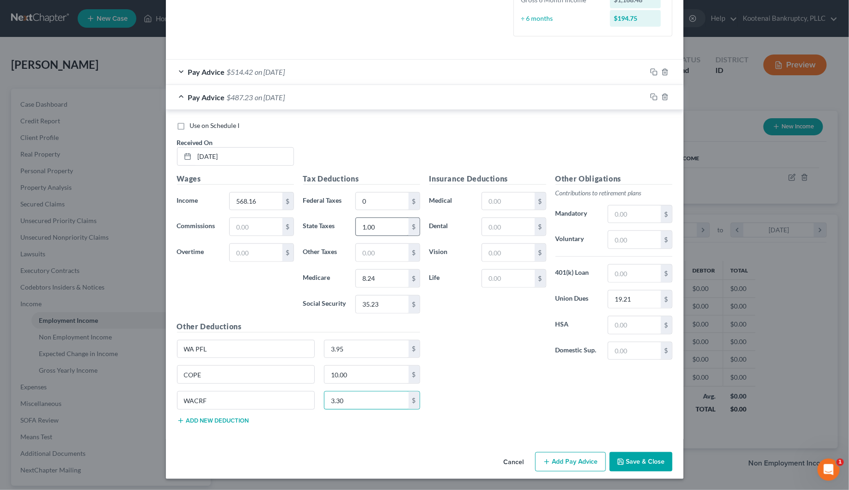
type input "3.30"
click at [375, 226] on input "1.00" at bounding box center [382, 227] width 52 height 18
type input "0"
click at [352, 403] on input "3.30" at bounding box center [366, 401] width 84 height 18
type input "3.74"
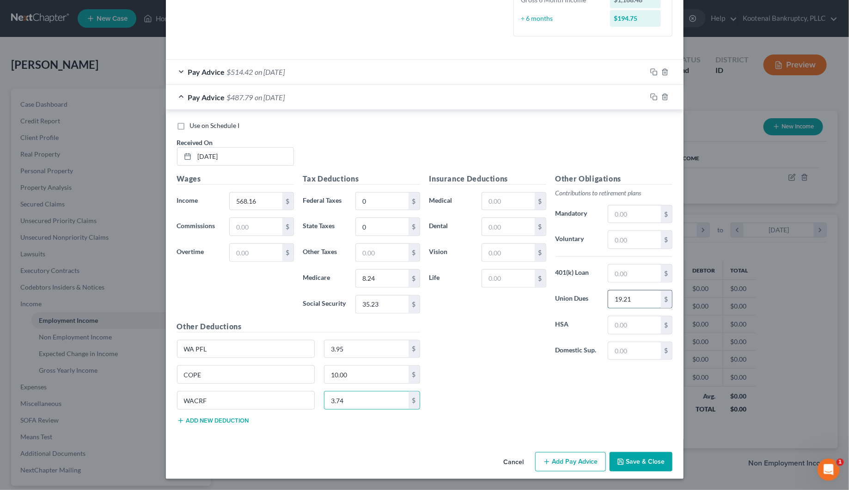
click at [623, 299] on input "19.21" at bounding box center [634, 300] width 52 height 18
type input "18.18"
click at [362, 374] on input "10.00" at bounding box center [366, 375] width 84 height 18
type input "0"
click at [506, 383] on div "Insurance Deductions Medical $ Dental $ Vision $ Life $ Other Obligations Contr…" at bounding box center [551, 302] width 252 height 259
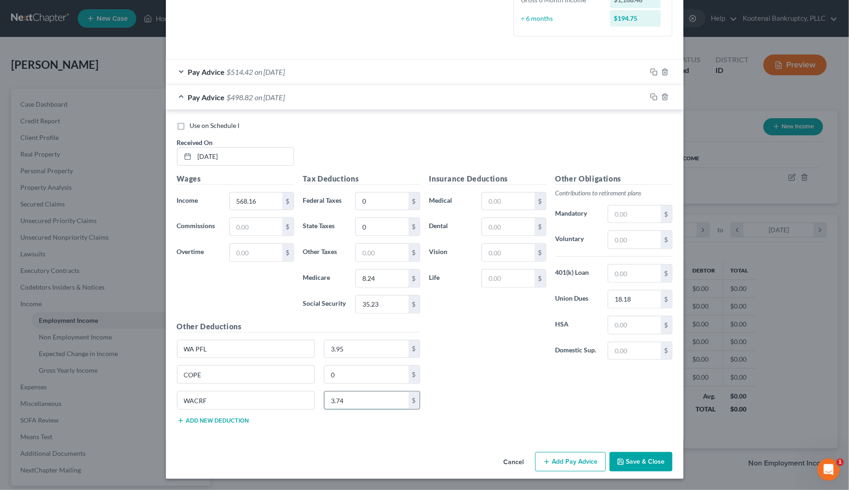
click at [345, 407] on input "3.74" at bounding box center [366, 401] width 84 height 18
type input "3.30"
click at [340, 338] on div "Other Deductions WA PFL 3.95 $ COPE 0 $ WACRF 3.30 $ Add new deduction" at bounding box center [298, 376] width 252 height 111
drag, startPoint x: 338, startPoint y: 340, endPoint x: 341, endPoint y: 347, distance: 7.7
click at [338, 342] on input "3.95" at bounding box center [366, 350] width 84 height 18
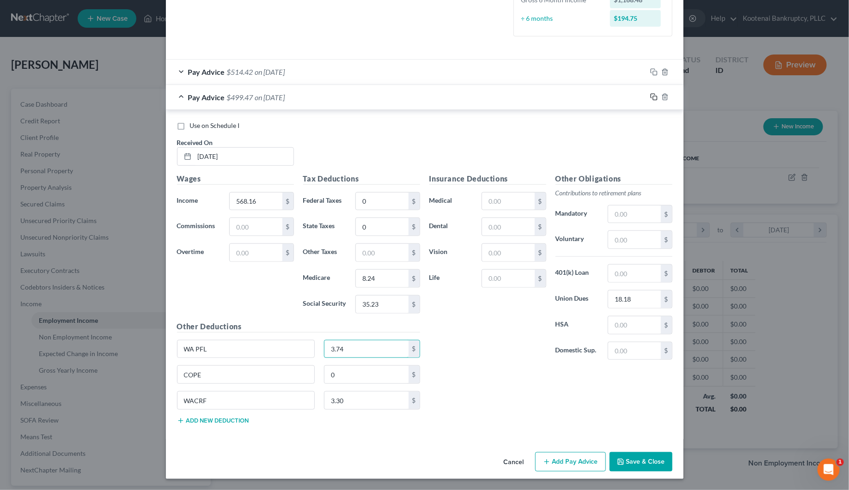
type input "3.74"
drag, startPoint x: 646, startPoint y: 95, endPoint x: 361, endPoint y: 151, distance: 290.1
click at [650, 96] on icon "button" at bounding box center [653, 96] width 7 height 7
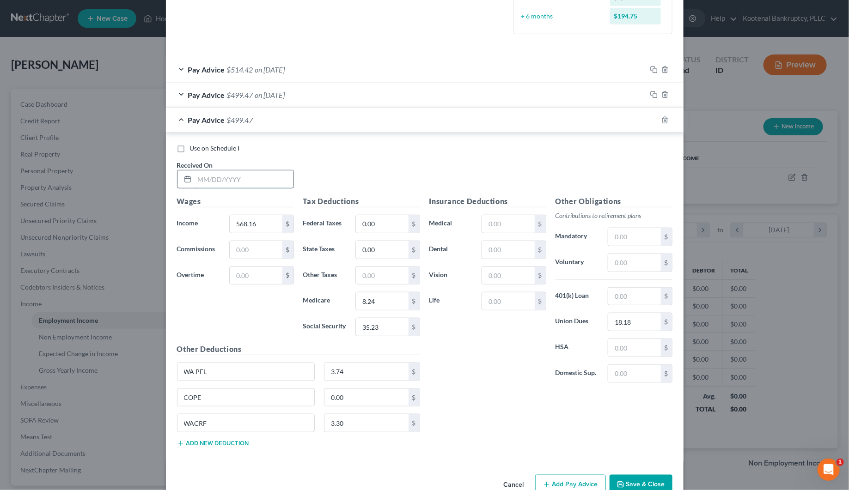
drag, startPoint x: 209, startPoint y: 179, endPoint x: 204, endPoint y: 185, distance: 7.2
click at [209, 181] on input "text" at bounding box center [244, 180] width 99 height 18
type input "[DATE]"
click at [232, 222] on input "568.16" at bounding box center [256, 224] width 52 height 18
type input "310.88"
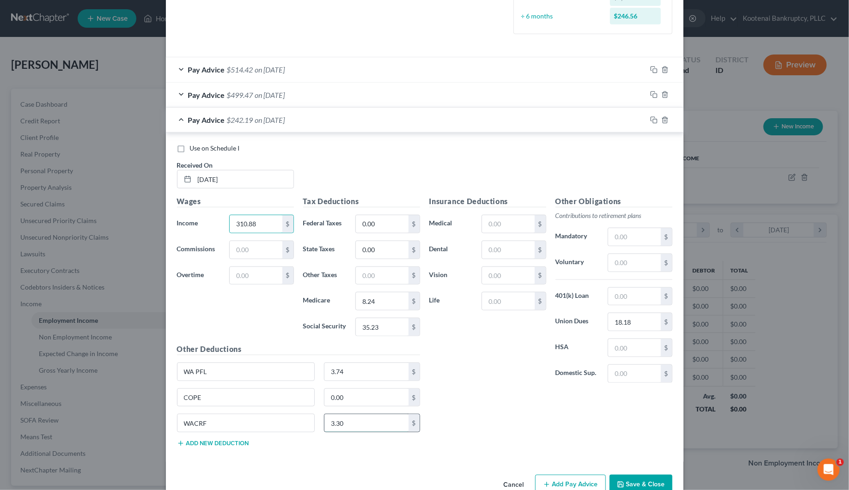
click at [344, 429] on input "3.30" at bounding box center [366, 424] width 84 height 18
type input "1.80"
click at [385, 329] on input "35.23" at bounding box center [382, 327] width 52 height 18
type input "19.27"
click at [384, 299] on input "8.24" at bounding box center [382, 302] width 52 height 18
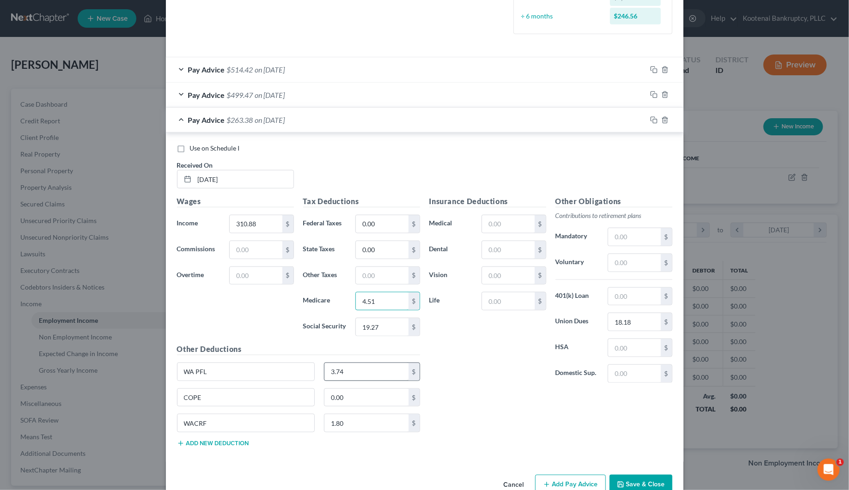
type input "4.51"
click at [343, 377] on input "3.74" at bounding box center [366, 372] width 84 height 18
type input "2.04"
click at [629, 323] on input "18.18" at bounding box center [634, 322] width 52 height 18
type input "9.95"
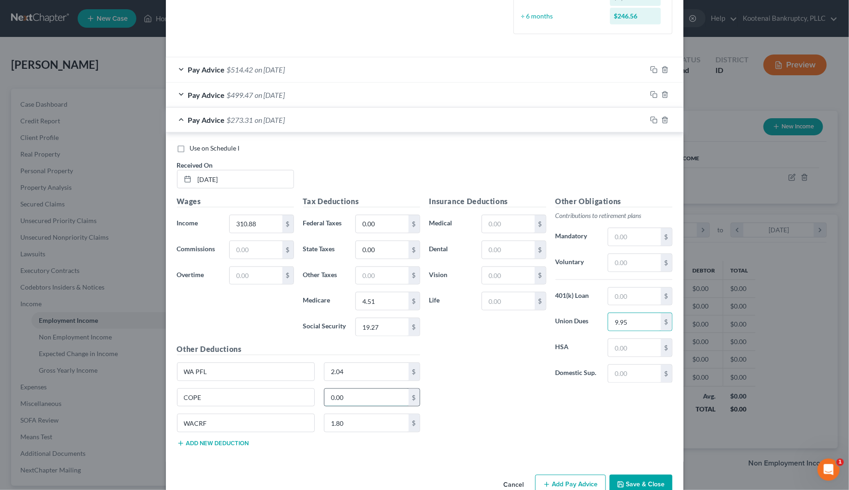
click at [324, 396] on input "0.00" at bounding box center [366, 398] width 84 height 18
type input "10.00"
click at [651, 121] on icon "button" at bounding box center [653, 119] width 7 height 7
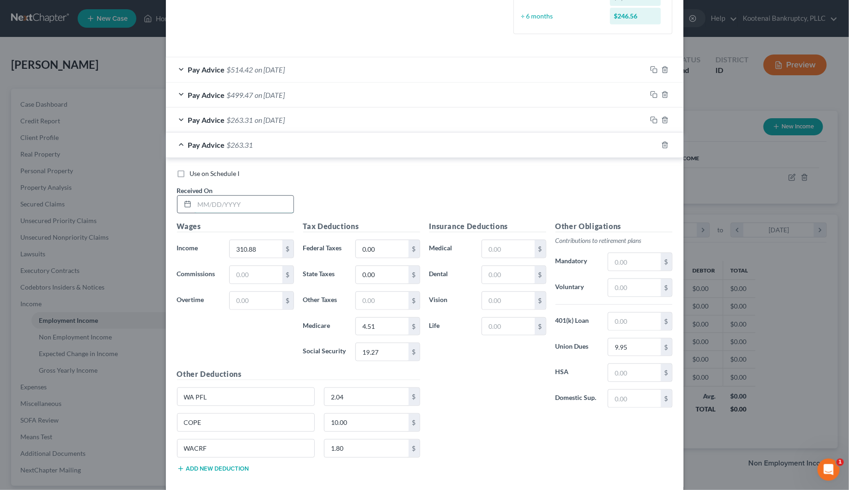
click at [232, 203] on input "text" at bounding box center [244, 205] width 99 height 18
type input "[DATE]"
click at [232, 247] on input "310.88" at bounding box center [256, 249] width 52 height 18
type input "578.88"
click at [345, 402] on input "2.04" at bounding box center [366, 397] width 84 height 18
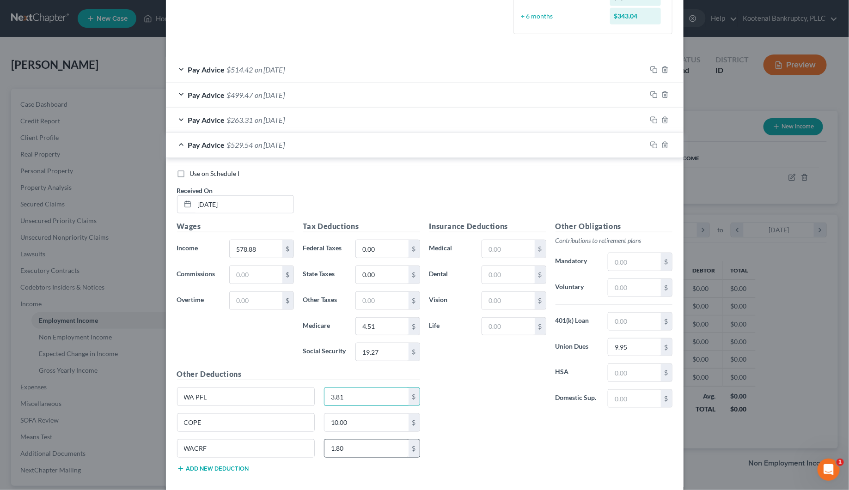
type input "3.81"
click at [354, 453] on input "1.80" at bounding box center [366, 449] width 84 height 18
type input "3.36"
click at [359, 354] on input "19.27" at bounding box center [382, 352] width 52 height 18
type input "35.89"
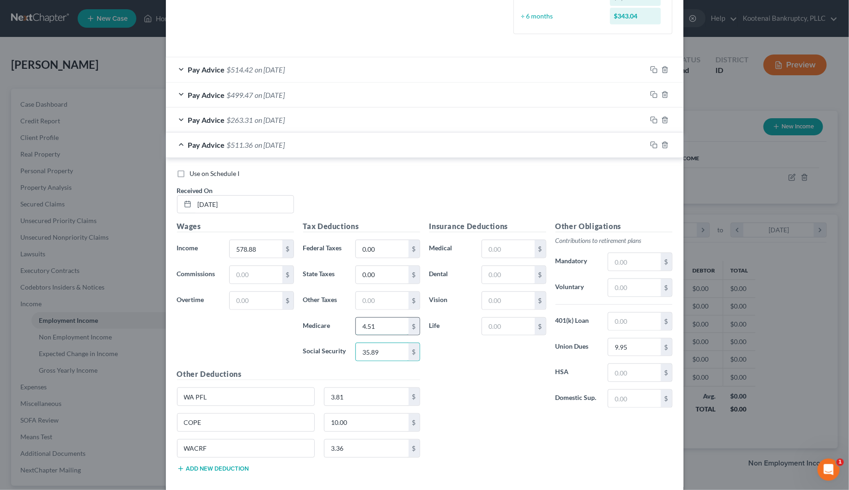
click at [378, 326] on input "4.51" at bounding box center [382, 327] width 52 height 18
type input "8.39"
click at [373, 253] on input "0.00" at bounding box center [382, 249] width 52 height 18
type input "0.20"
click at [625, 356] on input "9.95" at bounding box center [634, 348] width 52 height 18
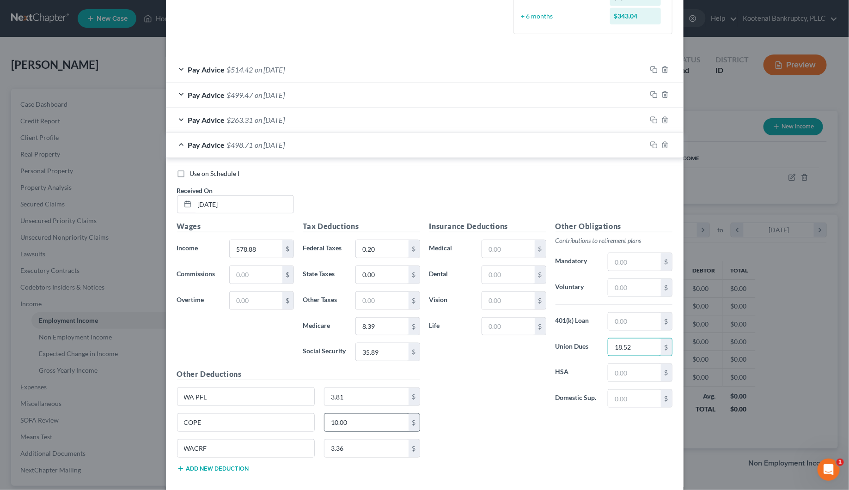
type input "18.52"
click at [371, 417] on input "10.00" at bounding box center [366, 423] width 84 height 18
click at [653, 147] on rect "button" at bounding box center [655, 146] width 4 height 4
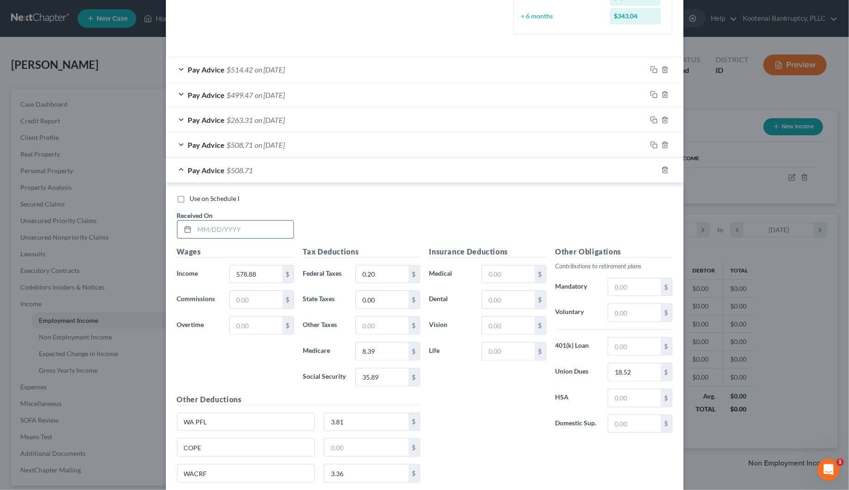
click at [211, 233] on input "text" at bounding box center [244, 230] width 99 height 18
type input "[DATE]"
click at [238, 271] on input "578.88" at bounding box center [256, 275] width 52 height 18
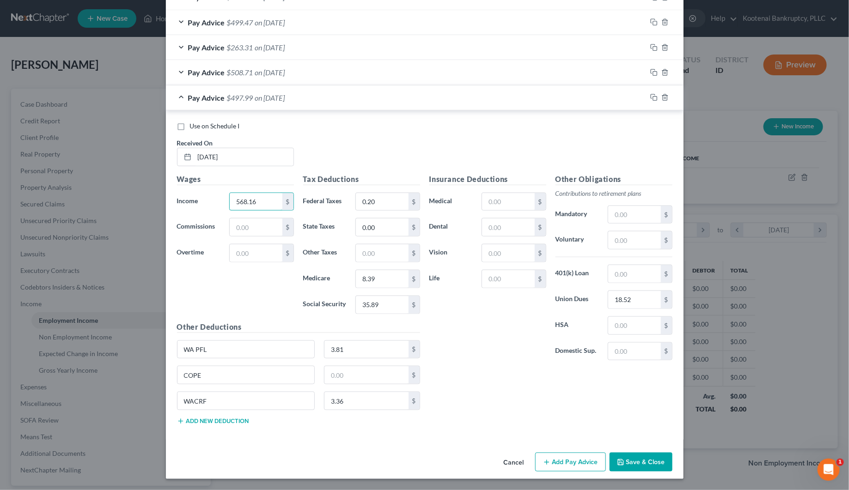
scroll to position [333, 0]
type input "568.16"
click at [330, 401] on input "3.36" at bounding box center [366, 401] width 84 height 18
type input "3.29"
click at [380, 305] on input "35.89" at bounding box center [382, 305] width 52 height 18
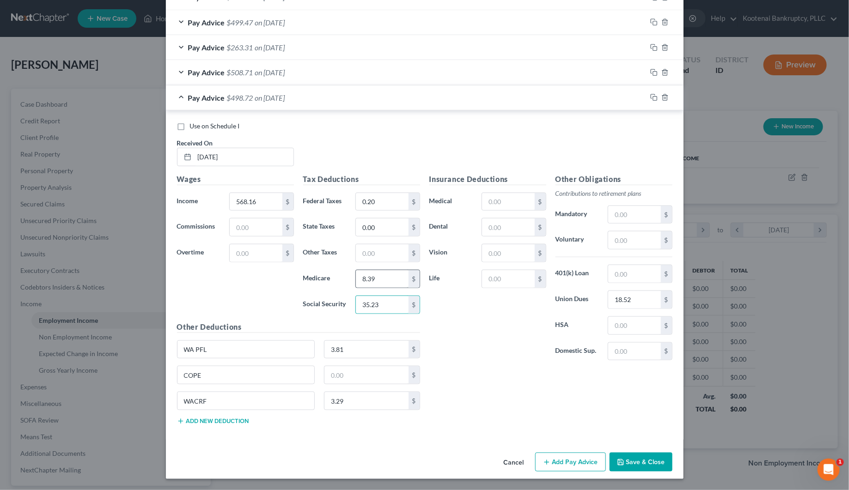
type input "35.23"
click at [377, 283] on input "8.39" at bounding box center [382, 279] width 52 height 18
type input "8.24"
click at [346, 351] on input "3.81" at bounding box center [366, 350] width 84 height 18
type input "3.74"
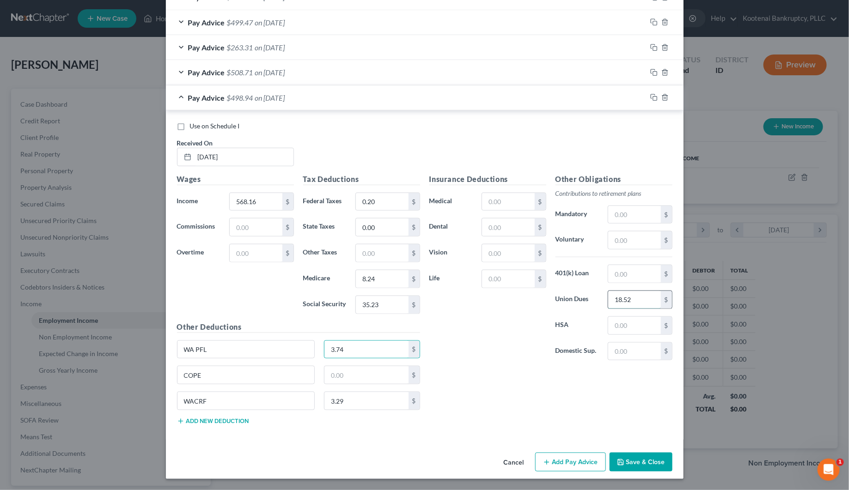
click at [620, 299] on input "18.52" at bounding box center [634, 300] width 52 height 18
type input "18.18"
click at [385, 200] on input "0.20" at bounding box center [382, 202] width 52 height 18
drag, startPoint x: 649, startPoint y: 91, endPoint x: 373, endPoint y: 167, distance: 286.4
click at [648, 92] on div at bounding box center [665, 97] width 37 height 15
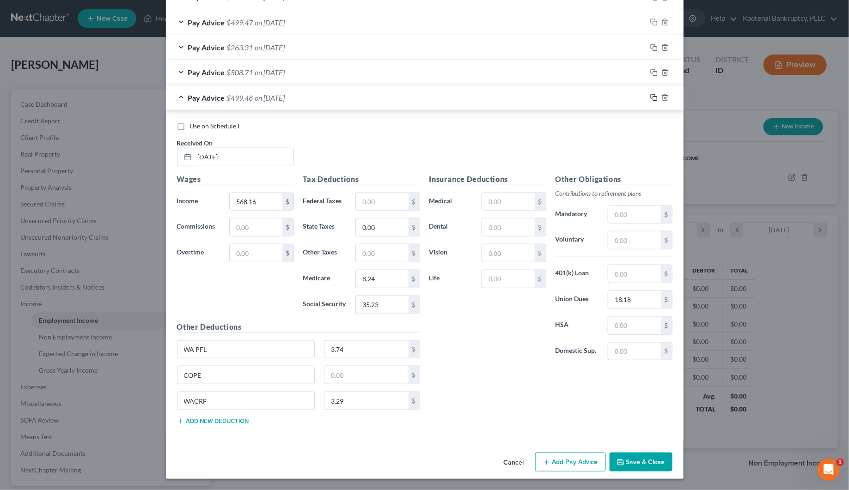
drag, startPoint x: 652, startPoint y: 93, endPoint x: 341, endPoint y: 179, distance: 322.7
click at [652, 94] on icon "button" at bounding box center [653, 97] width 7 height 7
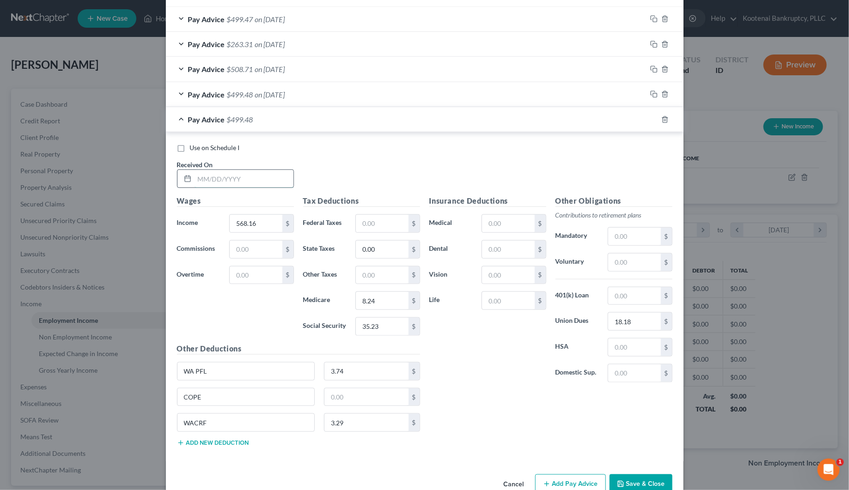
click at [241, 177] on input "text" at bounding box center [244, 179] width 99 height 18
type input "[DATE]"
click at [234, 222] on input "568.16" at bounding box center [256, 224] width 52 height 18
type input "1,267.66"
click at [364, 229] on input "text" at bounding box center [382, 224] width 52 height 18
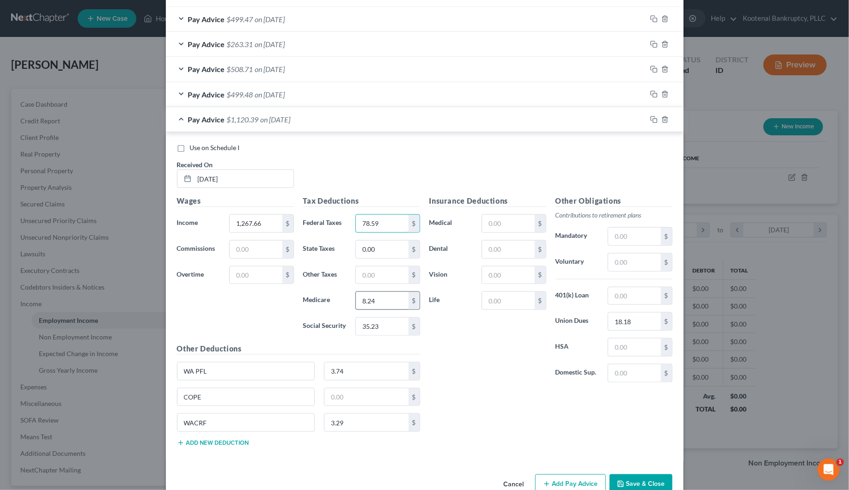
type input "78.59"
click at [382, 306] on input "8.24" at bounding box center [382, 301] width 52 height 18
type input "18.38"
click at [368, 218] on input "78.59" at bounding box center [382, 224] width 52 height 18
type input "73.71"
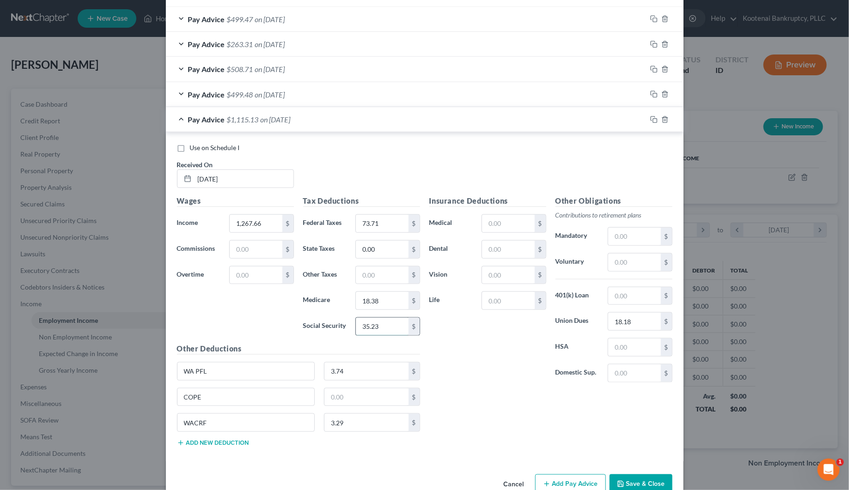
click at [382, 322] on input "35.23" at bounding box center [382, 327] width 52 height 18
type input "78.59"
type input "40.00"
click at [348, 365] on div "3.74 $" at bounding box center [372, 371] width 96 height 18
click at [344, 375] on input "3.74" at bounding box center [366, 372] width 84 height 18
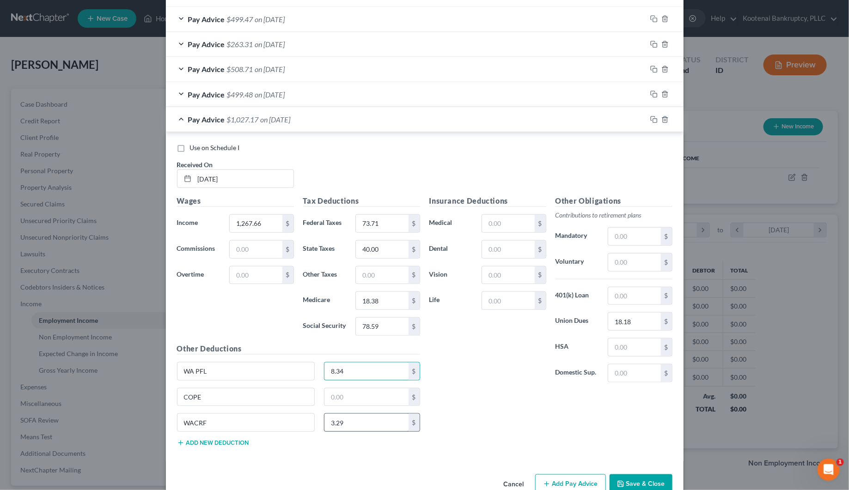
type input "8.34"
click at [342, 431] on input "3.29" at bounding box center [366, 423] width 84 height 18
type input "7.36"
click at [616, 329] on input "18.18" at bounding box center [634, 322] width 52 height 18
type input "40.57"
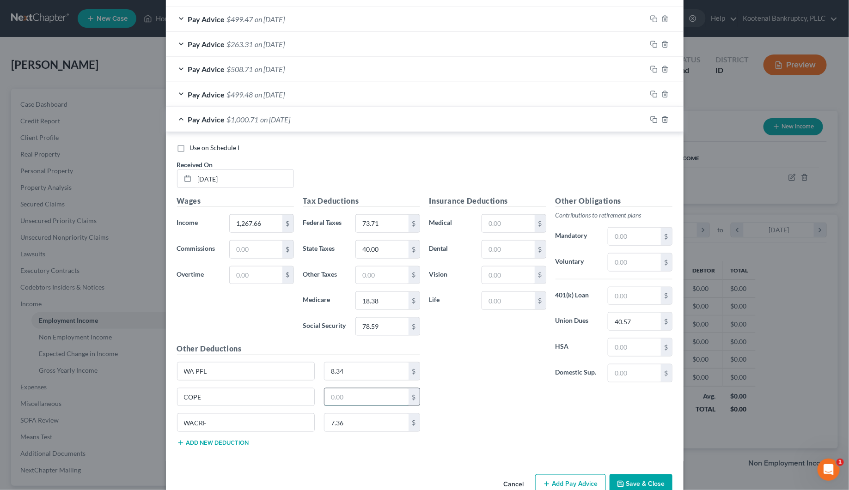
click at [345, 397] on input "text" at bounding box center [366, 398] width 84 height 18
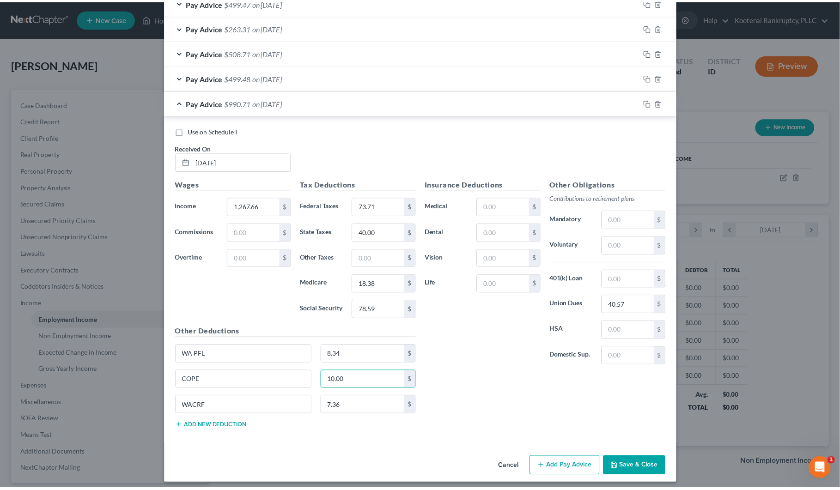
scroll to position [358, 0]
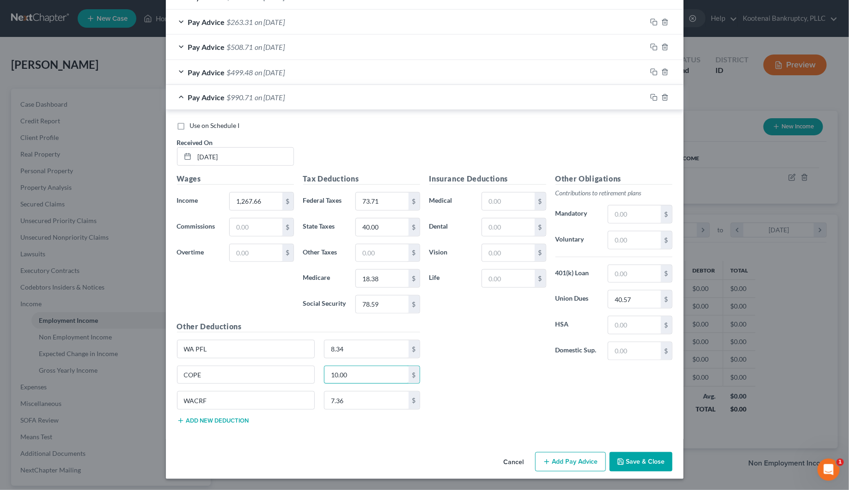
type input "10.00"
click at [636, 456] on button "Save & Close" at bounding box center [641, 461] width 63 height 19
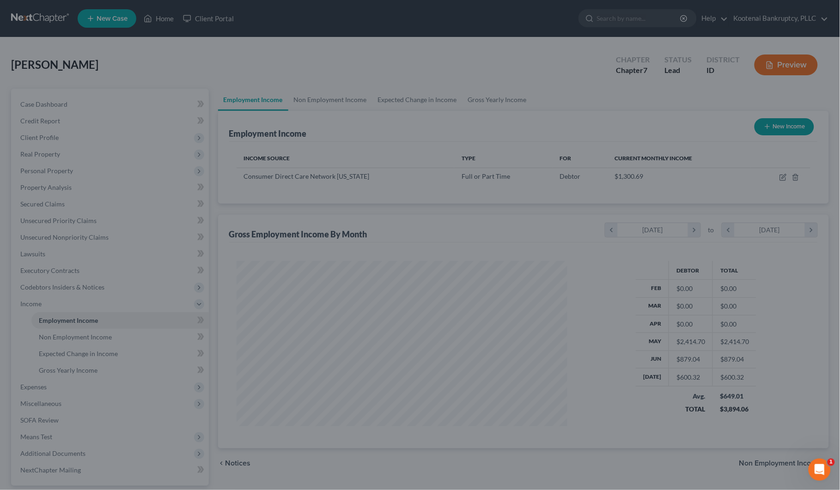
scroll to position [462023, 461843]
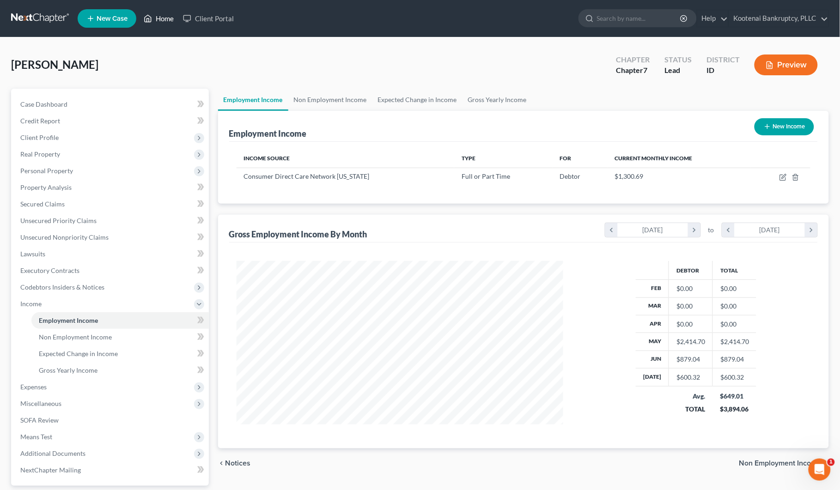
drag, startPoint x: 162, startPoint y: 19, endPoint x: 153, endPoint y: 1, distance: 20.5
click at [162, 19] on link "Home" at bounding box center [158, 18] width 39 height 17
